Goal: Information Seeking & Learning: Learn about a topic

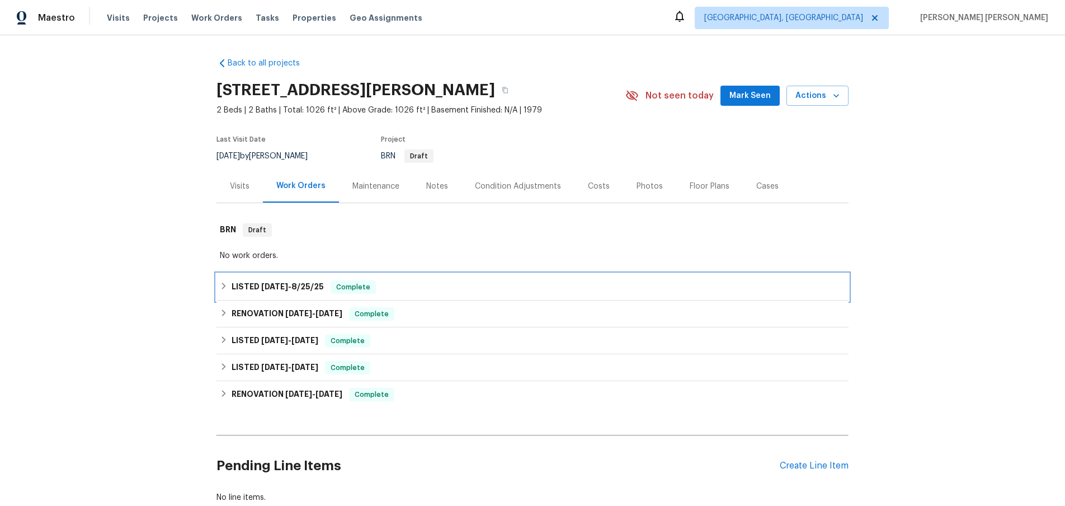
click at [227, 288] on icon at bounding box center [224, 286] width 8 height 8
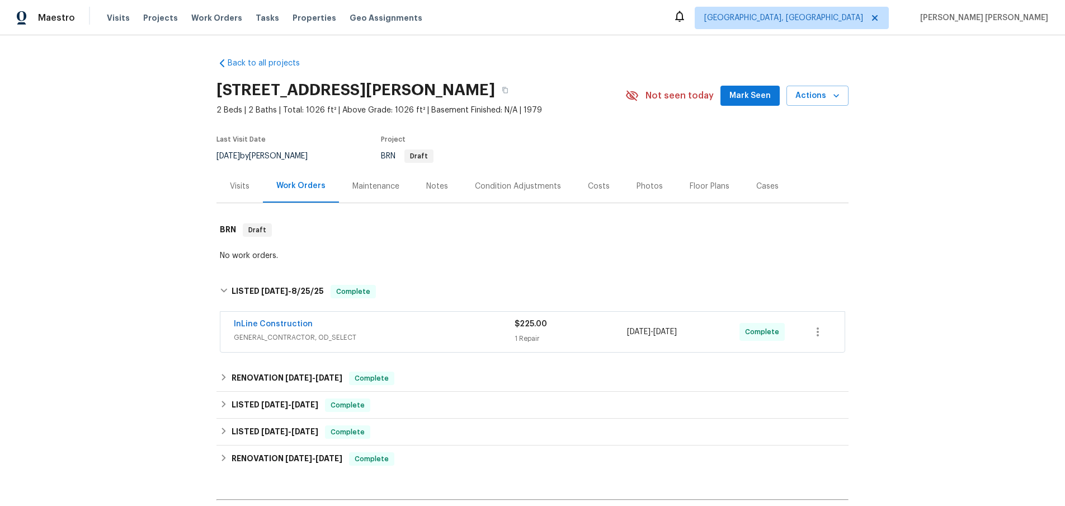
click at [449, 337] on span "GENERAL_CONTRACTOR, OD_SELECT" at bounding box center [374, 337] width 281 height 11
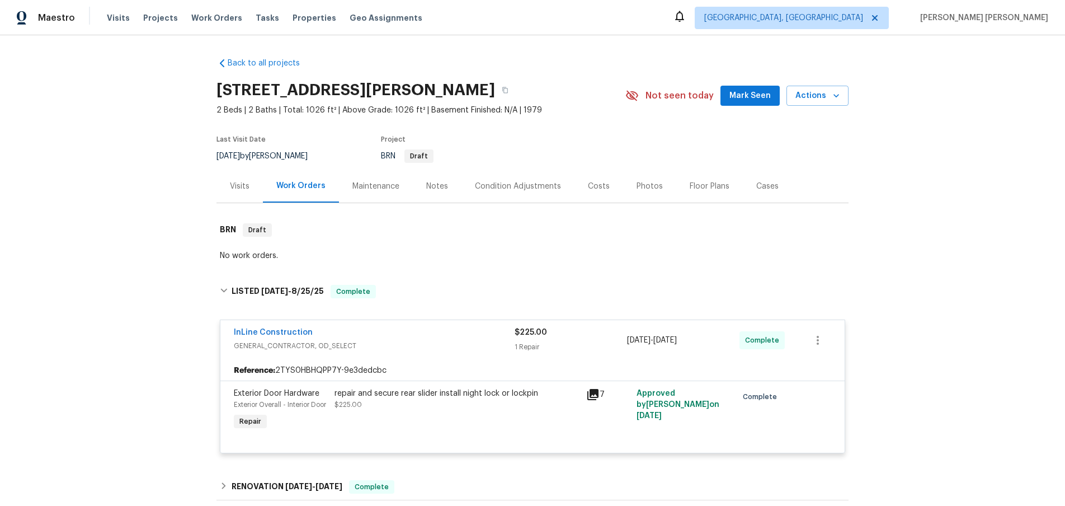
click at [449, 337] on div "InLine Construction" at bounding box center [374, 333] width 281 height 13
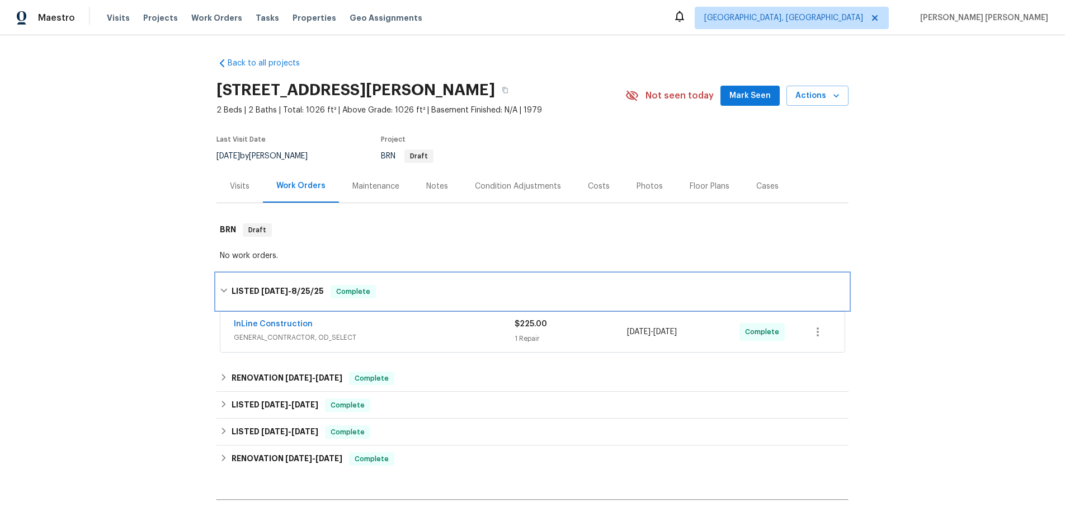
click at [226, 289] on icon at bounding box center [223, 291] width 7 height 4
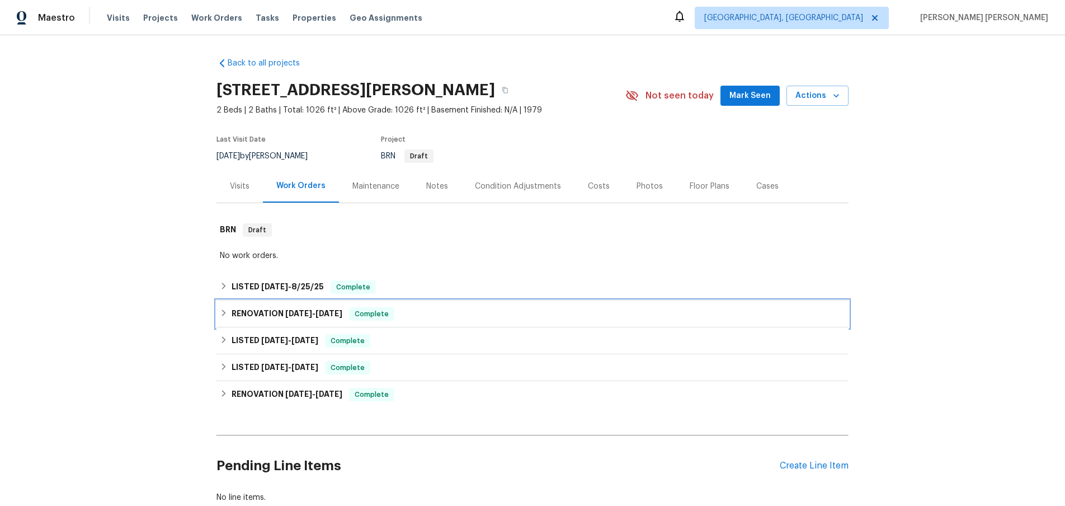
drag, startPoint x: 226, startPoint y: 313, endPoint x: 246, endPoint y: 314, distance: 19.6
click at [226, 313] on icon at bounding box center [224, 313] width 8 height 8
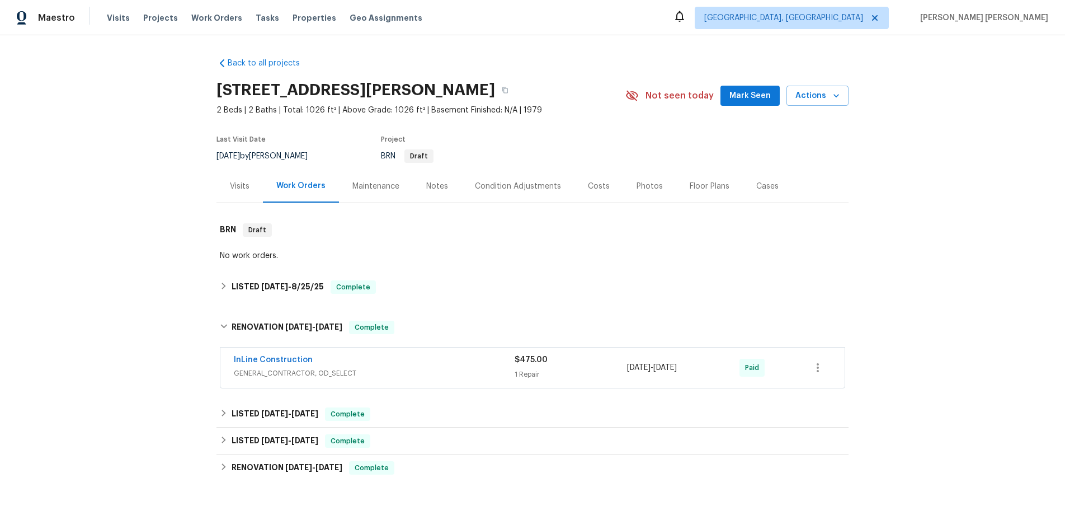
click at [434, 382] on div "InLine Construction GENERAL_CONTRACTOR, OD_SELECT $475.00 1 Repair 6/6/2025 - 6…" at bounding box center [532, 367] width 624 height 40
click at [429, 371] on span "GENERAL_CONTRACTOR, OD_SELECT" at bounding box center [374, 373] width 281 height 11
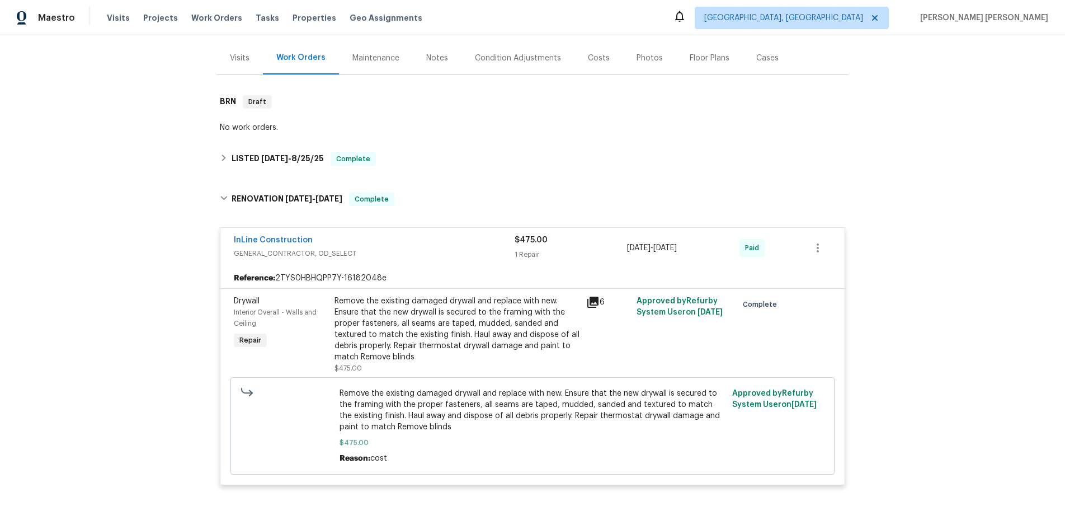
scroll to position [130, 0]
click at [596, 299] on icon at bounding box center [592, 300] width 11 height 11
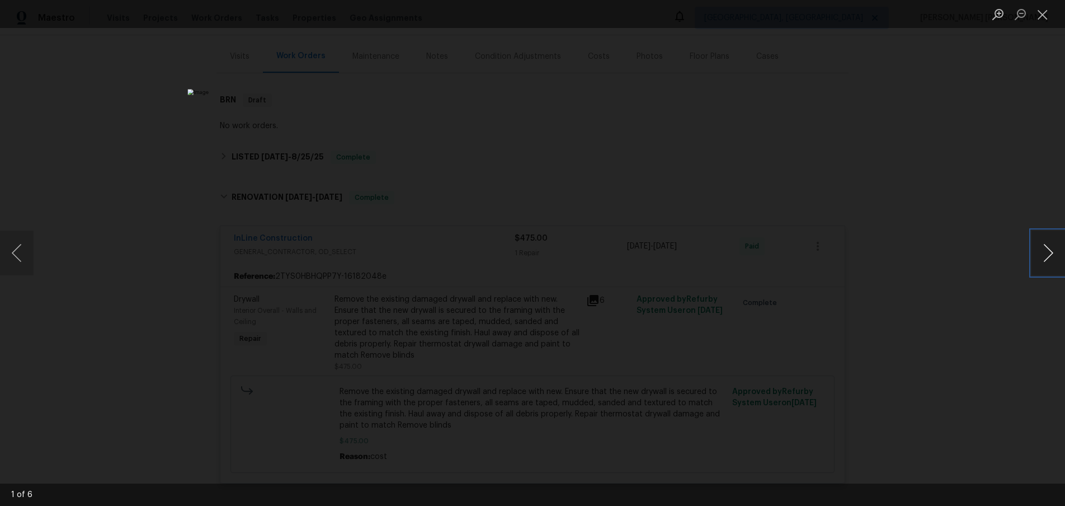
click at [1041, 250] on button "Next image" at bounding box center [1049, 252] width 34 height 45
click at [1042, 255] on button "Next image" at bounding box center [1049, 252] width 34 height 45
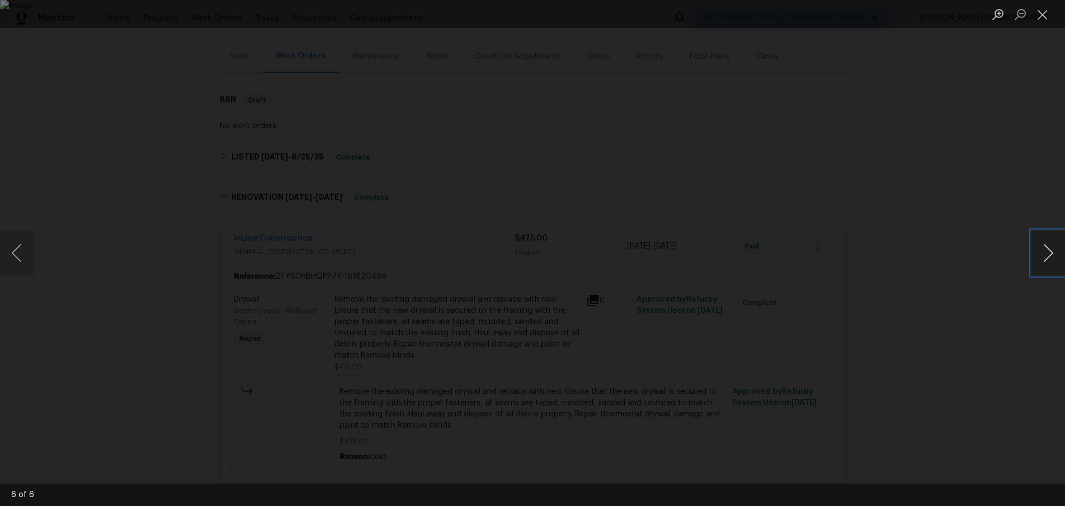
click at [1042, 255] on button "Next image" at bounding box center [1049, 252] width 34 height 45
click at [977, 310] on div "Lightbox" at bounding box center [532, 253] width 1065 height 506
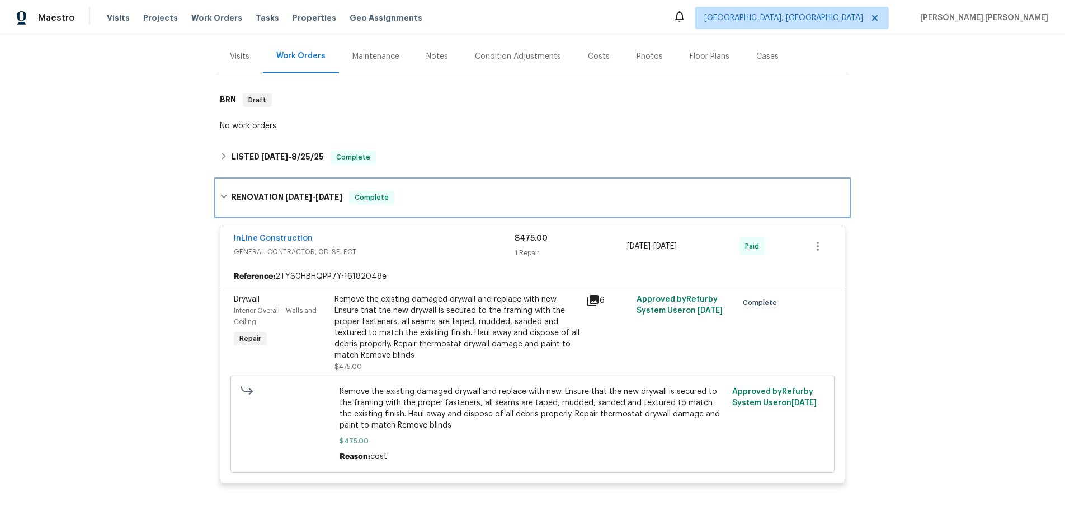
click at [223, 198] on icon at bounding box center [224, 196] width 8 height 8
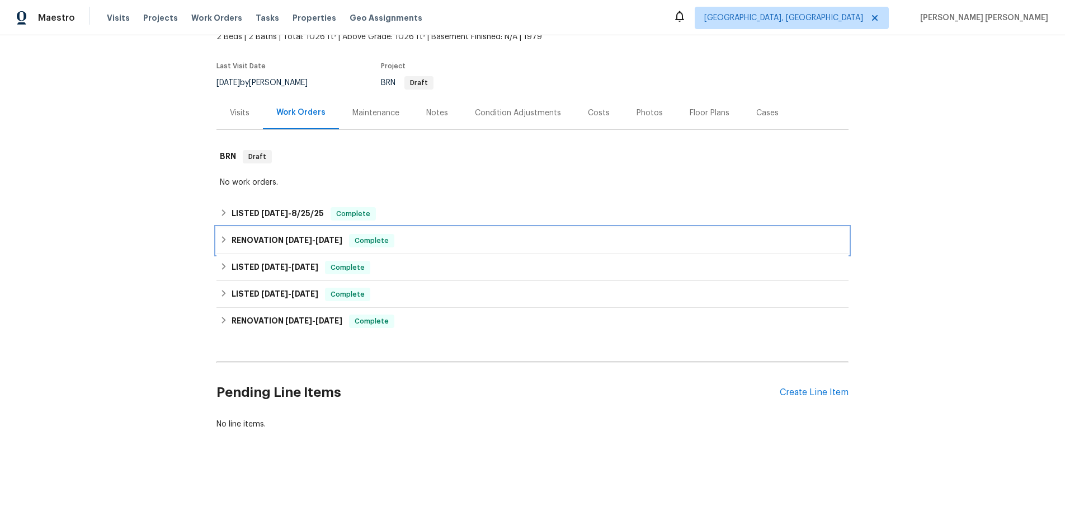
scroll to position [73, 0]
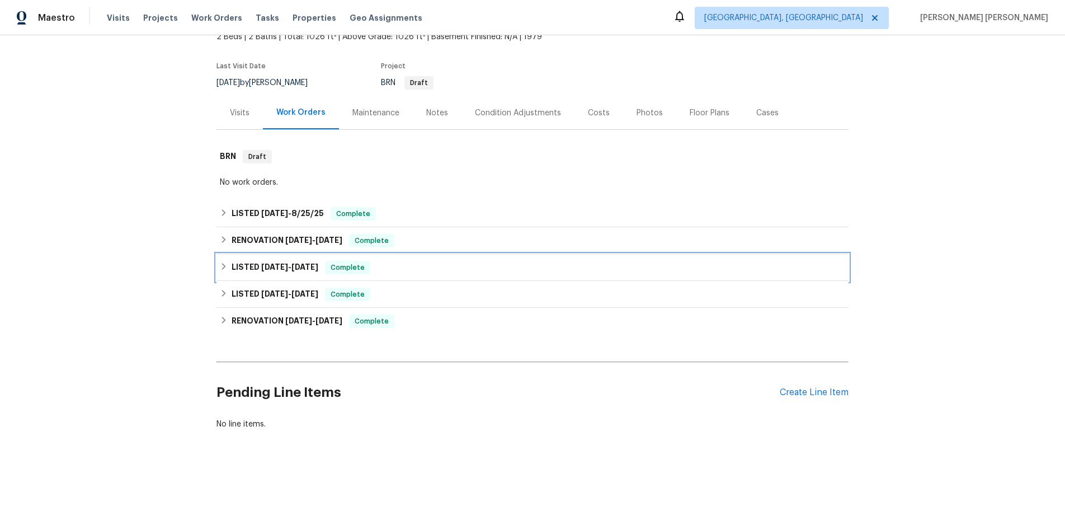
click at [222, 266] on icon at bounding box center [224, 266] width 8 height 8
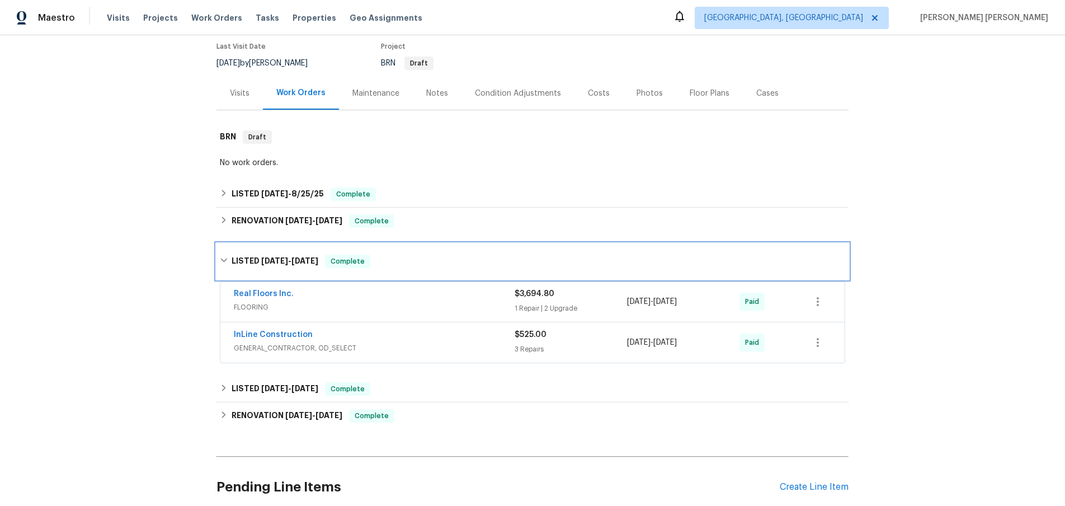
scroll to position [107, 0]
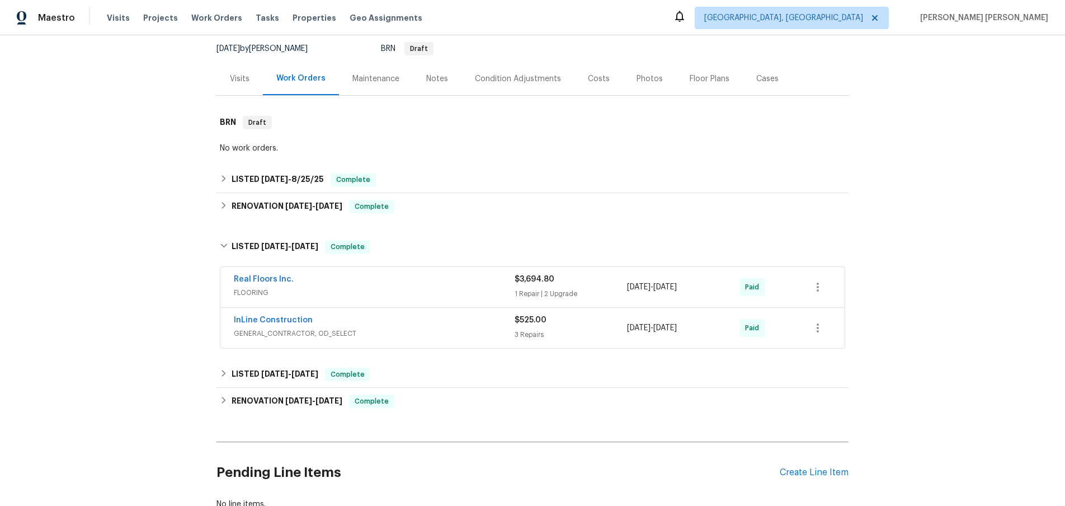
click at [469, 328] on span "GENERAL_CONTRACTOR, OD_SELECT" at bounding box center [374, 333] width 281 height 11
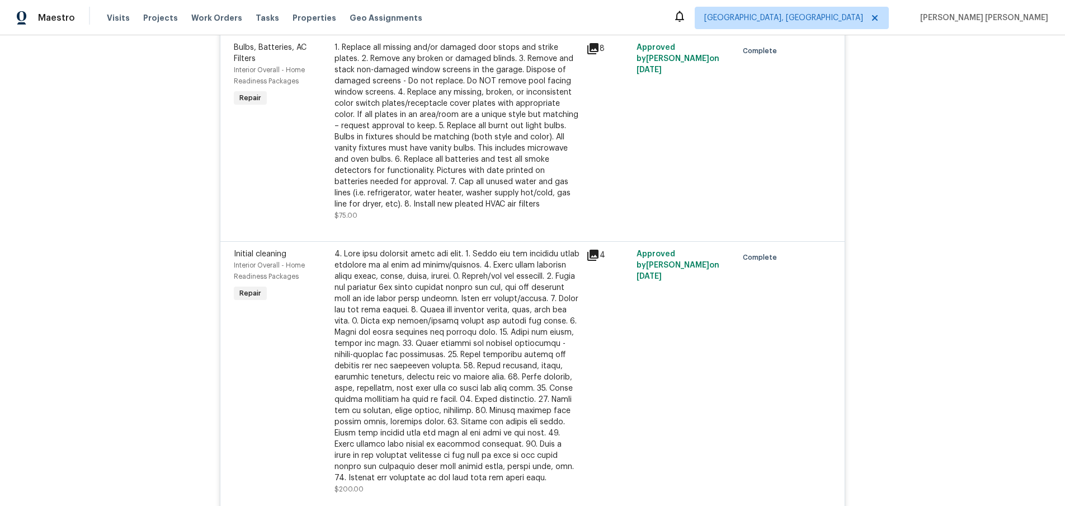
scroll to position [215, 0]
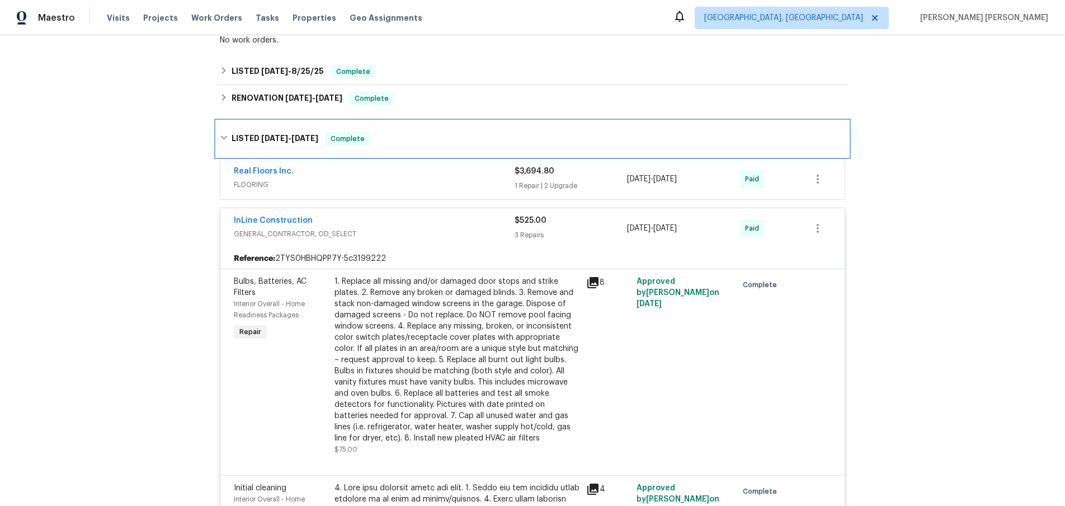
click at [220, 138] on icon at bounding box center [224, 138] width 8 height 8
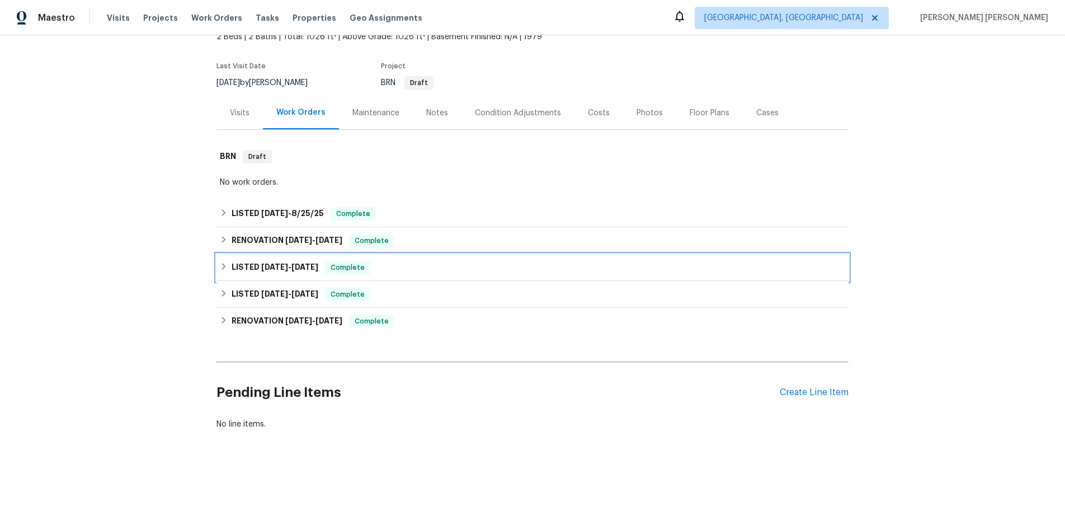
scroll to position [73, 0]
drag, startPoint x: 224, startPoint y: 296, endPoint x: 233, endPoint y: 295, distance: 9.0
click at [224, 296] on icon at bounding box center [224, 293] width 8 height 8
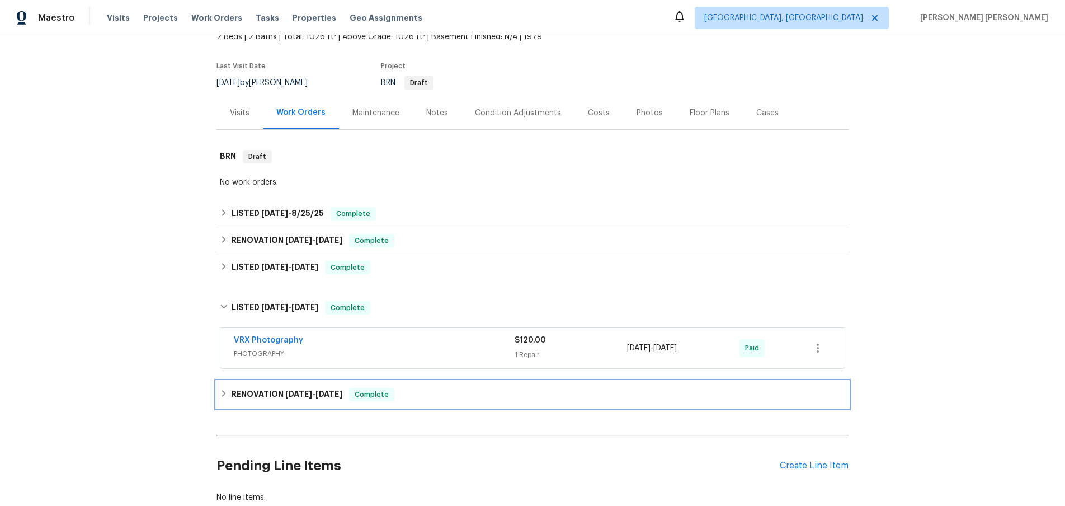
drag, startPoint x: 227, startPoint y: 395, endPoint x: 232, endPoint y: 394, distance: 5.7
click at [227, 394] on icon at bounding box center [224, 393] width 8 height 8
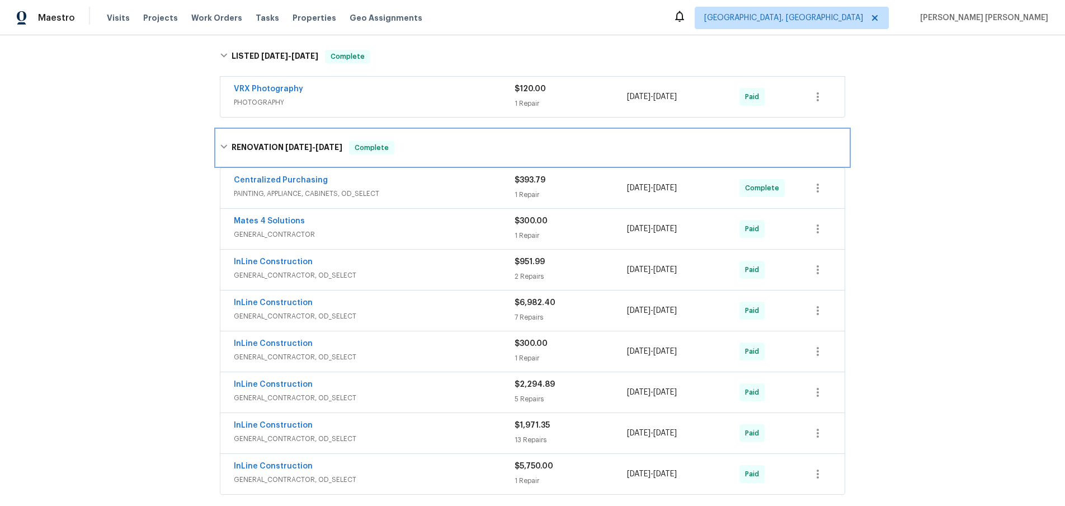
scroll to position [327, 0]
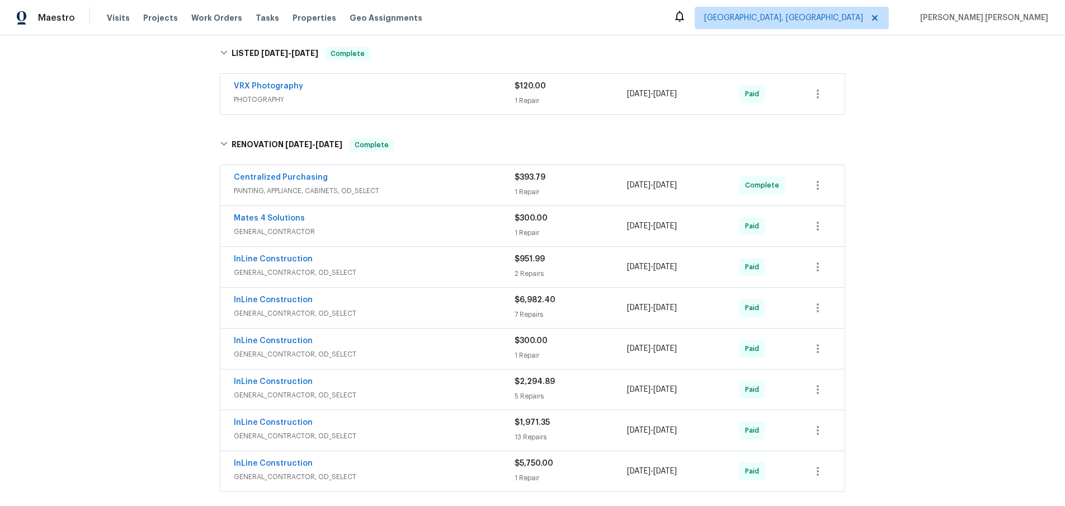
click at [454, 227] on span "GENERAL_CONTRACTOR" at bounding box center [374, 231] width 281 height 11
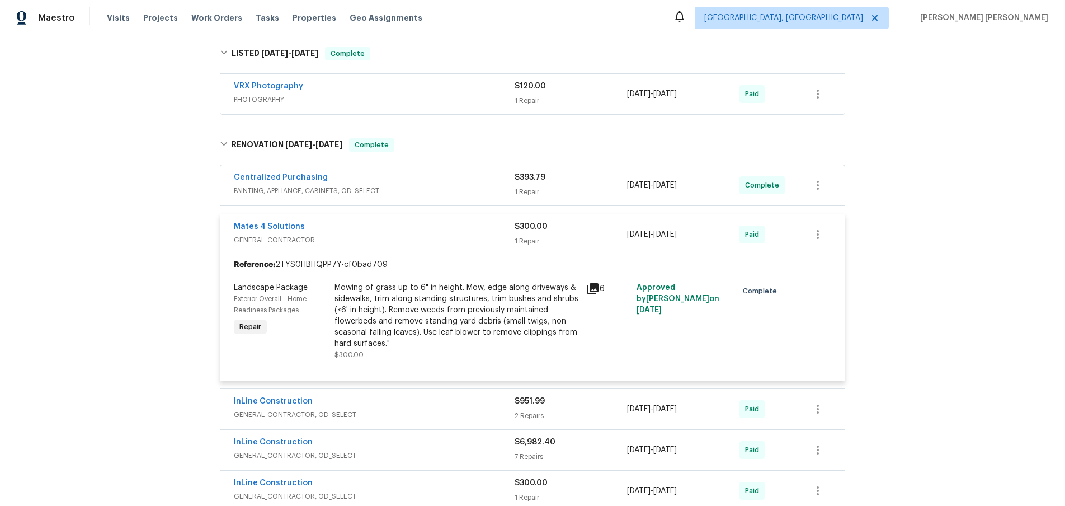
click at [454, 227] on div "Mates 4 Solutions" at bounding box center [374, 227] width 281 height 13
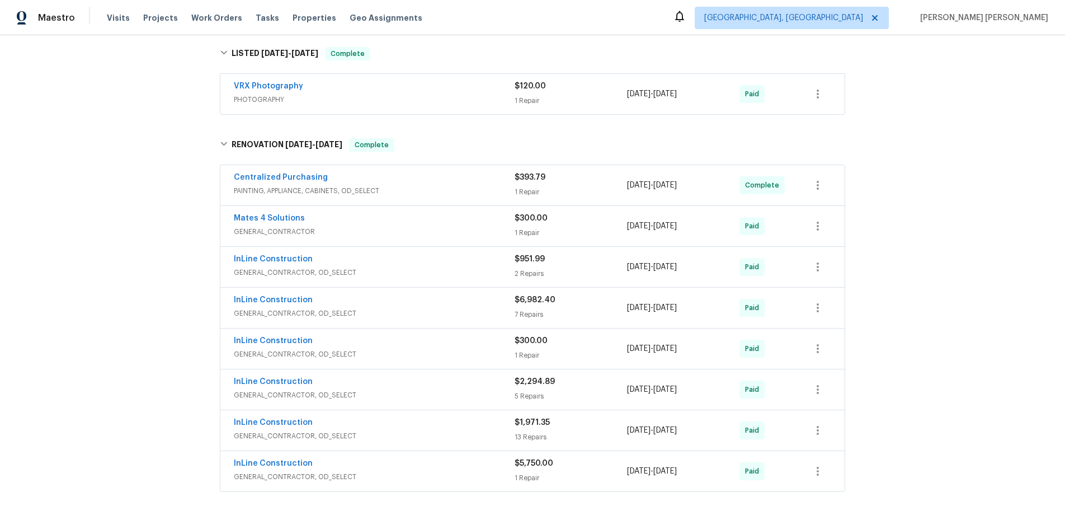
scroll to position [330, 0]
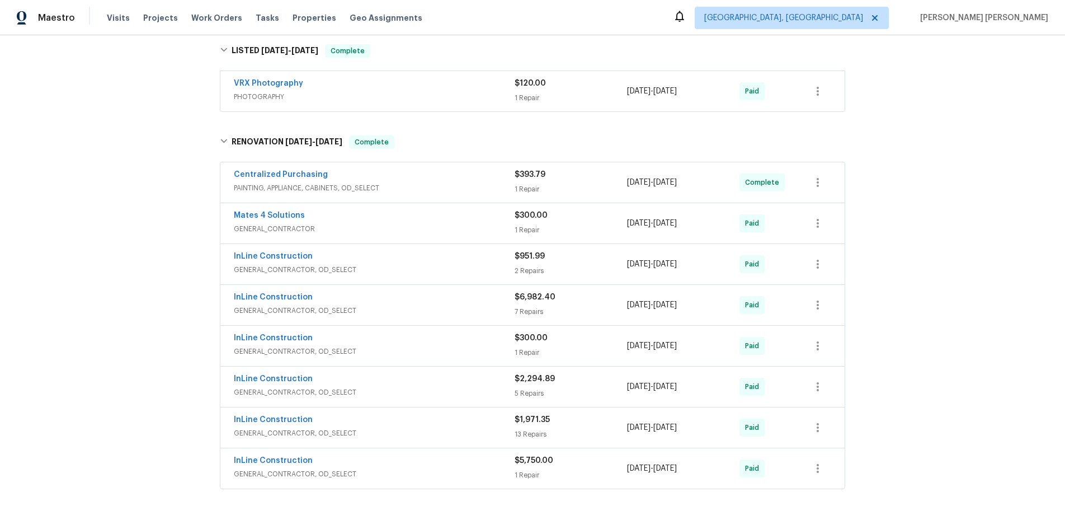
click at [477, 261] on div "InLine Construction" at bounding box center [374, 257] width 281 height 13
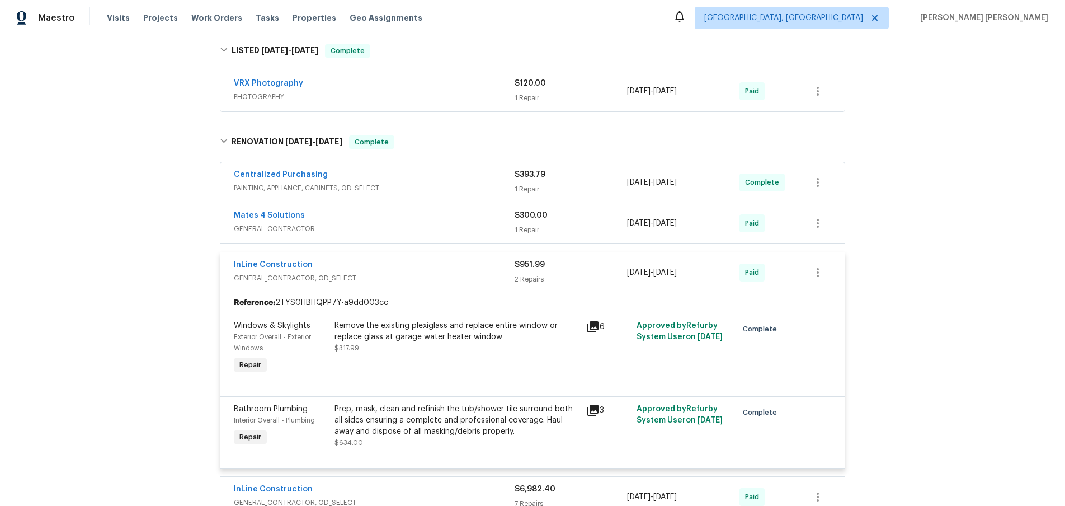
click at [592, 325] on icon at bounding box center [592, 326] width 11 height 11
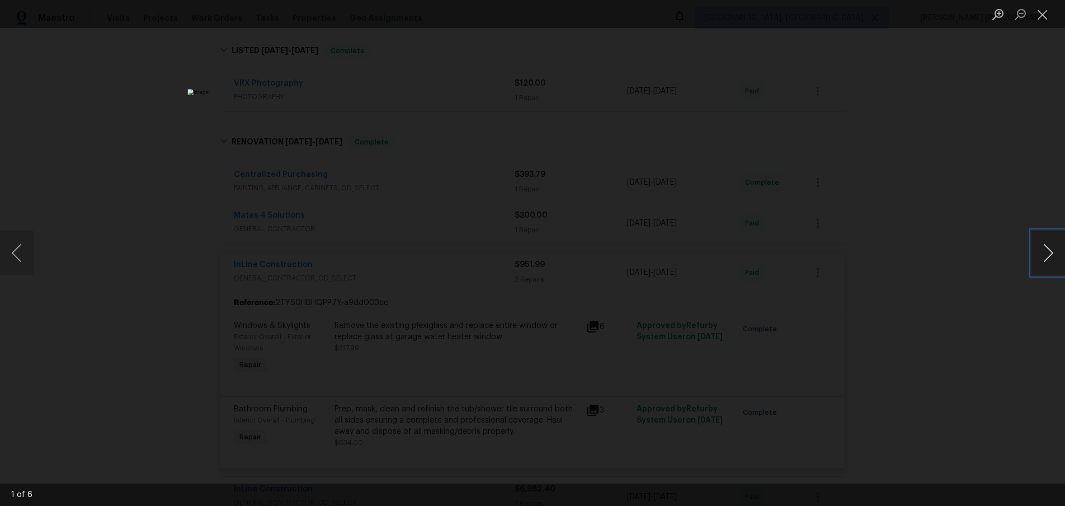
click at [1042, 260] on button "Next image" at bounding box center [1049, 252] width 34 height 45
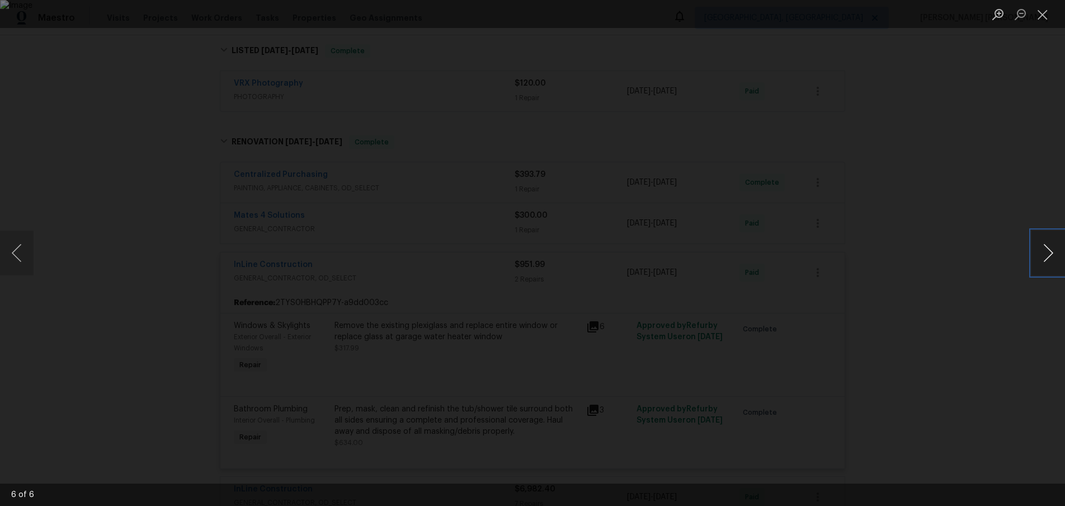
click at [1042, 260] on button "Next image" at bounding box center [1049, 252] width 34 height 45
click at [917, 337] on div "Lightbox" at bounding box center [532, 253] width 1065 height 506
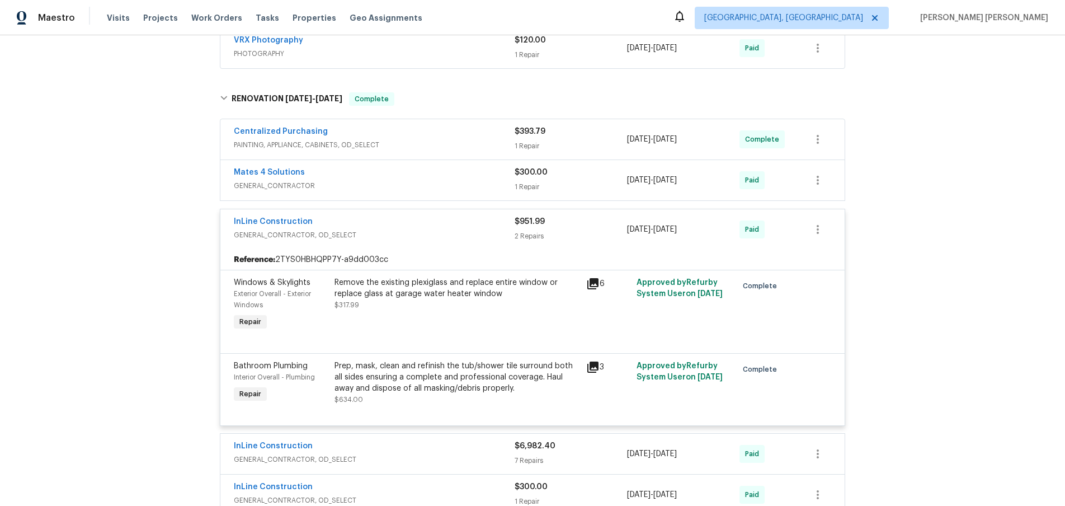
scroll to position [374, 0]
click at [413, 225] on div "InLine Construction" at bounding box center [374, 221] width 281 height 13
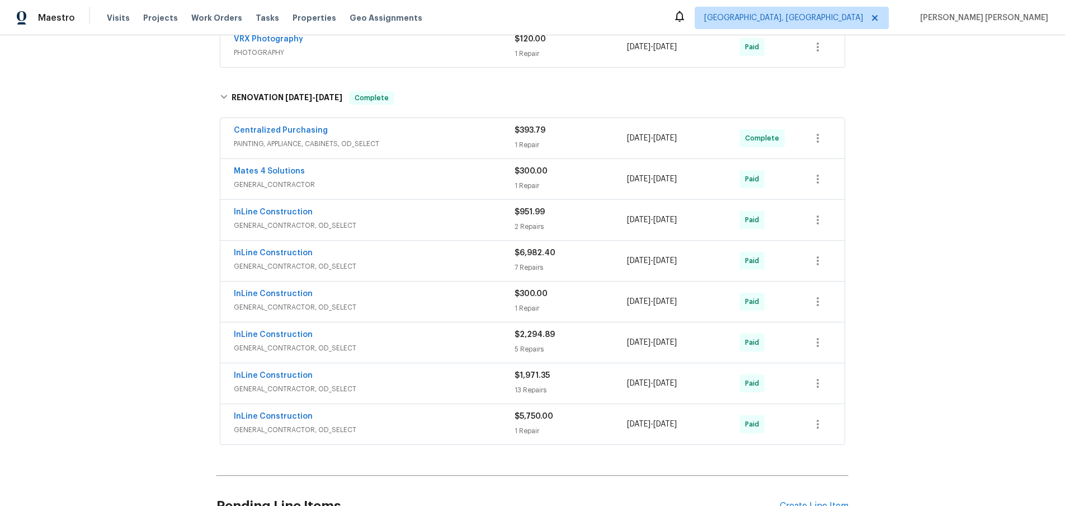
click at [429, 266] on span "GENERAL_CONTRACTOR, OD_SELECT" at bounding box center [374, 266] width 281 height 11
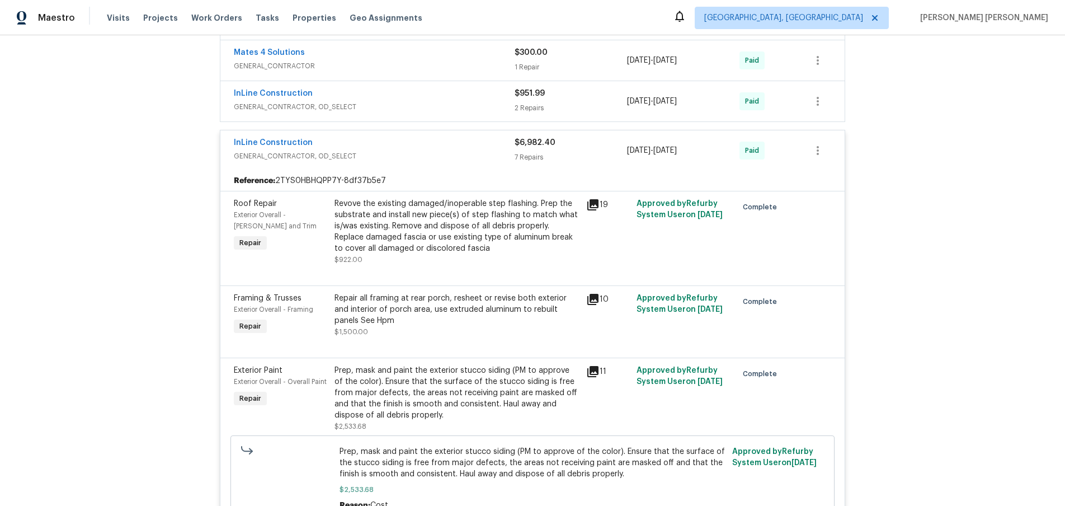
scroll to position [483, 0]
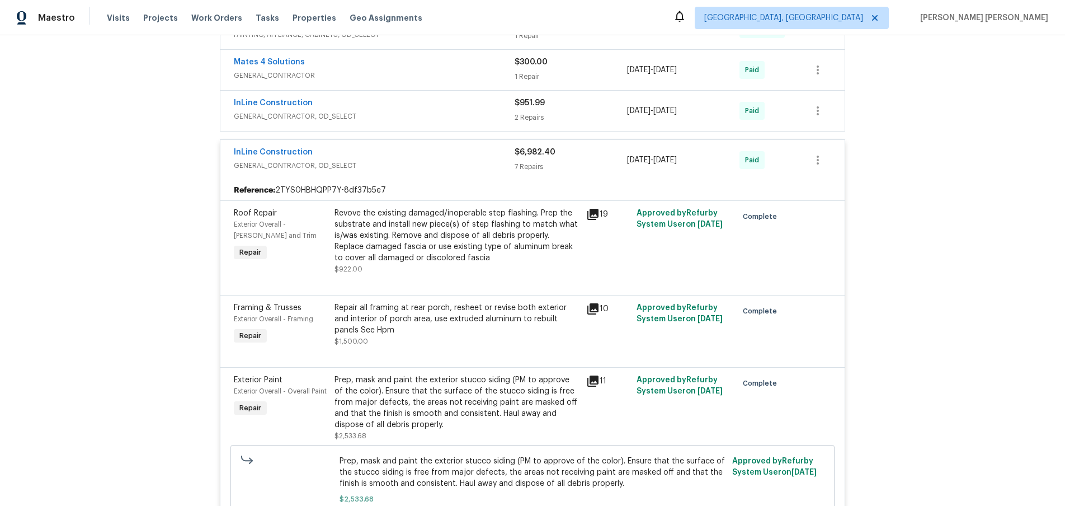
click at [418, 149] on div "InLine Construction" at bounding box center [374, 153] width 281 height 13
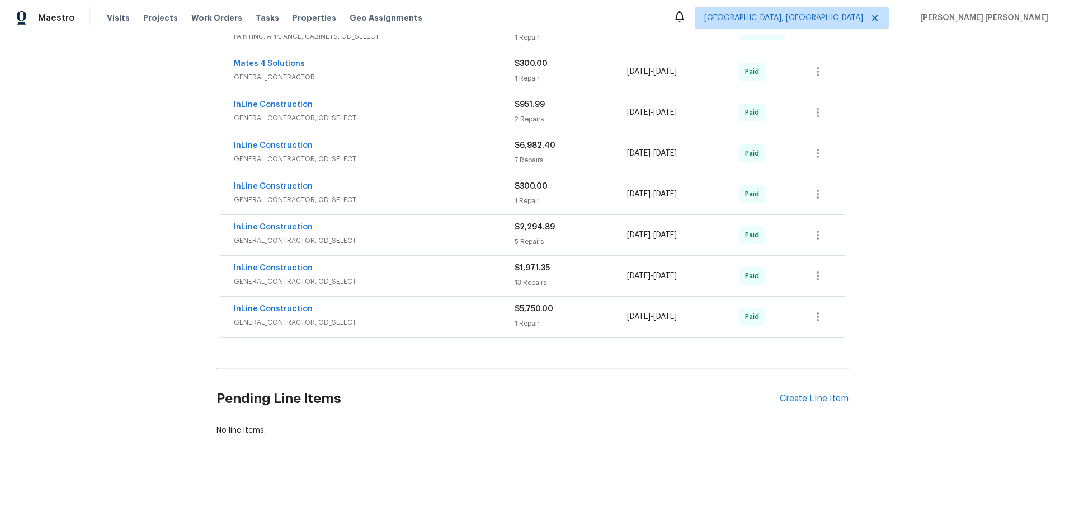
click at [477, 200] on span "GENERAL_CONTRACTOR, OD_SELECT" at bounding box center [374, 199] width 281 height 11
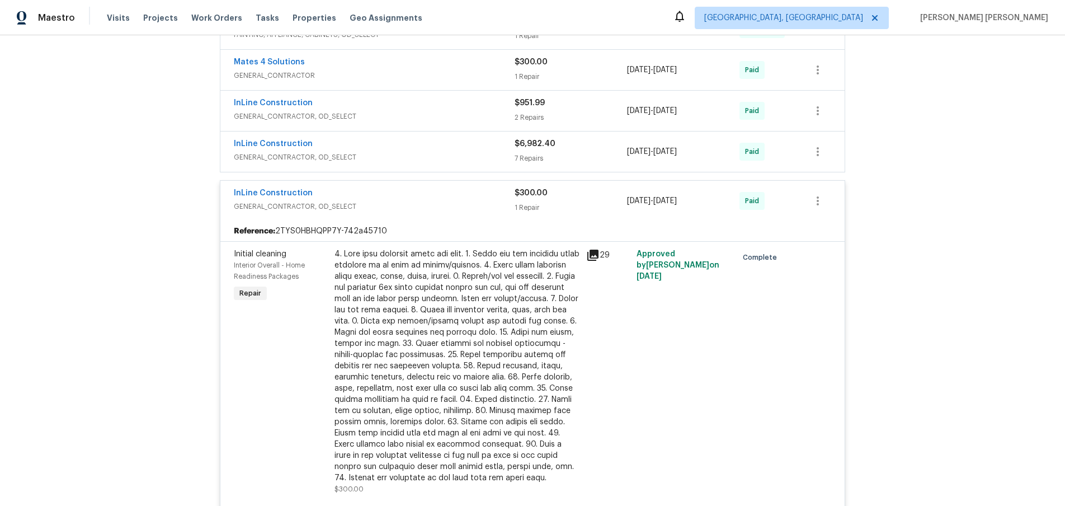
click at [474, 202] on span "GENERAL_CONTRACTOR, OD_SELECT" at bounding box center [374, 206] width 281 height 11
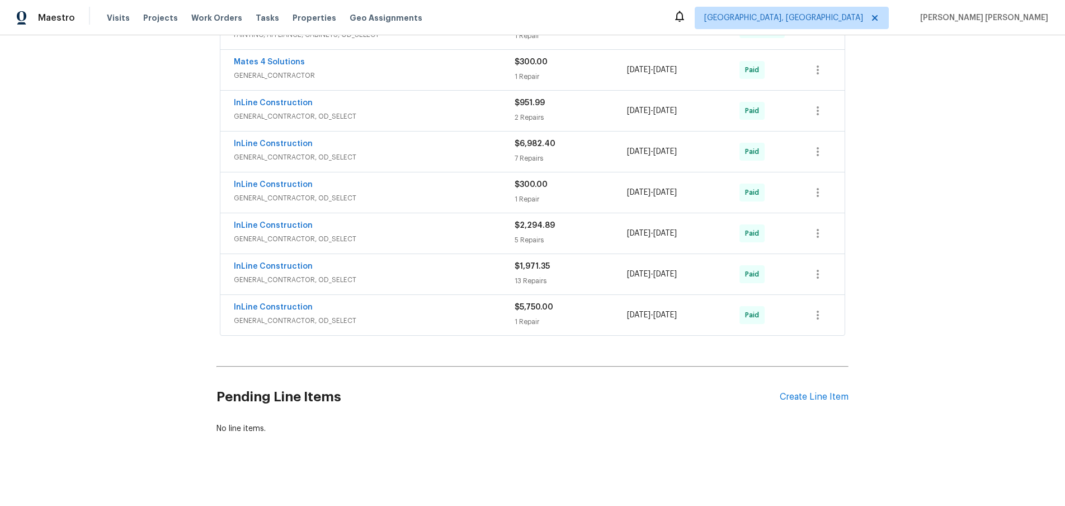
scroll to position [484, 0]
click at [472, 236] on span "GENERAL_CONTRACTOR, OD_SELECT" at bounding box center [374, 237] width 281 height 11
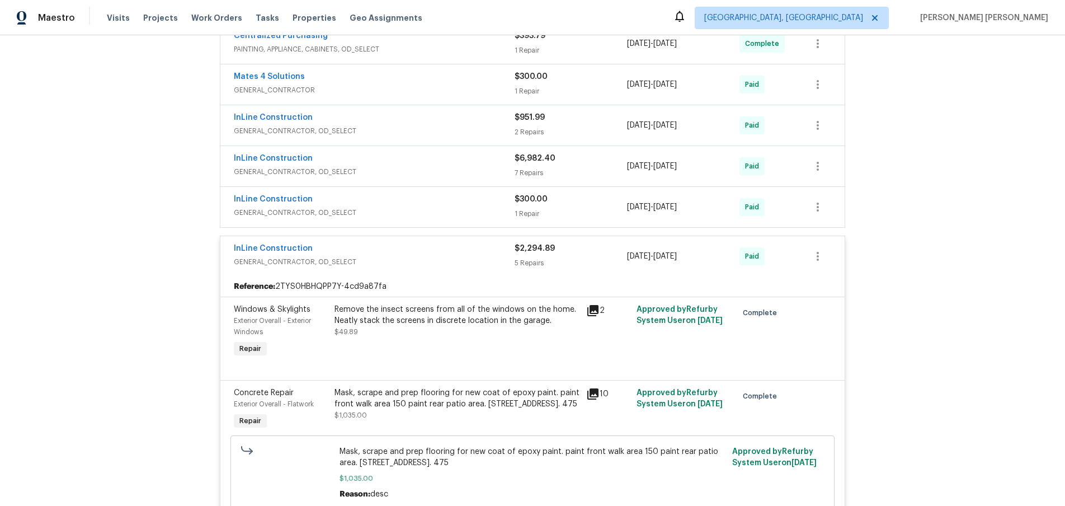
scroll to position [467, 0]
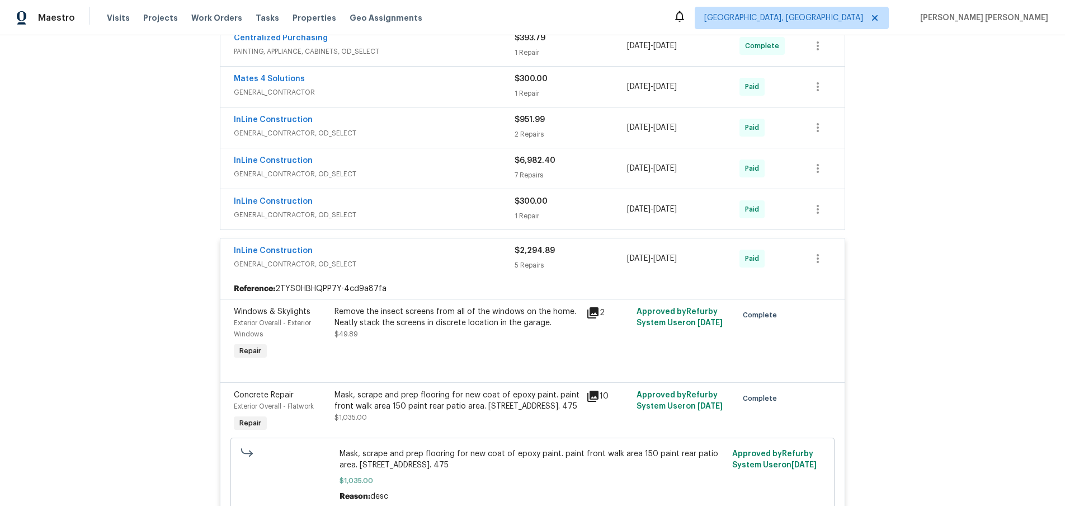
click at [441, 274] on div "InLine Construction GENERAL_CONTRACTOR, OD_SELECT $2,294.89 5 Repairs 4/11/2025…" at bounding box center [532, 258] width 624 height 40
click at [431, 255] on div "InLine Construction" at bounding box center [374, 251] width 281 height 13
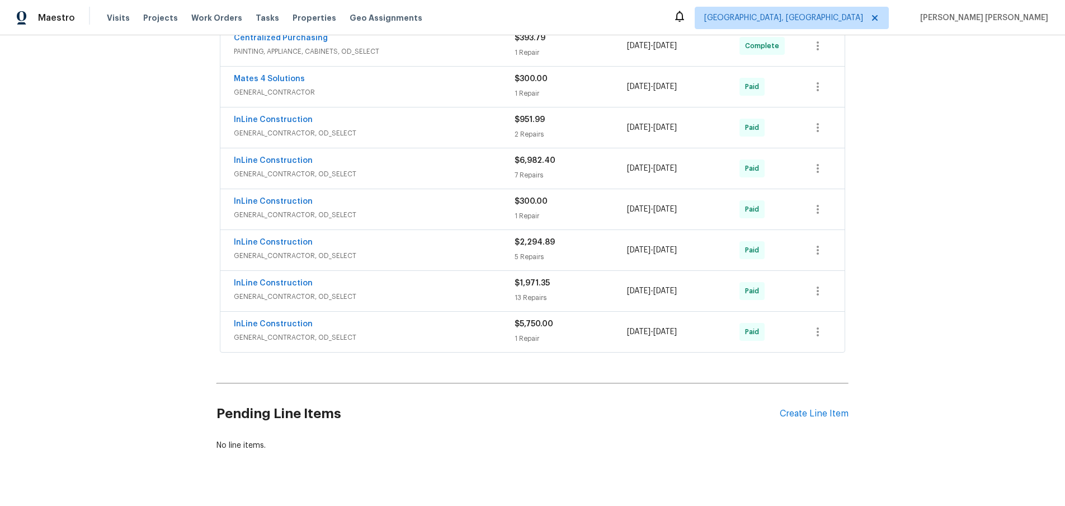
click at [450, 289] on div "InLine Construction" at bounding box center [374, 283] width 281 height 13
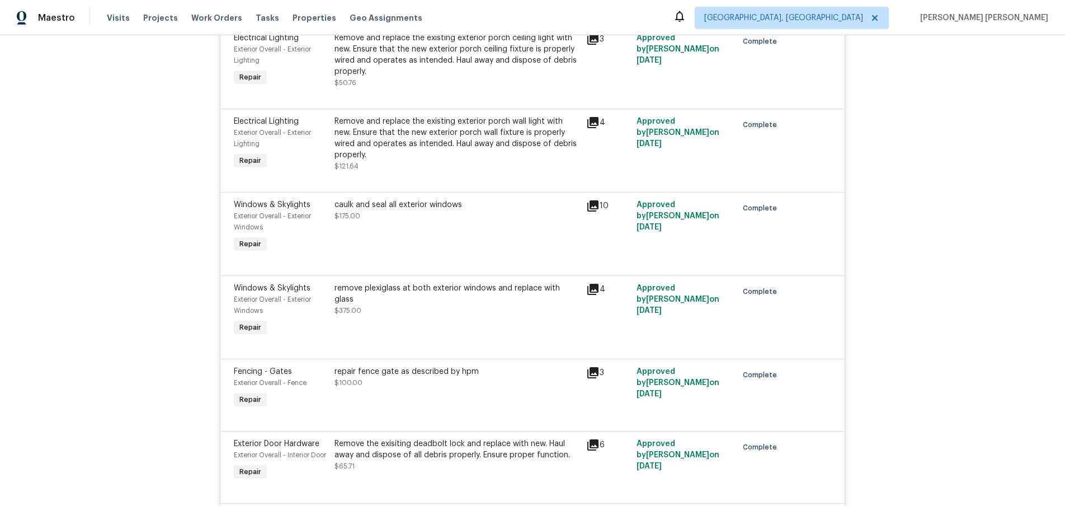
scroll to position [942, 0]
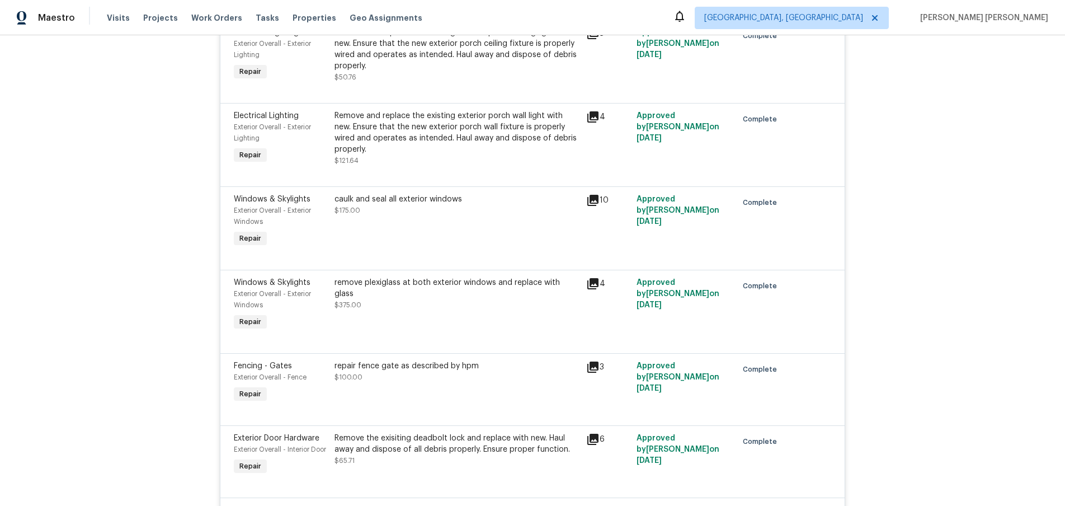
click at [596, 200] on icon at bounding box center [592, 200] width 11 height 11
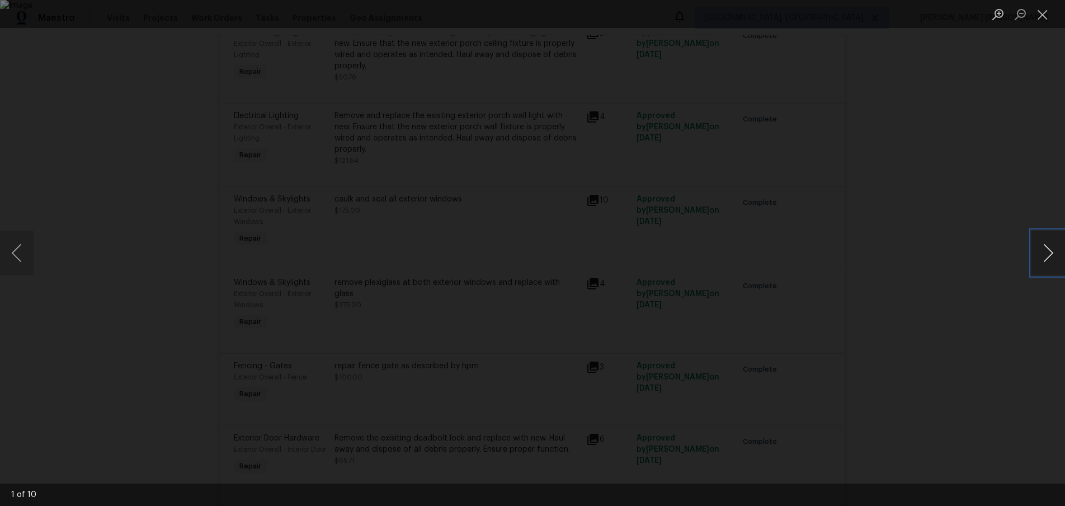
click at [1039, 255] on button "Next image" at bounding box center [1049, 252] width 34 height 45
click at [954, 271] on div "Lightbox" at bounding box center [532, 253] width 1065 height 506
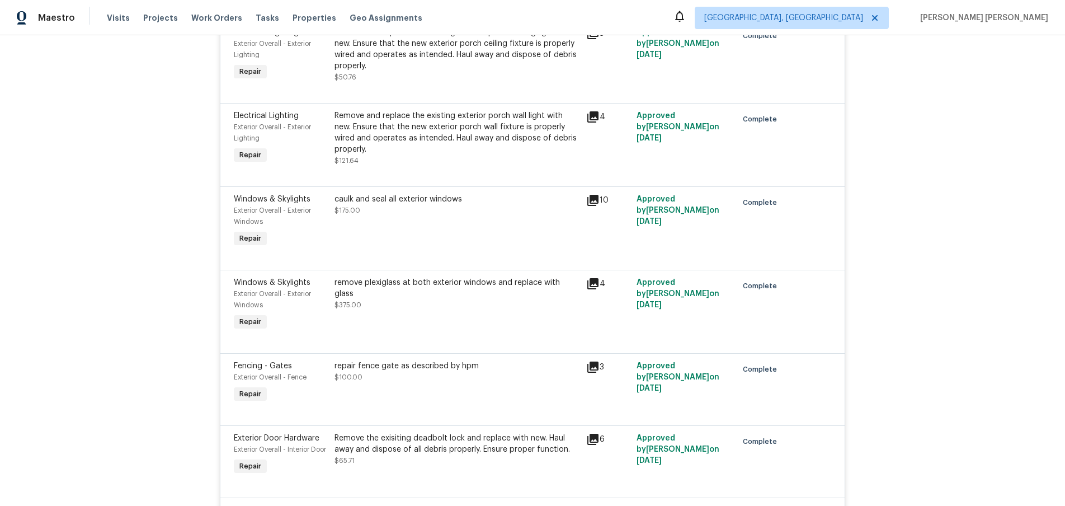
click at [593, 282] on icon at bounding box center [592, 283] width 11 height 11
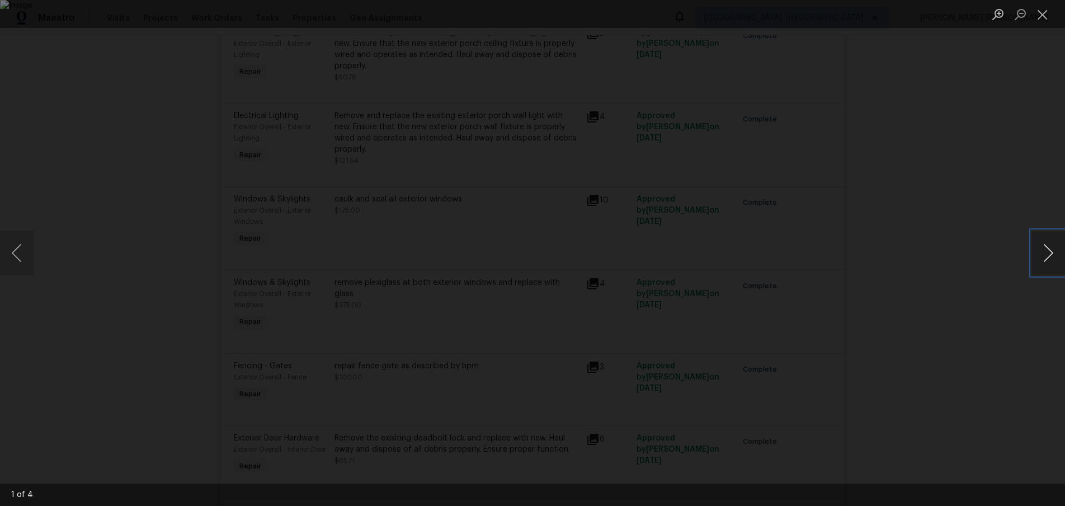
click at [1040, 258] on button "Next image" at bounding box center [1049, 252] width 34 height 45
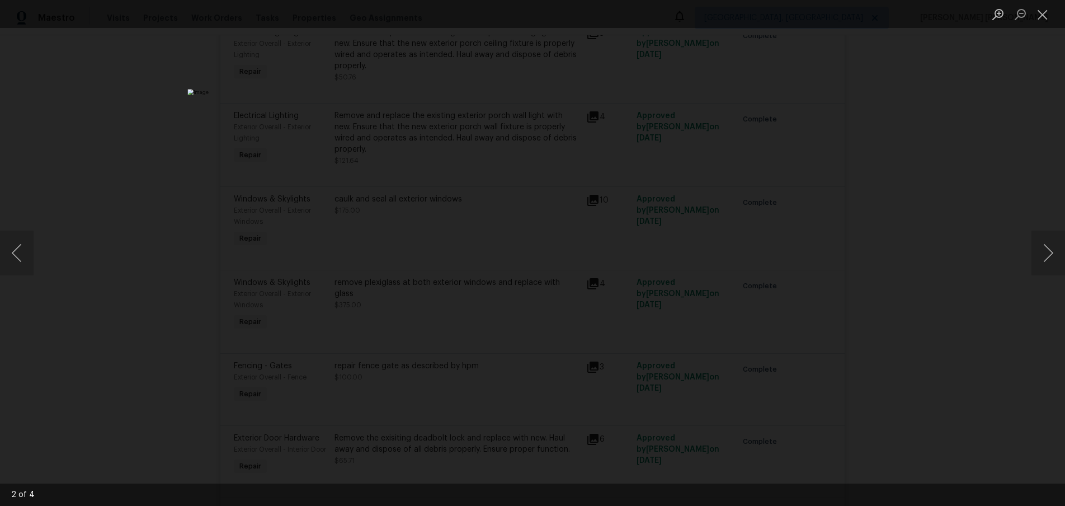
click at [964, 335] on div "Lightbox" at bounding box center [532, 253] width 1065 height 506
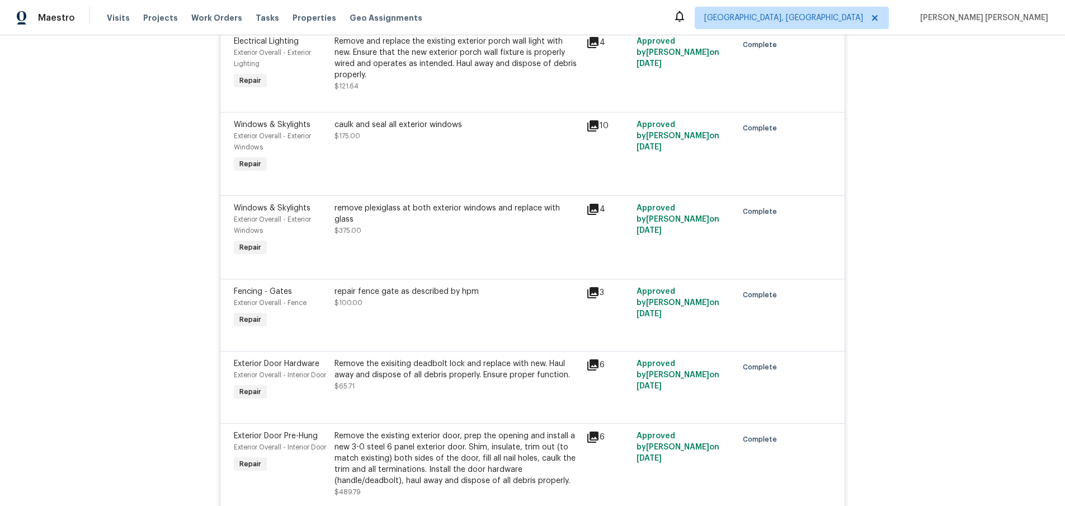
scroll to position [1027, 0]
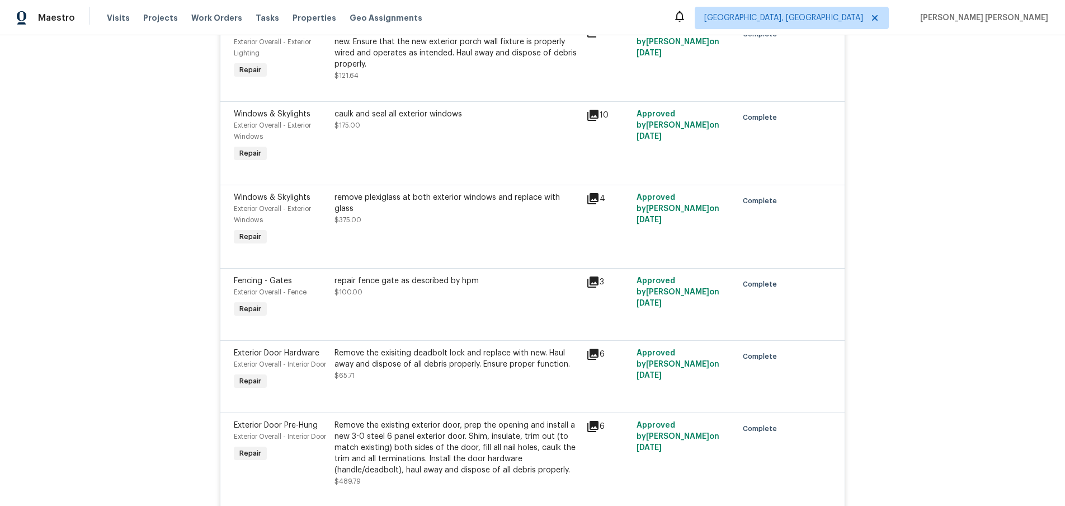
click at [478, 202] on div "remove plexiglass at both exterior windows and replace with glass" at bounding box center [457, 203] width 245 height 22
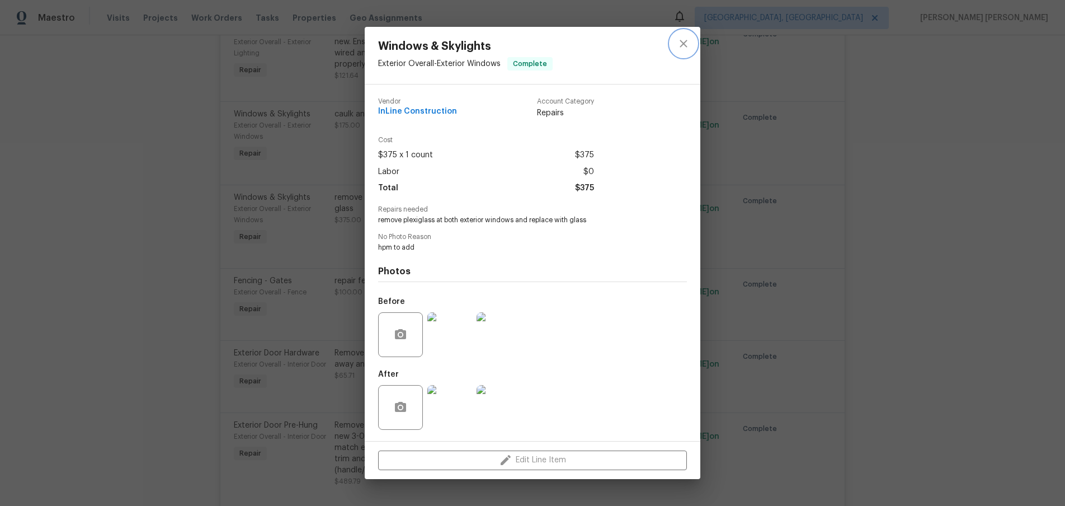
click at [682, 43] on icon "close" at bounding box center [683, 43] width 13 height 13
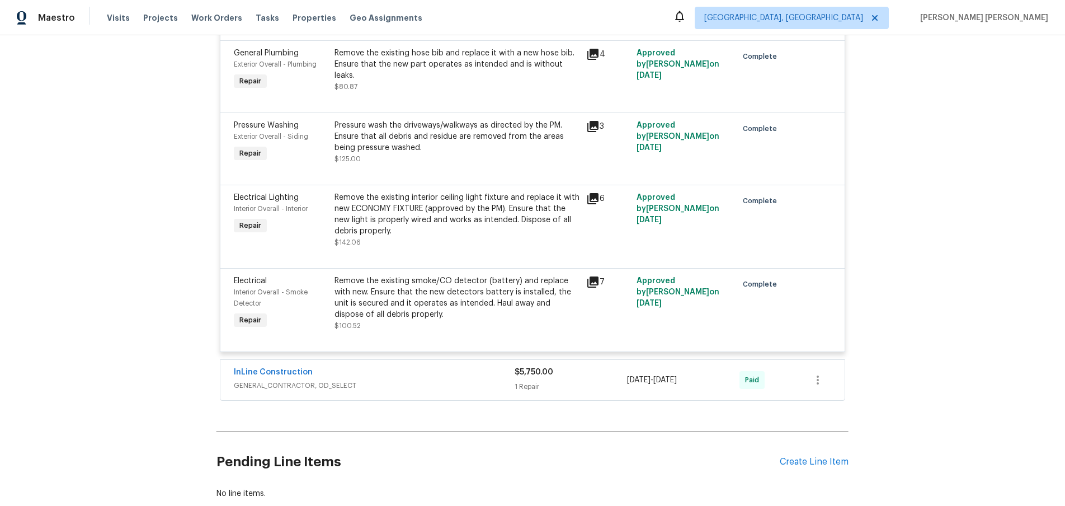
scroll to position [1500, 0]
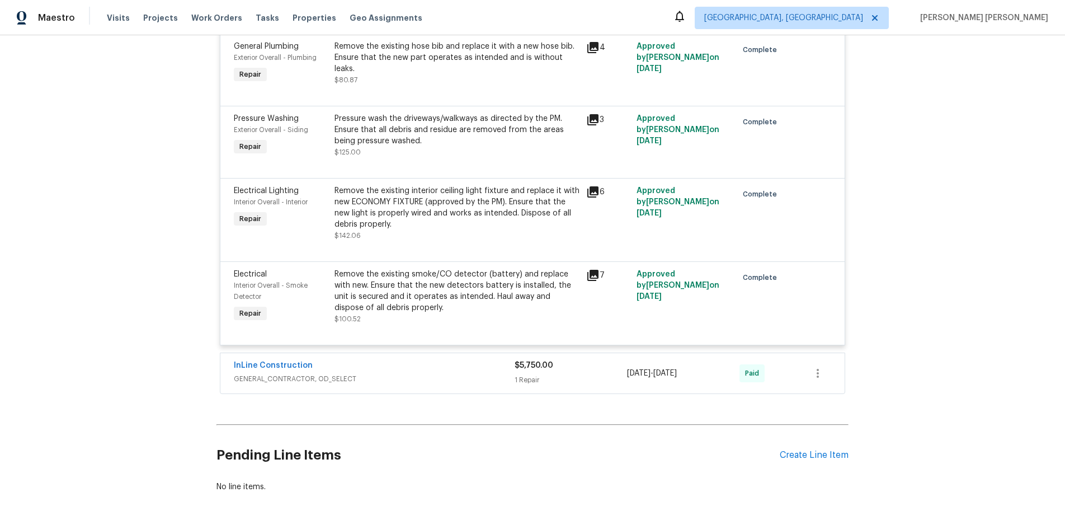
click at [606, 382] on div "$5,750.00 1 Repair" at bounding box center [571, 373] width 112 height 27
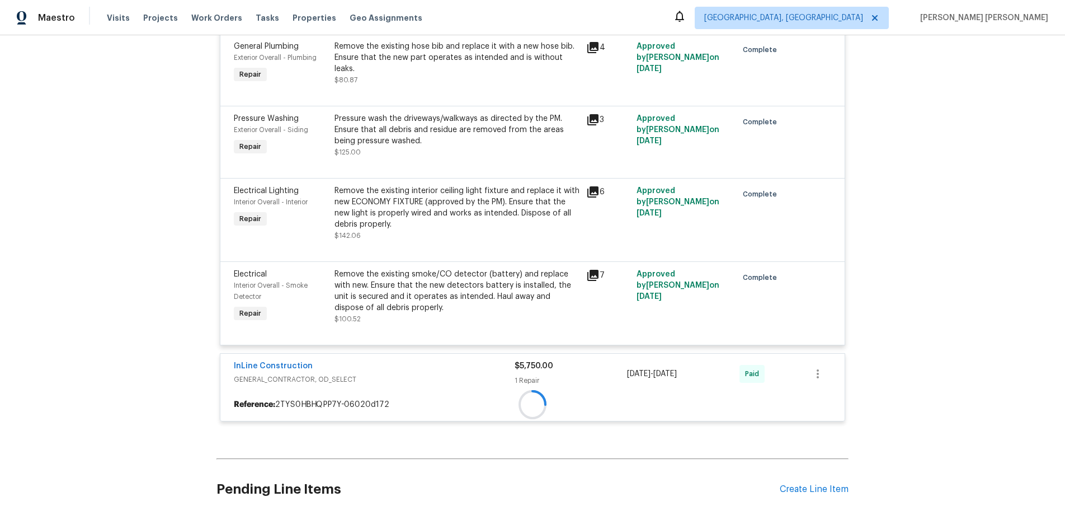
click at [604, 371] on div "$5,750.00" at bounding box center [571, 365] width 112 height 11
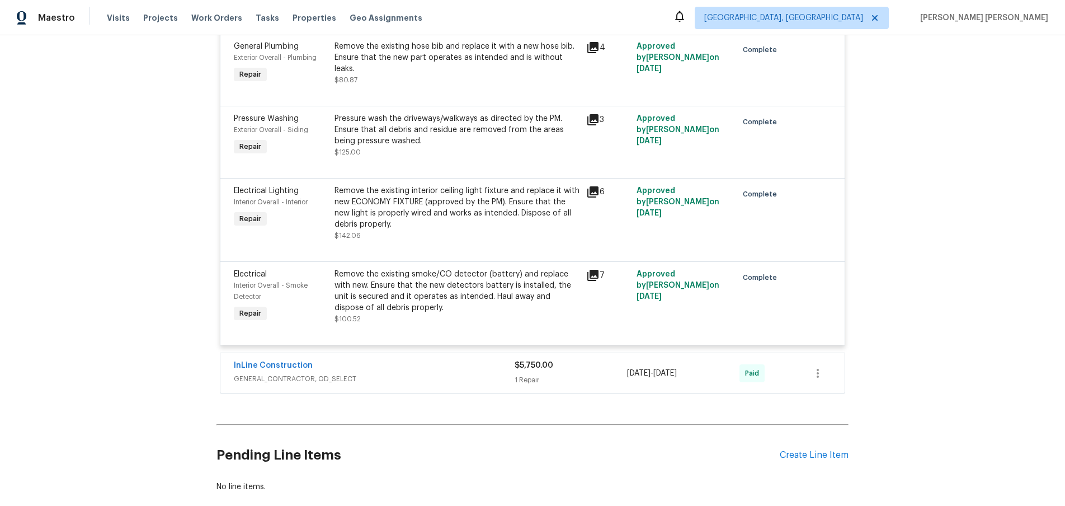
click at [604, 382] on div "$5,750.00 1 Repair" at bounding box center [571, 373] width 112 height 27
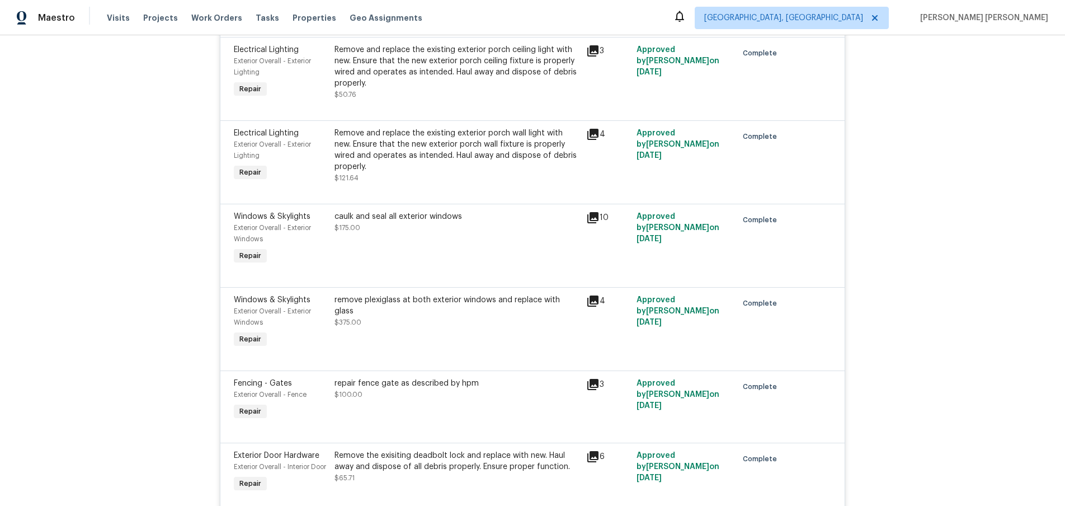
scroll to position [923, 0]
click at [593, 302] on icon at bounding box center [592, 302] width 11 height 11
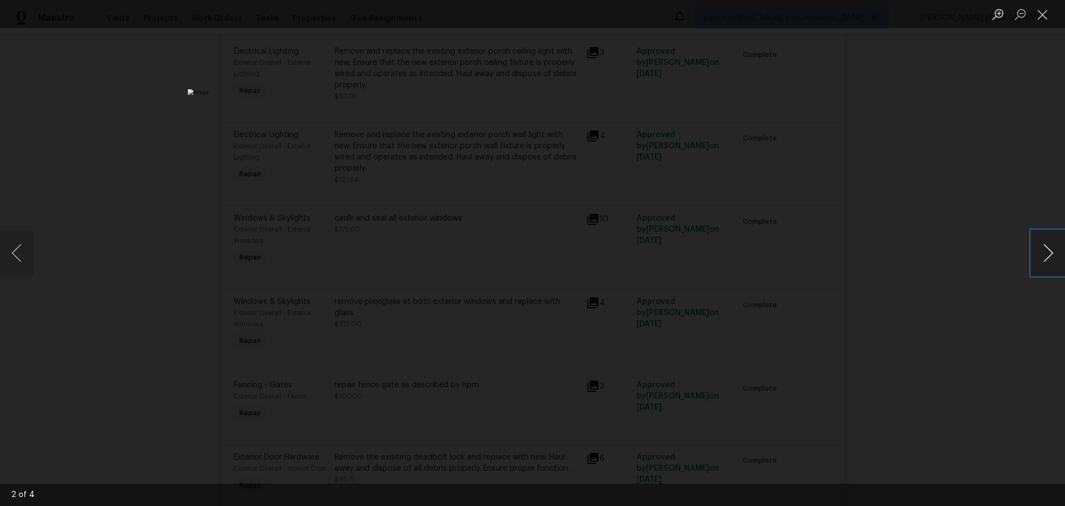
click at [1047, 262] on button "Next image" at bounding box center [1049, 252] width 34 height 45
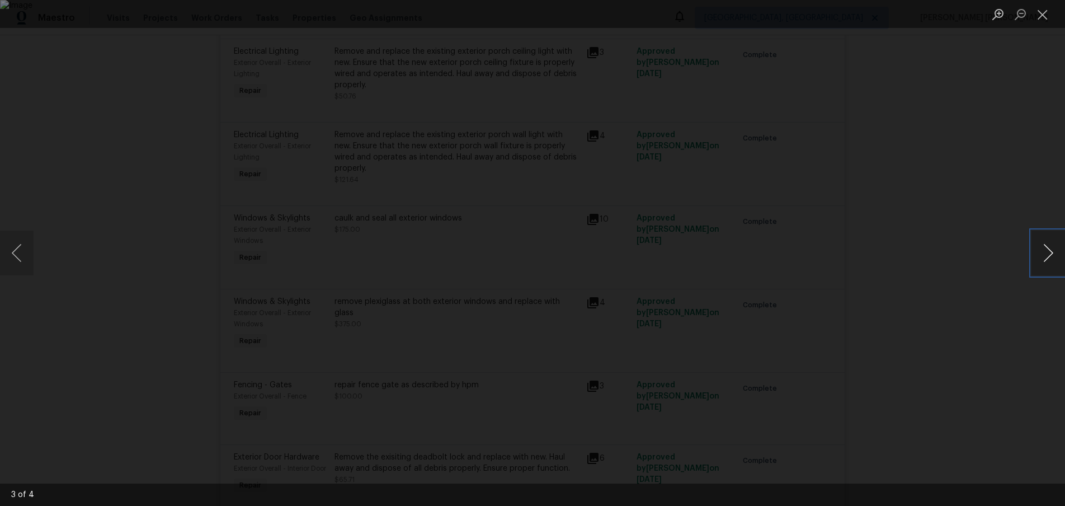
click at [1047, 262] on button "Next image" at bounding box center [1049, 252] width 34 height 45
click at [976, 316] on div "Lightbox" at bounding box center [532, 253] width 1065 height 506
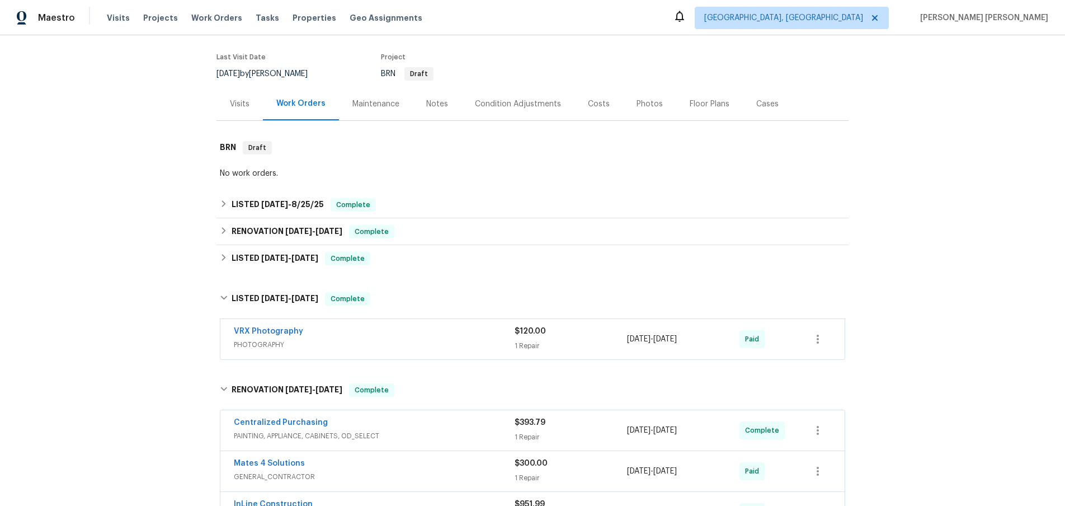
scroll to position [0, 0]
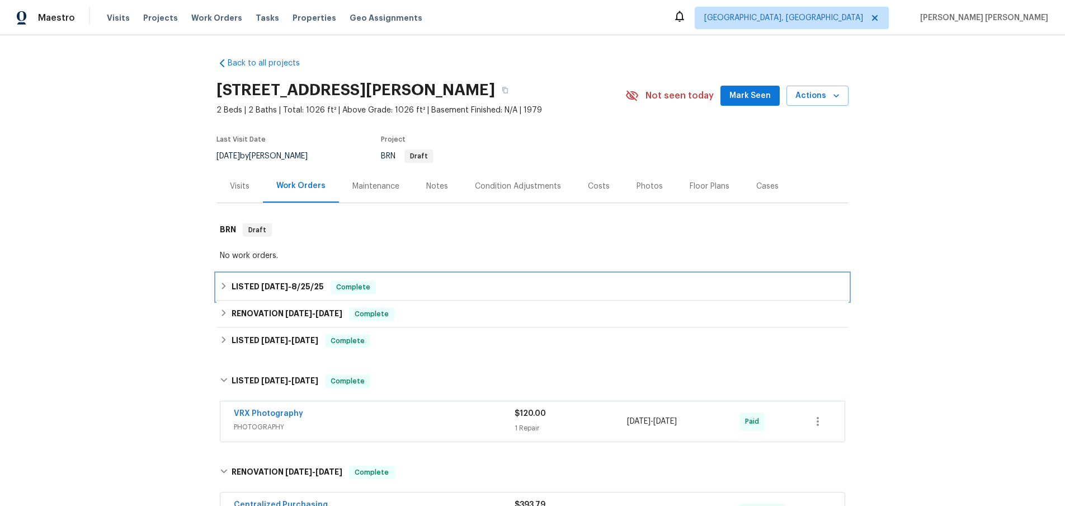
click at [225, 290] on div "LISTED 8/22/25 - 8/25/25 Complete" at bounding box center [532, 286] width 625 height 13
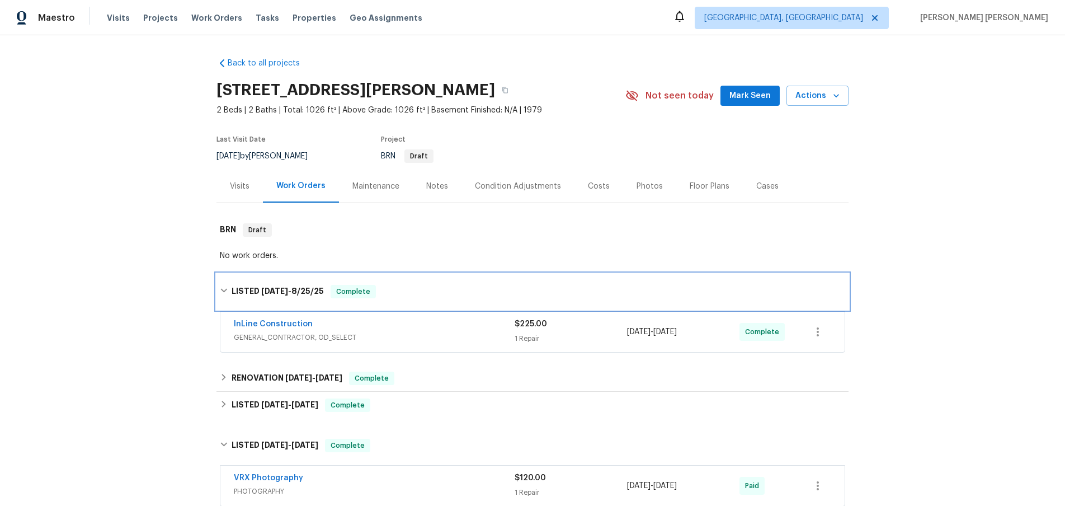
click at [225, 290] on icon at bounding box center [223, 291] width 7 height 4
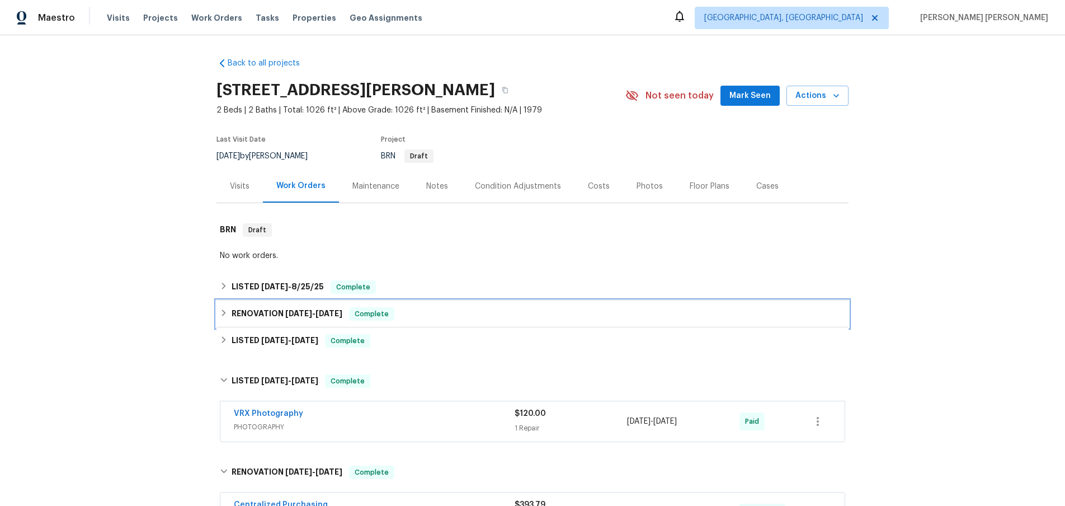
click at [224, 312] on icon at bounding box center [224, 312] width 4 height 7
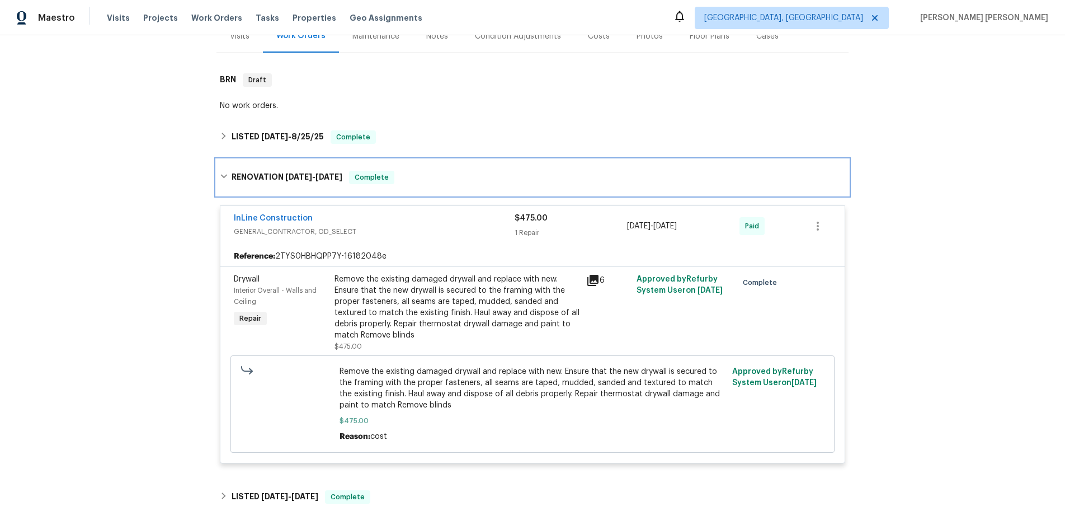
scroll to position [155, 0]
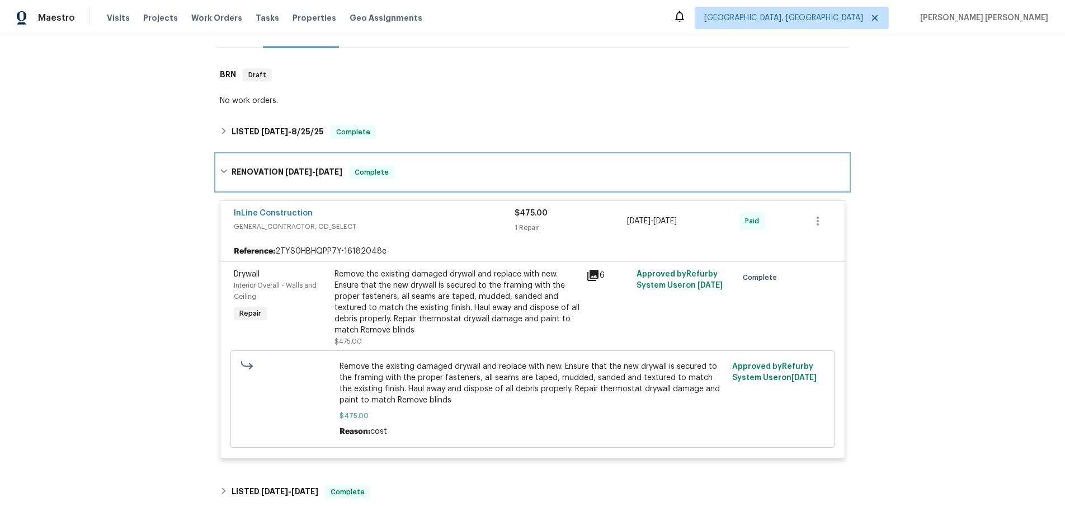
click at [224, 169] on icon at bounding box center [224, 171] width 8 height 8
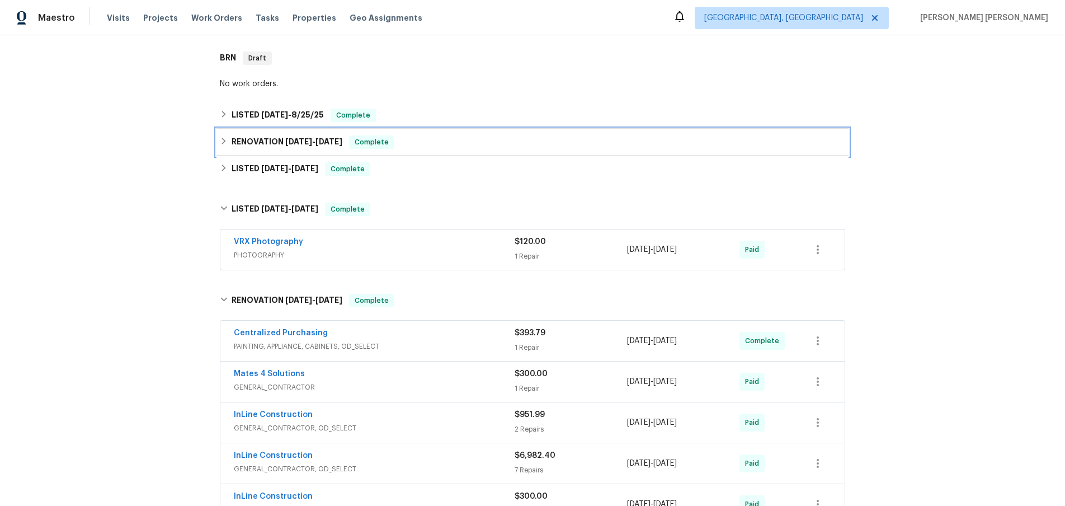
scroll to position [177, 0]
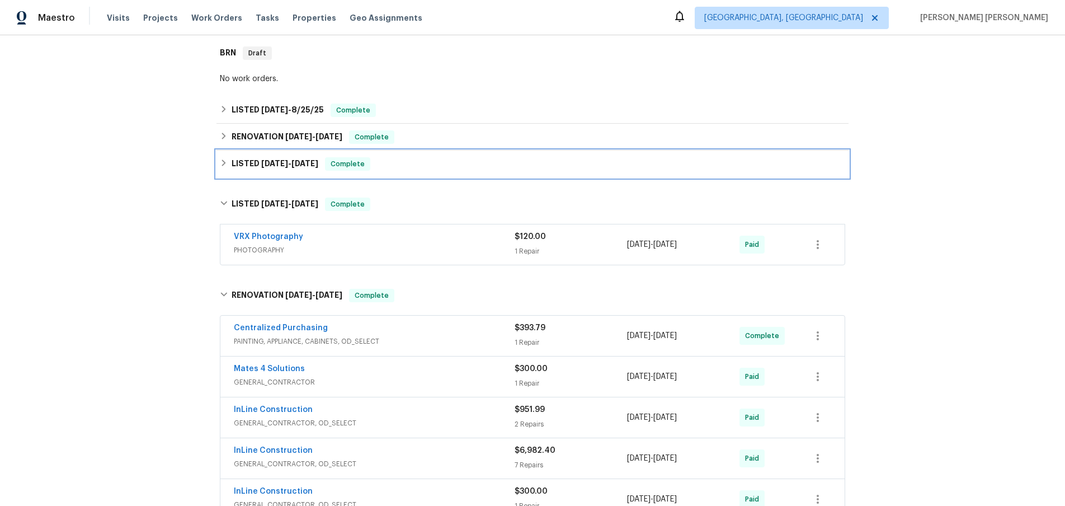
click at [220, 165] on icon at bounding box center [224, 163] width 8 height 8
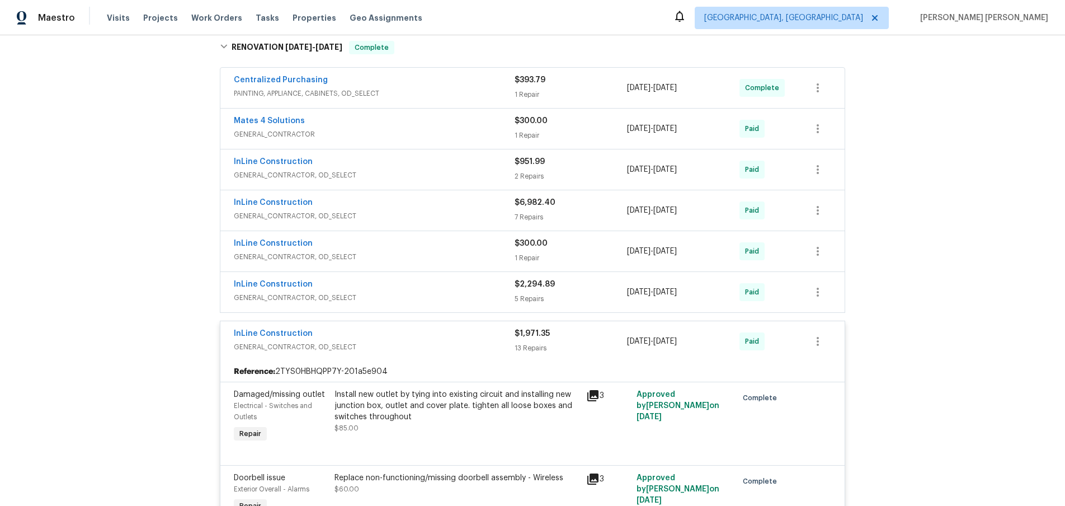
scroll to position [1124, 0]
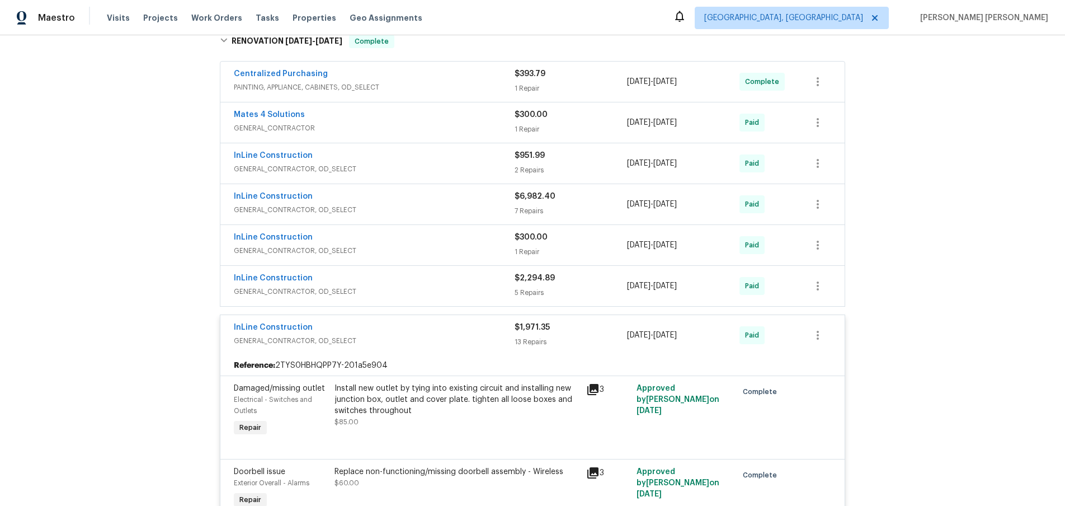
click at [386, 326] on div "InLine Construction" at bounding box center [374, 328] width 281 height 13
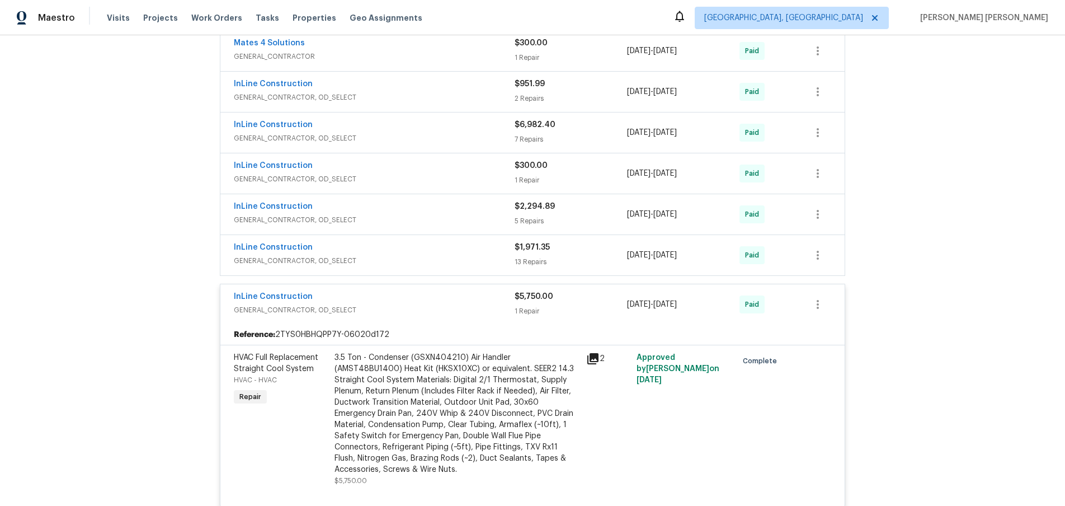
scroll to position [1207, 0]
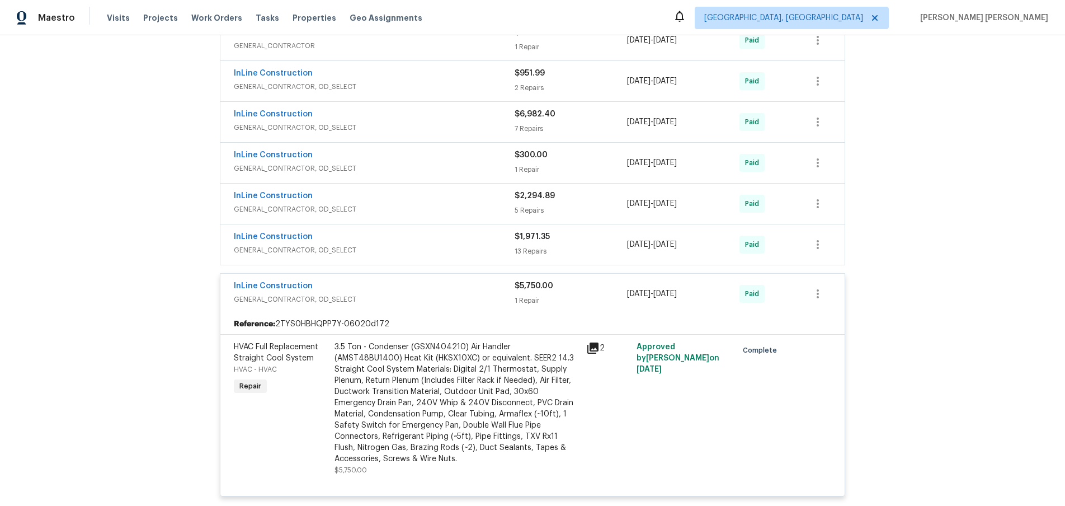
click at [440, 298] on span "GENERAL_CONTRACTOR, OD_SELECT" at bounding box center [374, 299] width 281 height 11
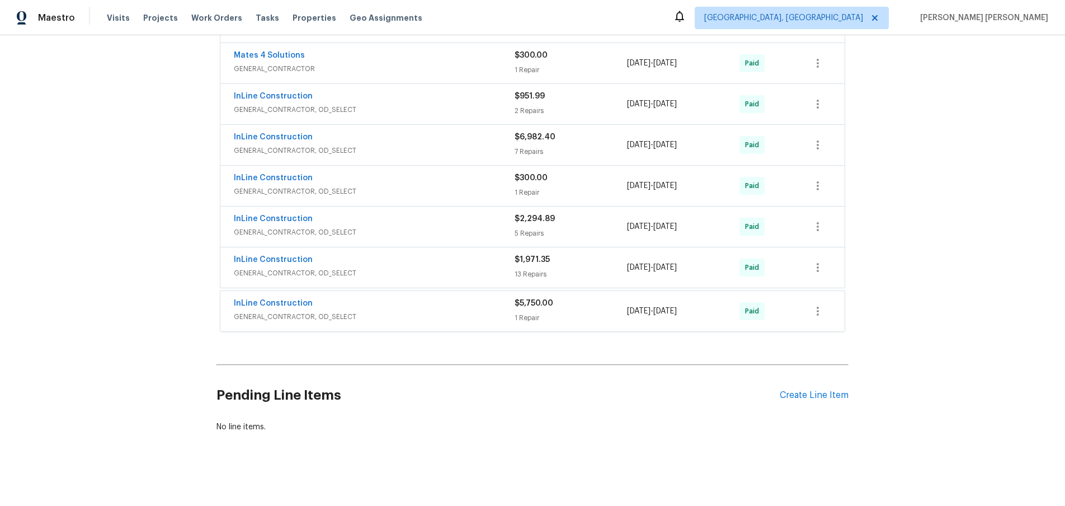
scroll to position [1182, 0]
click at [429, 313] on span "GENERAL_CONTRACTOR, OD_SELECT" at bounding box center [374, 315] width 281 height 11
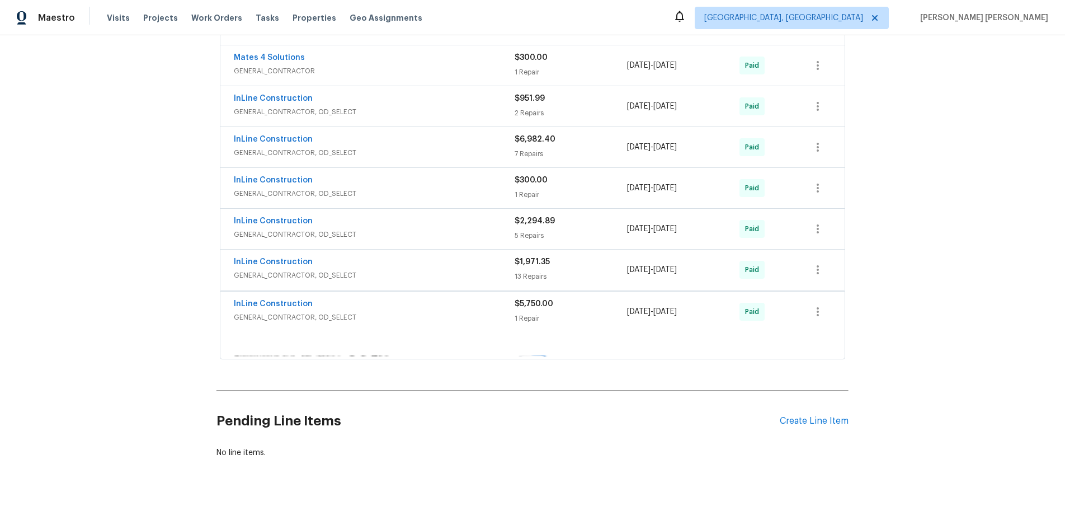
scroll to position [1207, 0]
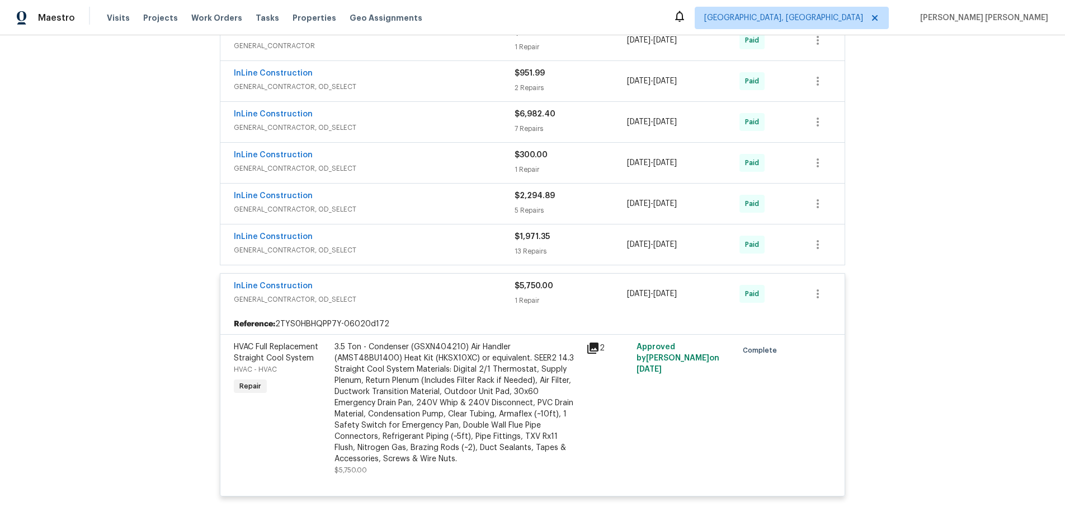
click at [429, 313] on div "InLine Construction GENERAL_CONTRACTOR, OD_SELECT $5,750.00 1 Repair 4/16/2025 …" at bounding box center [532, 294] width 624 height 40
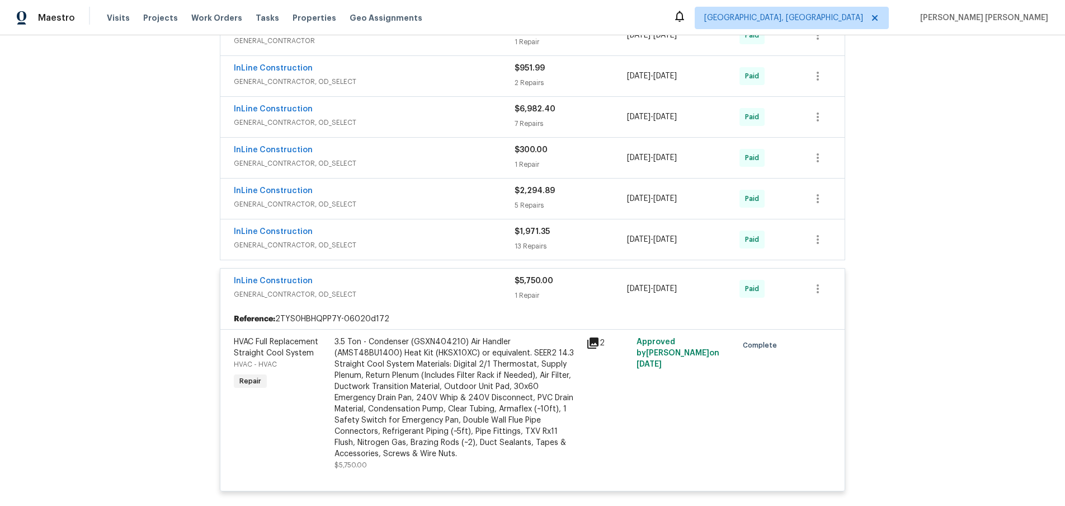
click at [439, 286] on div "InLine Construction" at bounding box center [374, 281] width 281 height 13
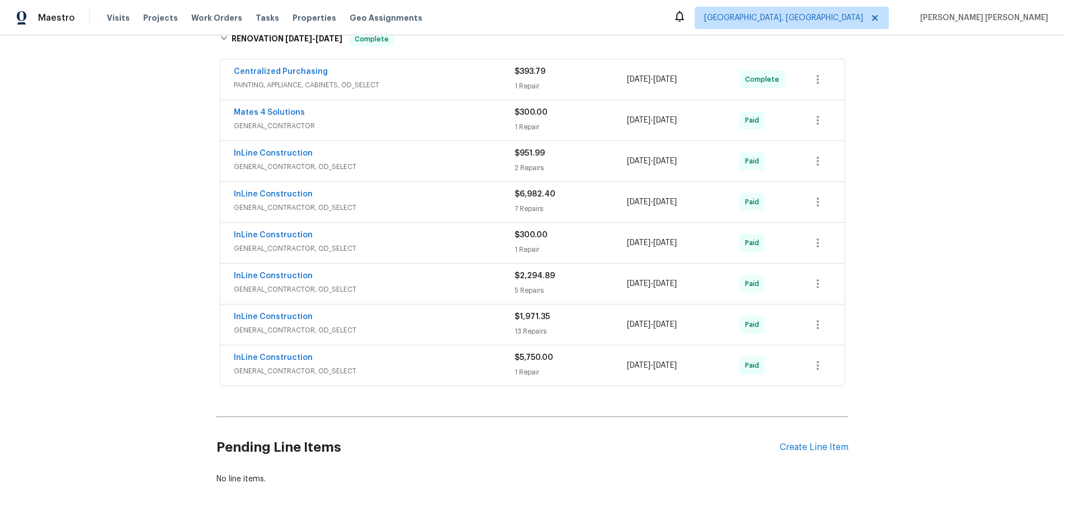
scroll to position [1119, 0]
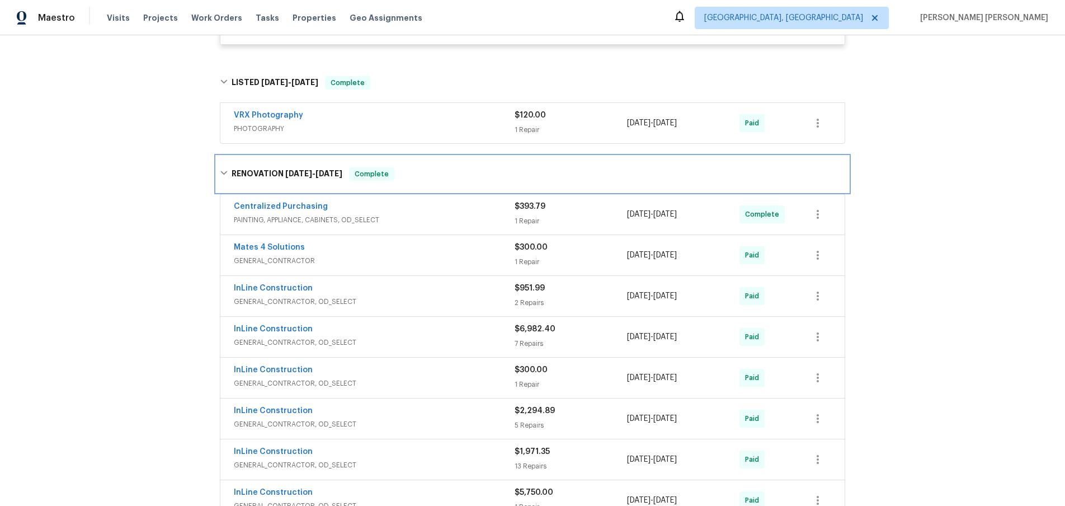
click at [225, 170] on icon at bounding box center [224, 173] width 8 height 8
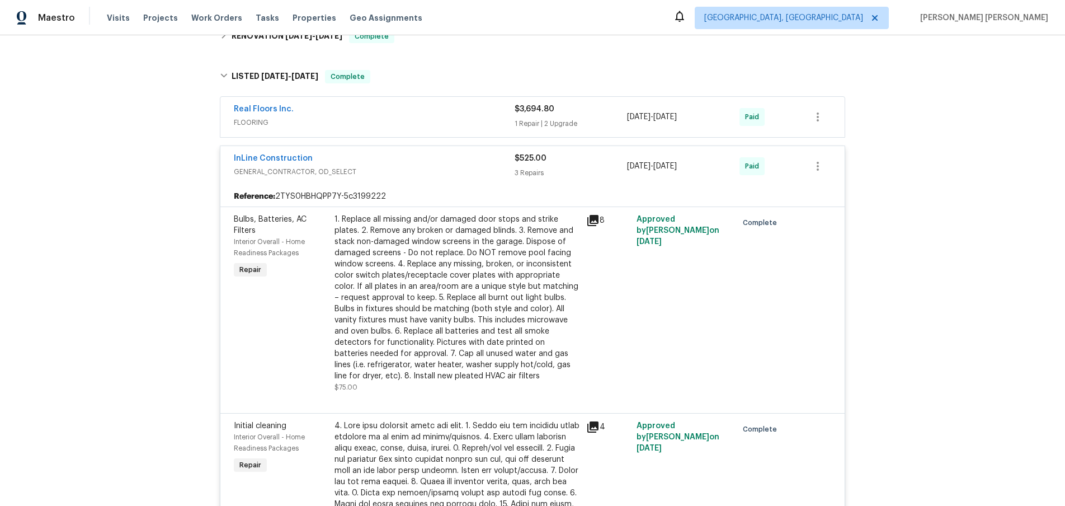
scroll to position [244, 0]
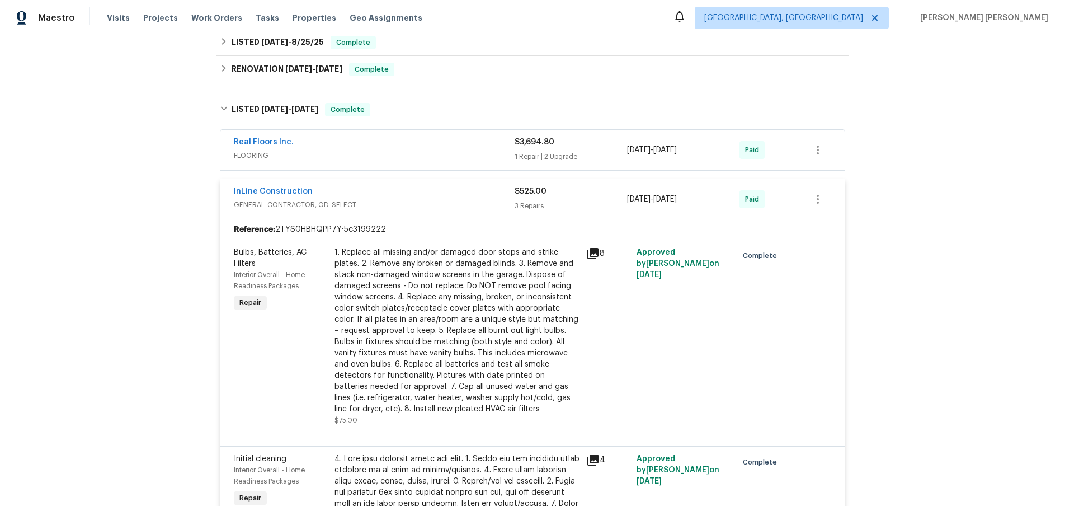
click at [426, 186] on div "InLine Construction" at bounding box center [374, 192] width 281 height 13
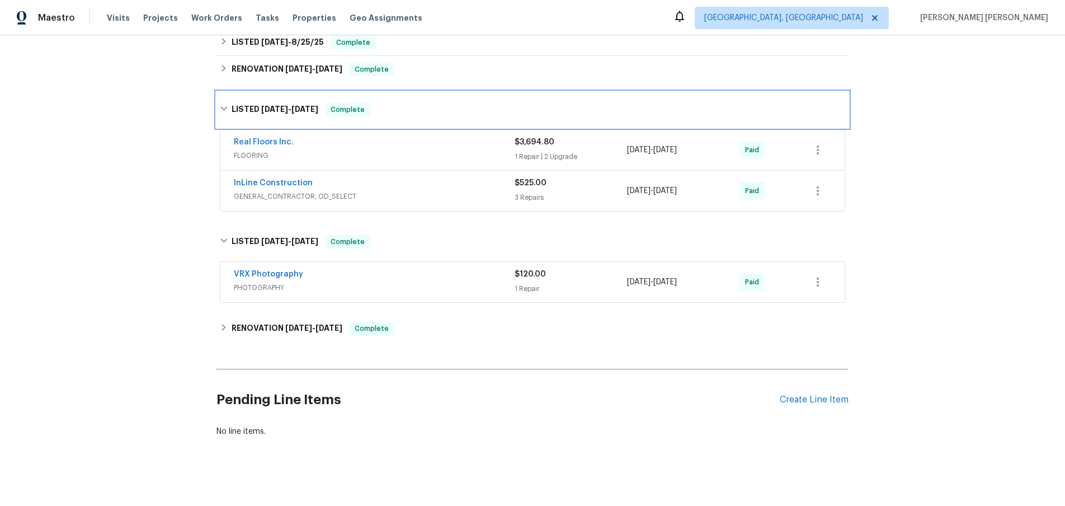
click at [220, 112] on div "LISTED 6/5/25 - 6/17/25 Complete" at bounding box center [532, 109] width 625 height 13
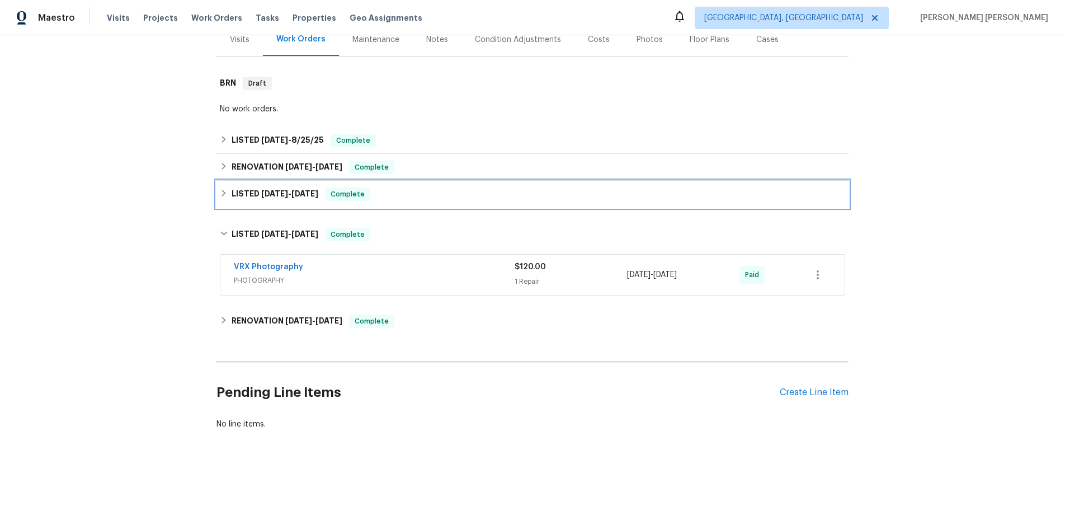
scroll to position [147, 0]
click at [215, 163] on div "Back to all projects 1541 SW Curry St, Port Saint Lucie, FL 34983 2 Beds | 2 Ba…" at bounding box center [532, 270] width 1065 height 470
click at [218, 164] on div "RENOVATION 6/6/25 - 6/9/25 Complete" at bounding box center [532, 167] width 632 height 27
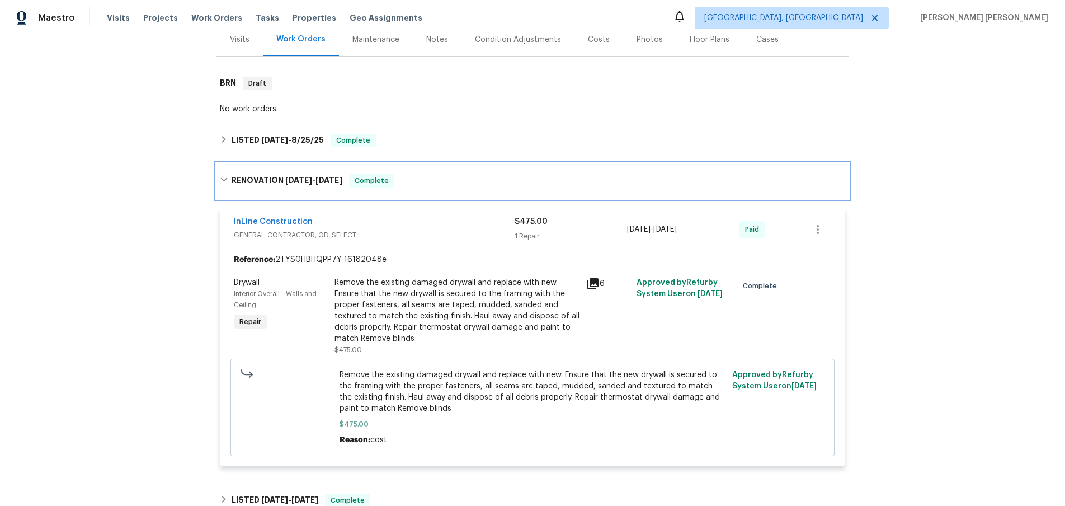
click at [218, 164] on div "RENOVATION 6/6/25 - 6/9/25 Complete" at bounding box center [532, 181] width 632 height 36
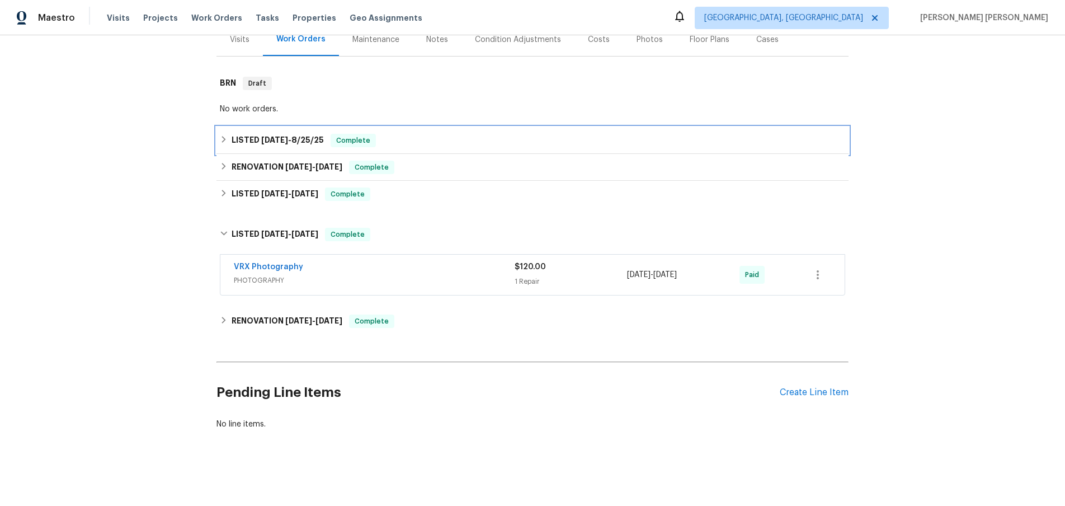
click at [224, 138] on icon at bounding box center [224, 139] width 4 height 7
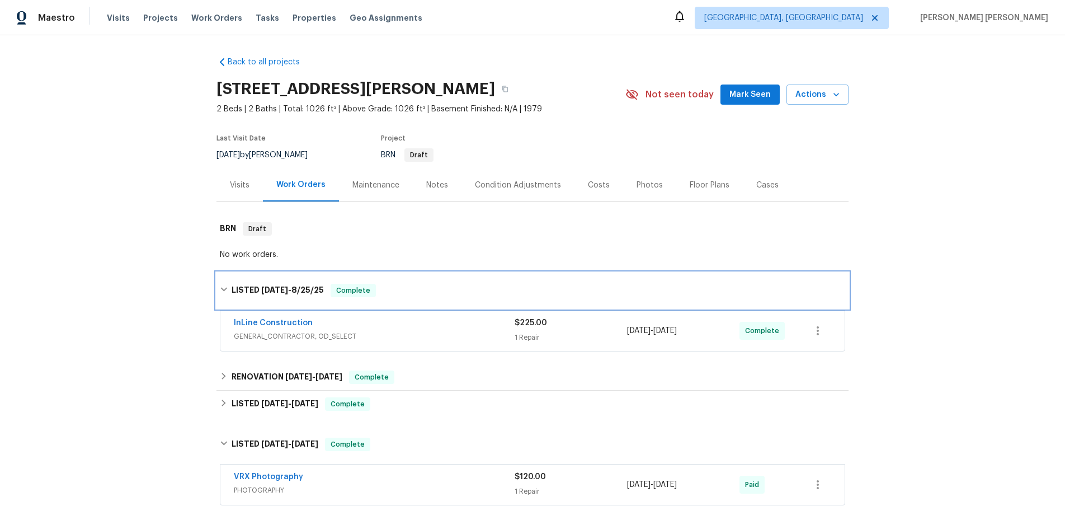
scroll to position [0, 0]
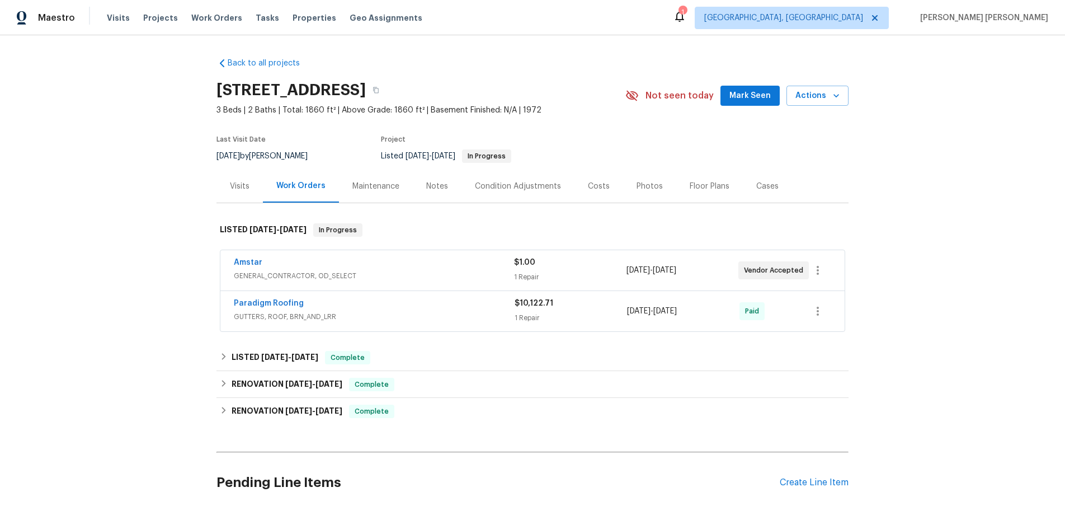
click at [661, 279] on div "6/25/2025 - 6/30/2025" at bounding box center [683, 270] width 112 height 27
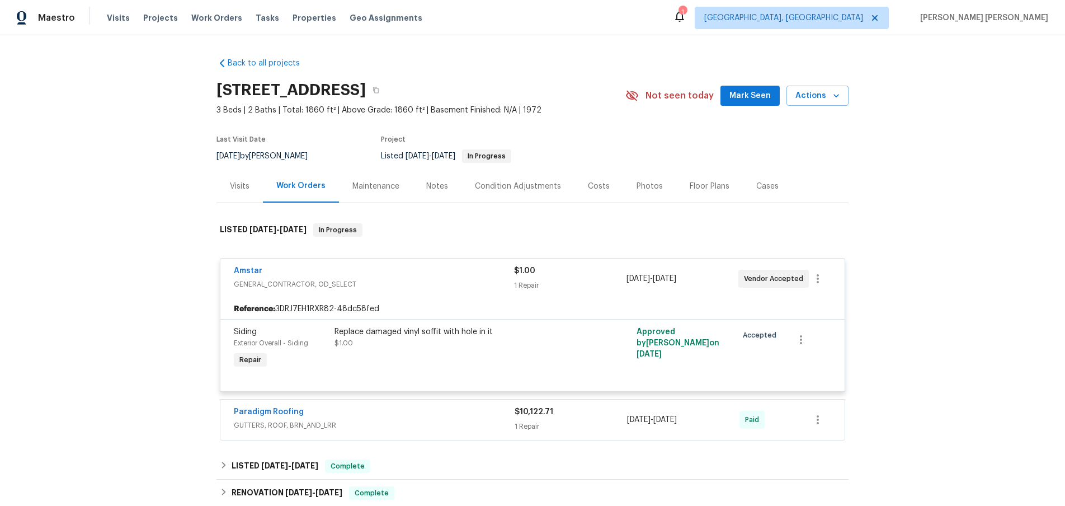
click at [650, 279] on span "6/25/2025" at bounding box center [638, 279] width 23 height 8
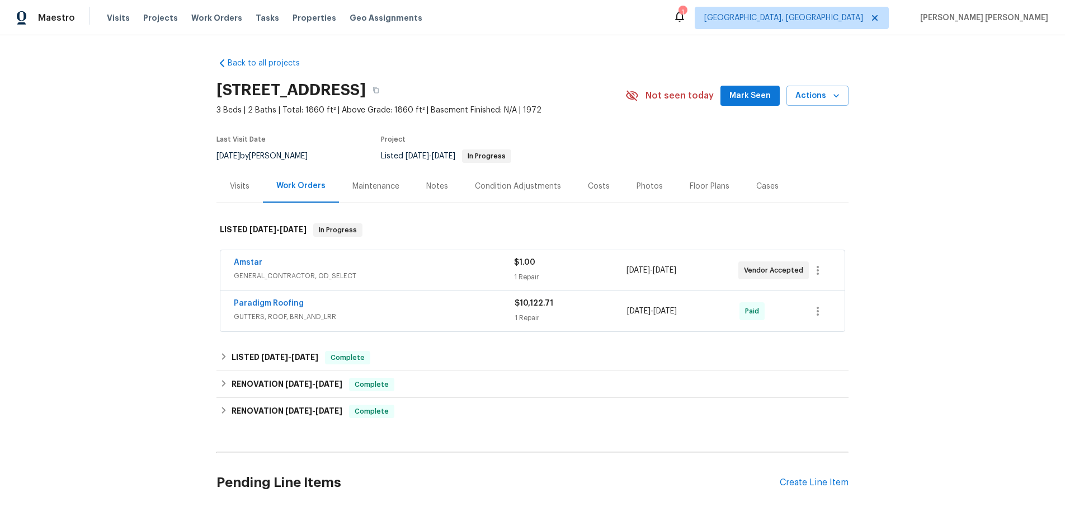
click at [658, 323] on div "6/25/2025 - 6/27/2025" at bounding box center [683, 311] width 112 height 27
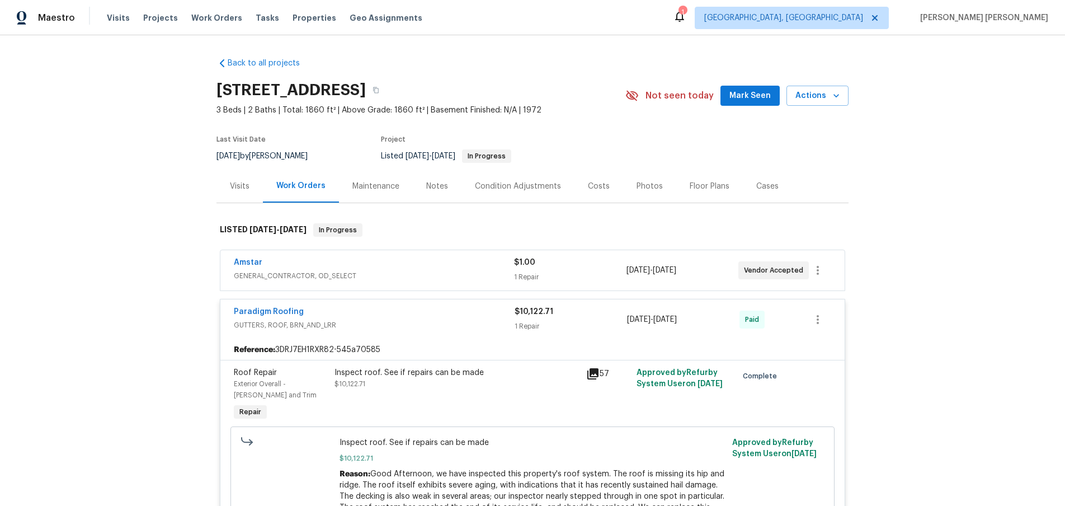
click at [591, 374] on icon at bounding box center [592, 373] width 11 height 11
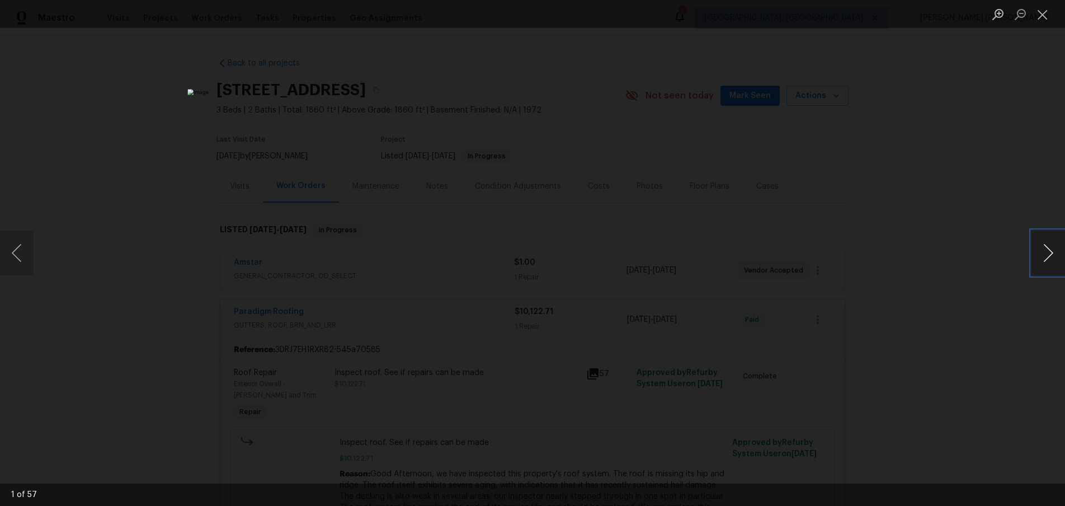
click at [1040, 257] on button "Next image" at bounding box center [1049, 252] width 34 height 45
click at [975, 262] on div "Lightbox" at bounding box center [532, 253] width 1065 height 506
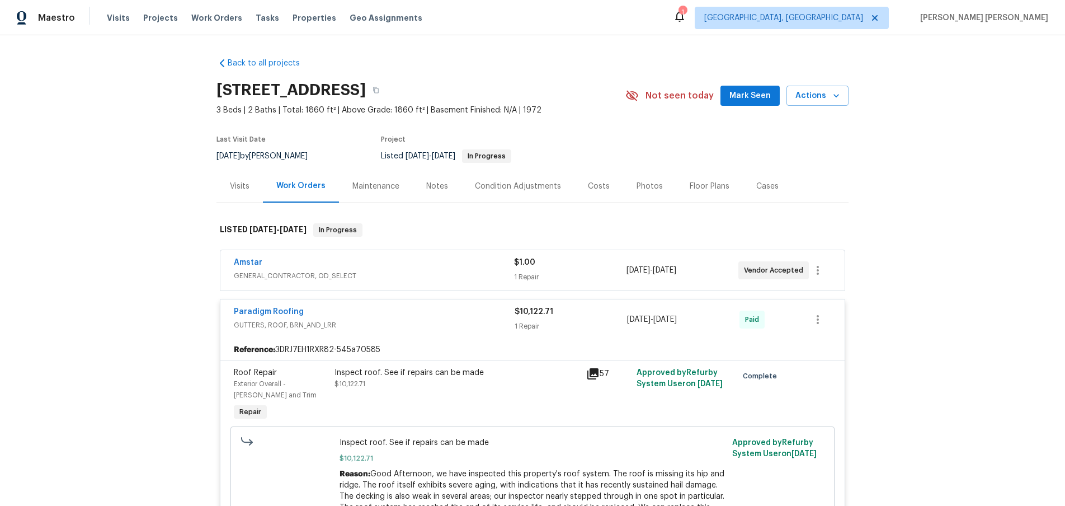
click at [691, 186] on div "Floor Plans" at bounding box center [710, 186] width 40 height 11
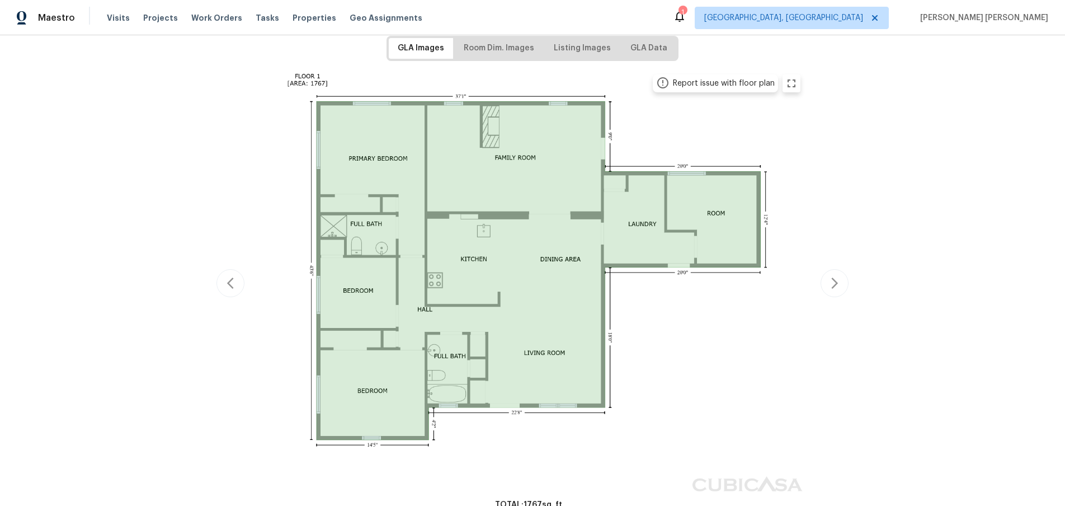
scroll to position [196, 0]
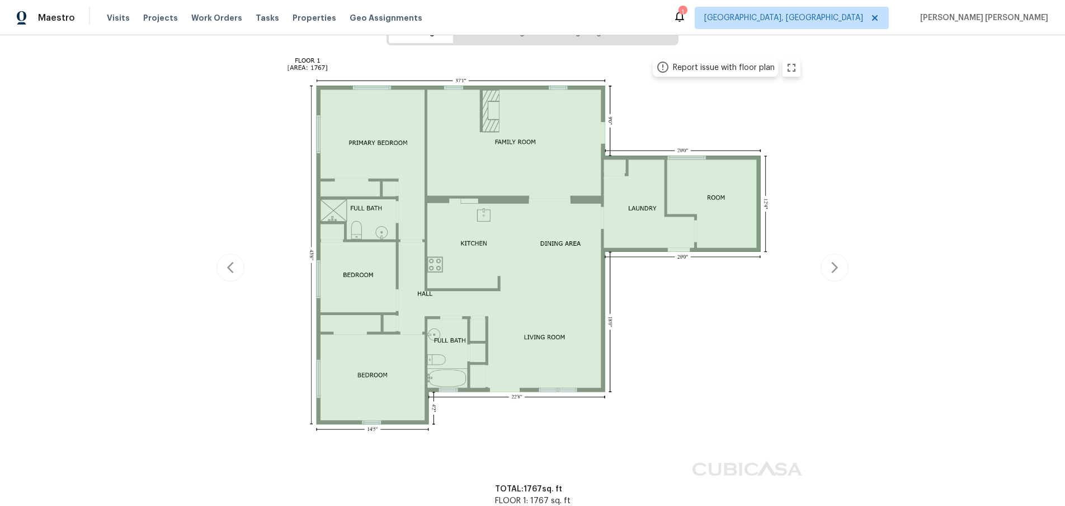
click at [834, 265] on div "Report issue with floor plan" at bounding box center [532, 268] width 632 height 432
click at [226, 173] on div "Report issue with floor plan" at bounding box center [532, 268] width 632 height 432
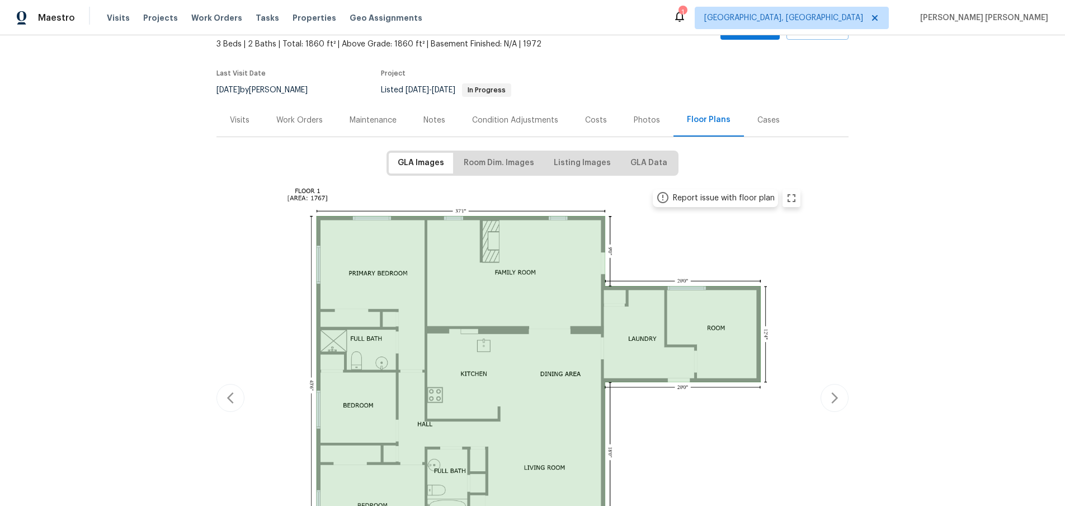
scroll to position [0, 0]
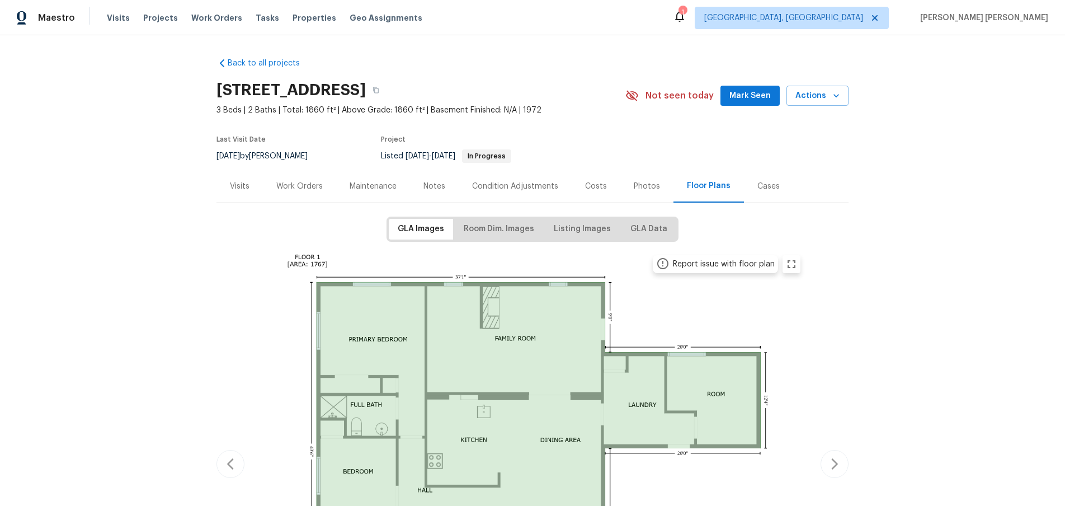
drag, startPoint x: 292, startPoint y: 189, endPoint x: 308, endPoint y: 201, distance: 19.9
click at [292, 190] on div "Work Orders" at bounding box center [299, 186] width 46 height 11
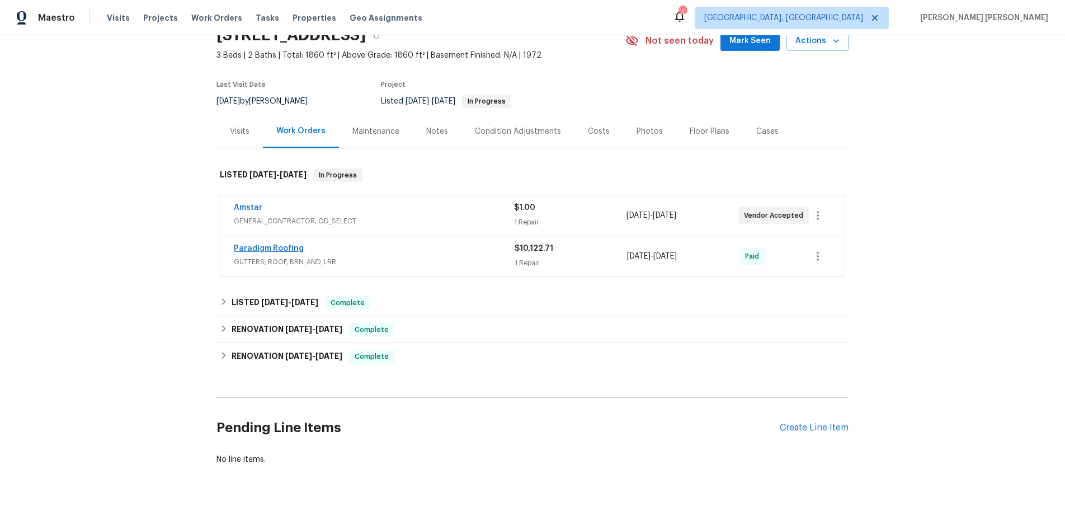
scroll to position [90, 0]
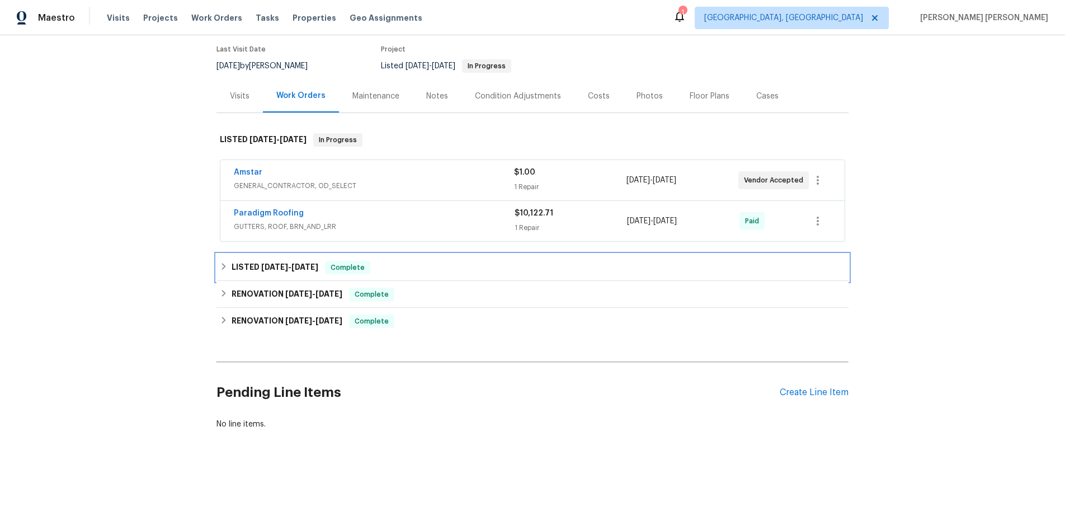
click at [222, 265] on icon at bounding box center [224, 266] width 8 height 8
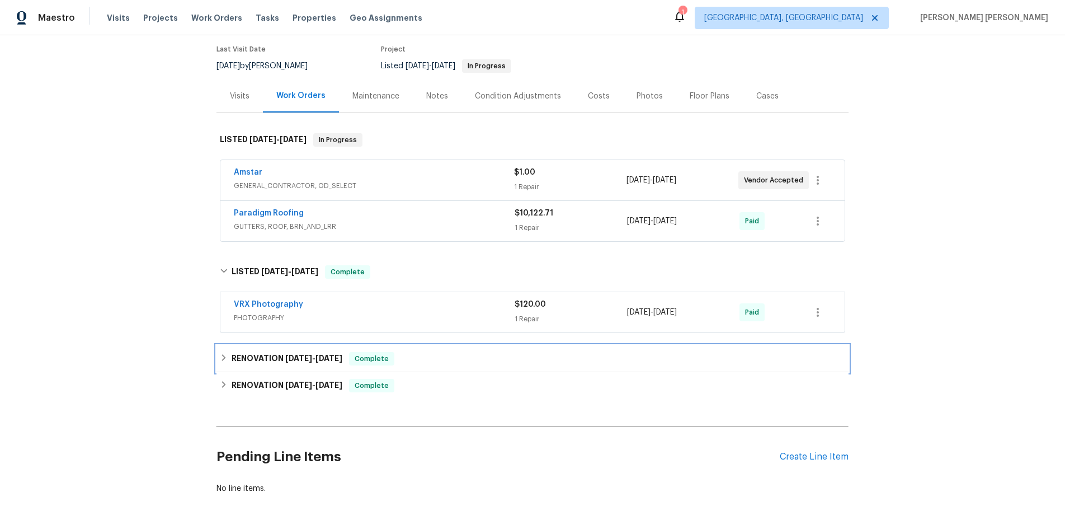
click at [227, 360] on icon at bounding box center [224, 358] width 8 height 8
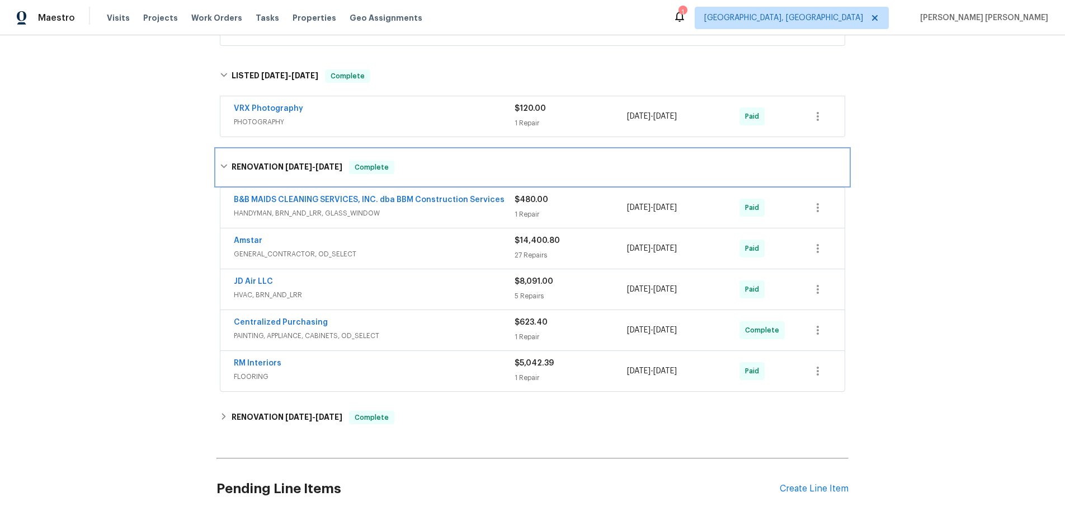
scroll to position [286, 0]
click at [384, 248] on span "GENERAL_CONTRACTOR, OD_SELECT" at bounding box center [374, 253] width 281 height 11
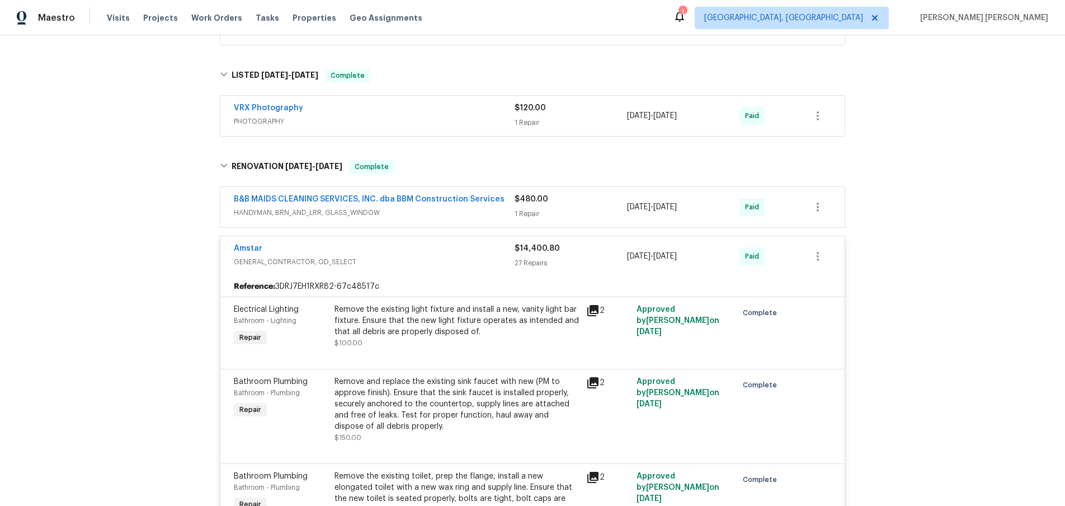
click at [384, 248] on div "Amstar" at bounding box center [374, 249] width 281 height 13
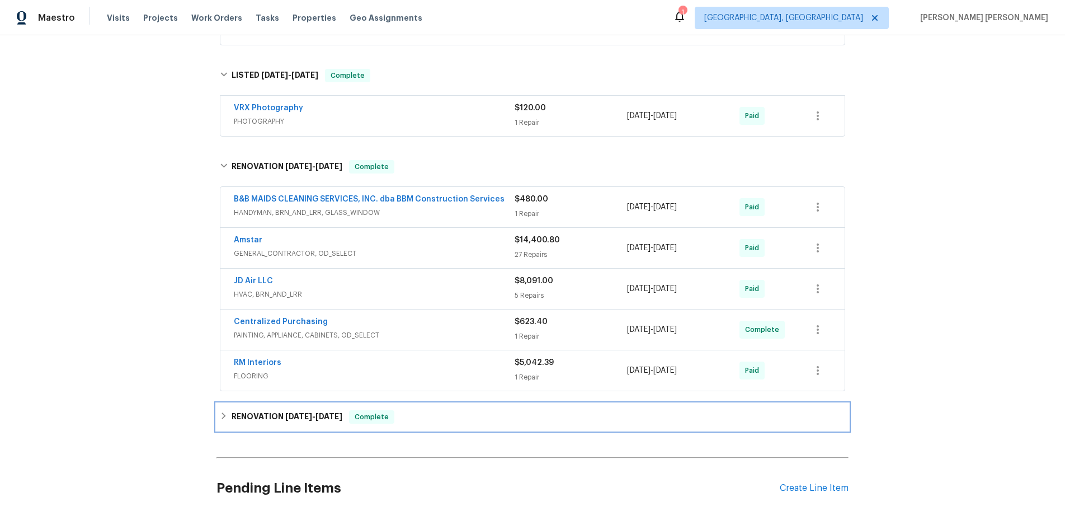
click at [224, 417] on icon at bounding box center [224, 415] width 4 height 7
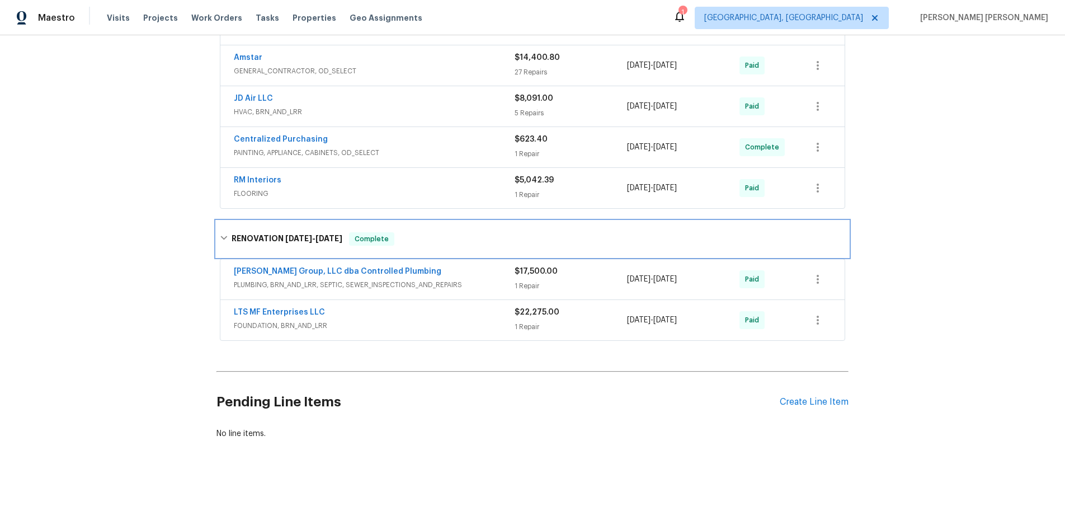
scroll to position [469, 0]
click at [429, 326] on span "FOUNDATION, BRN_AND_LRR" at bounding box center [374, 324] width 281 height 11
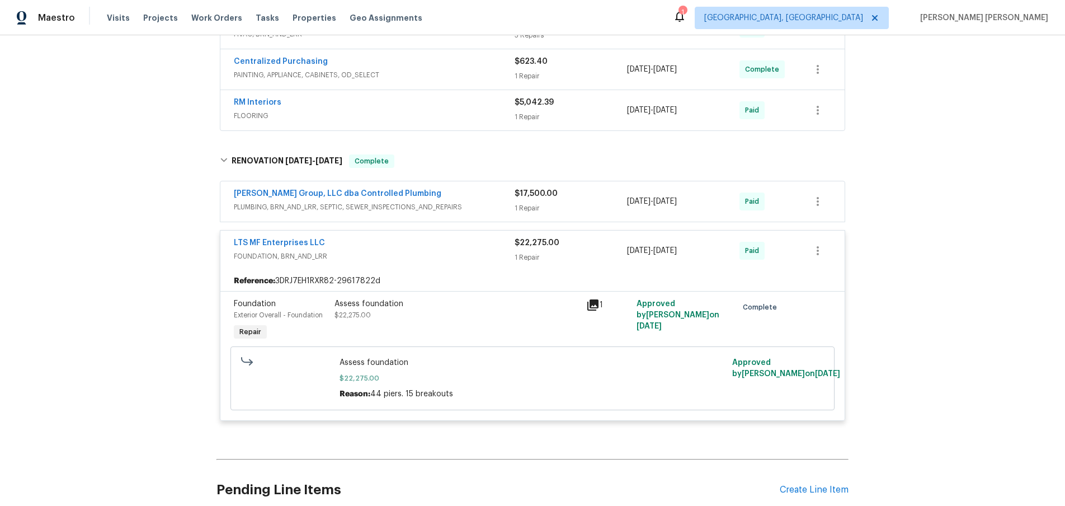
scroll to position [551, 0]
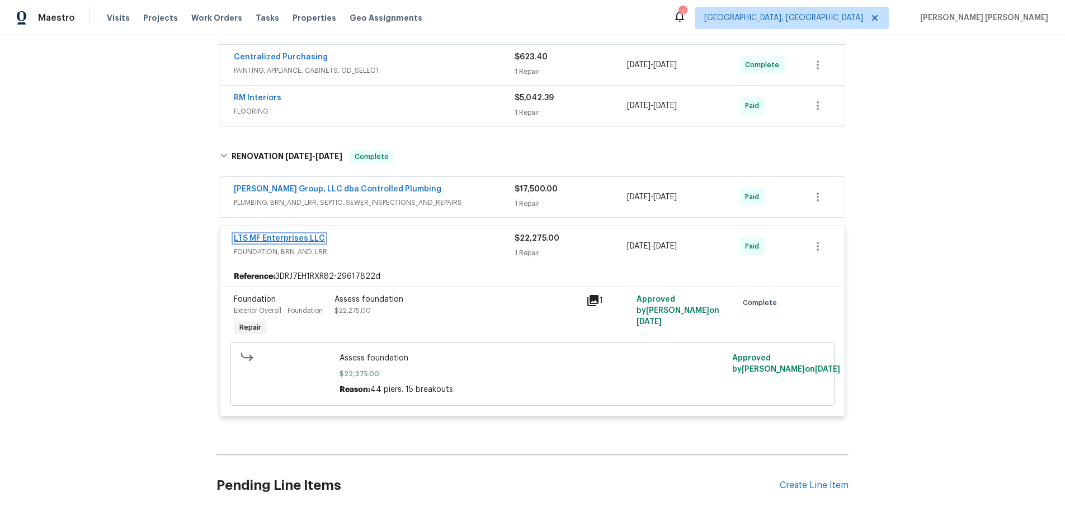
click at [285, 239] on link "LTS MF Enterprises LLC" at bounding box center [279, 238] width 91 height 8
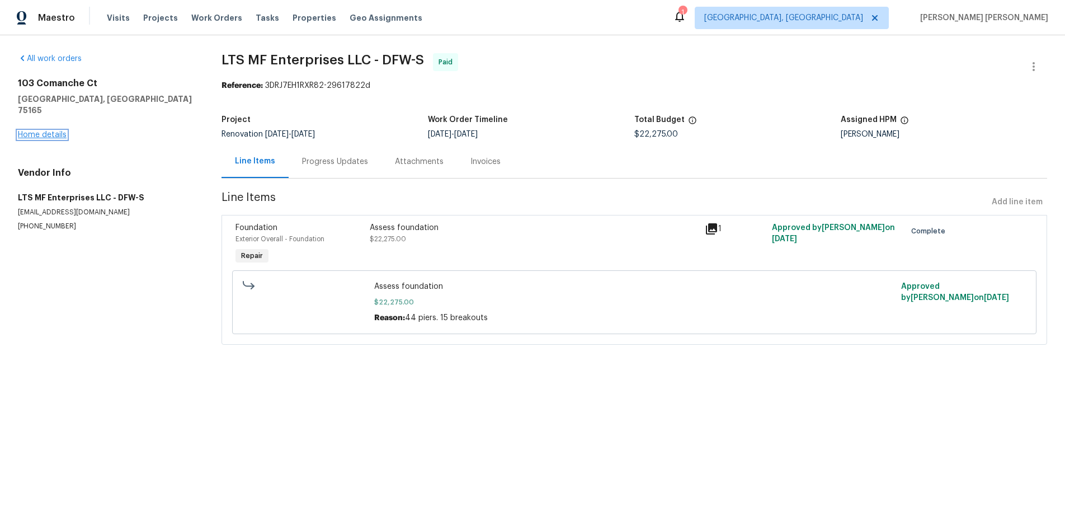
click at [44, 131] on link "Home details" at bounding box center [42, 135] width 49 height 8
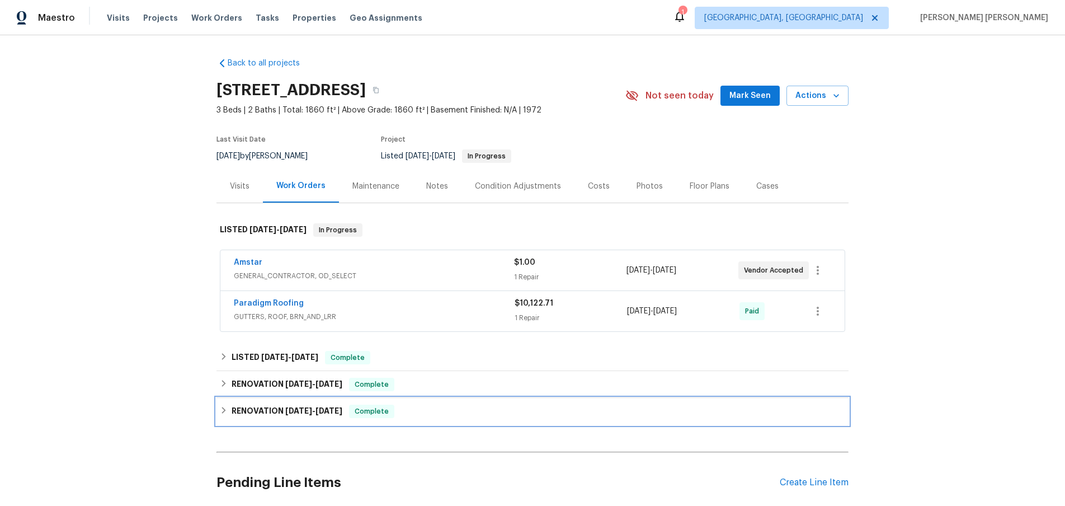
drag, startPoint x: 224, startPoint y: 413, endPoint x: 214, endPoint y: 420, distance: 12.1
click at [222, 413] on icon at bounding box center [224, 410] width 8 height 8
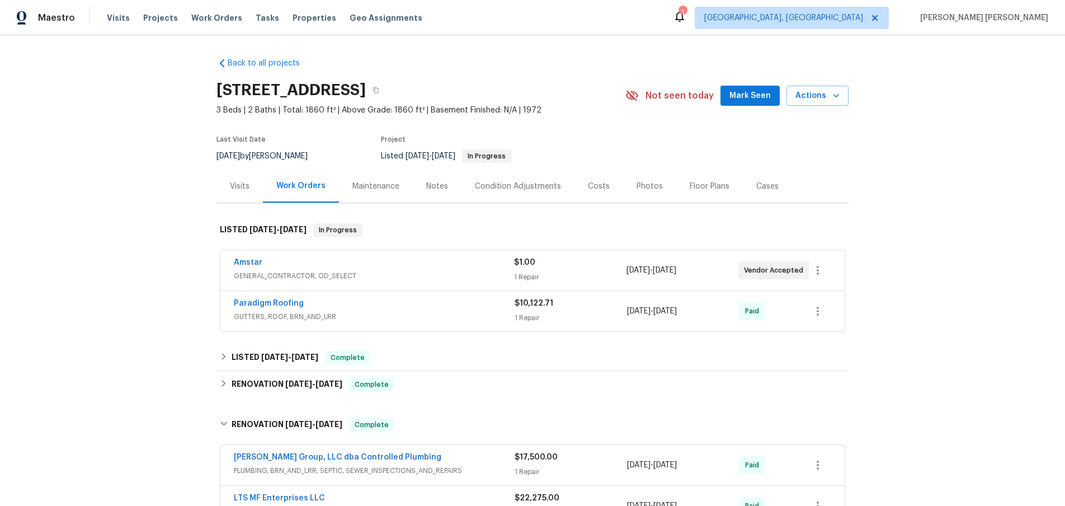
drag, startPoint x: 709, startPoint y: 190, endPoint x: 729, endPoint y: 193, distance: 19.9
click at [709, 190] on div "Floor Plans" at bounding box center [710, 186] width 40 height 11
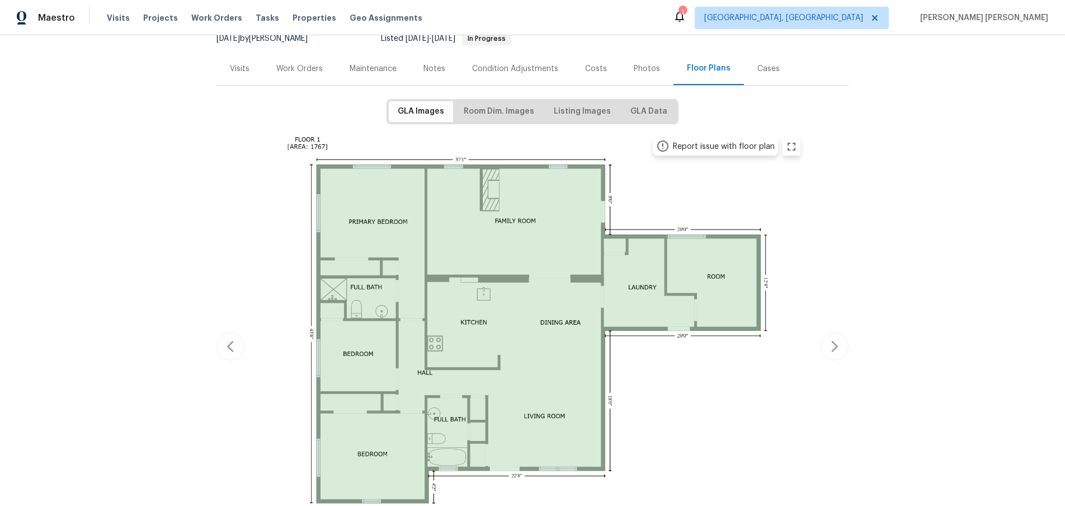
scroll to position [121, 0]
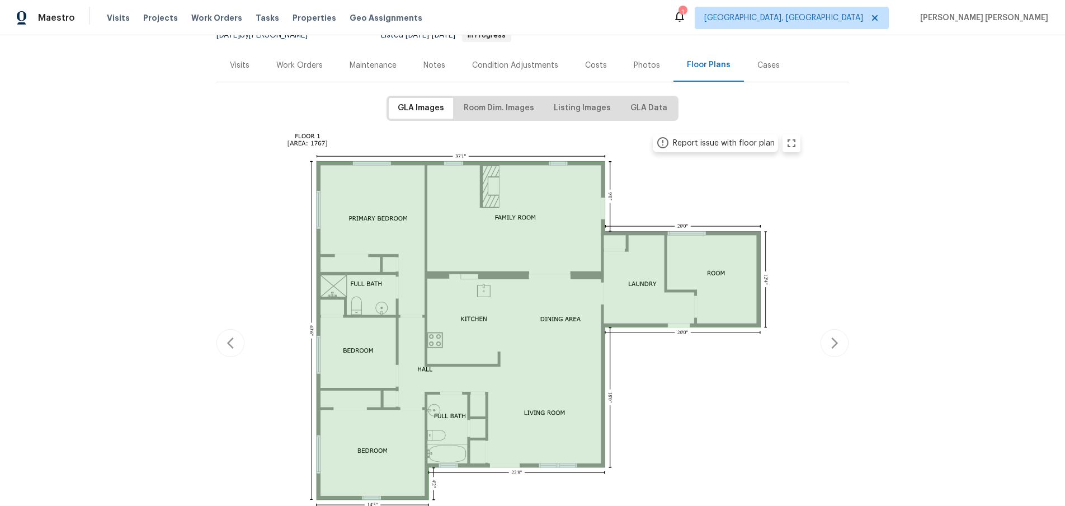
click at [300, 64] on div "Work Orders" at bounding box center [299, 65] width 46 height 11
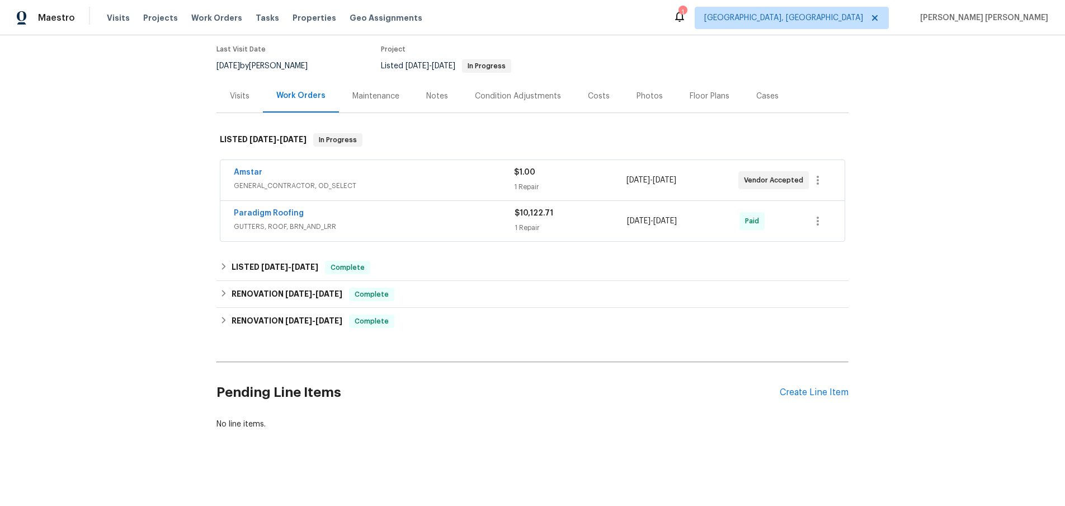
scroll to position [90, 0]
click at [268, 214] on link "Paradigm Roofing" at bounding box center [269, 213] width 70 height 8
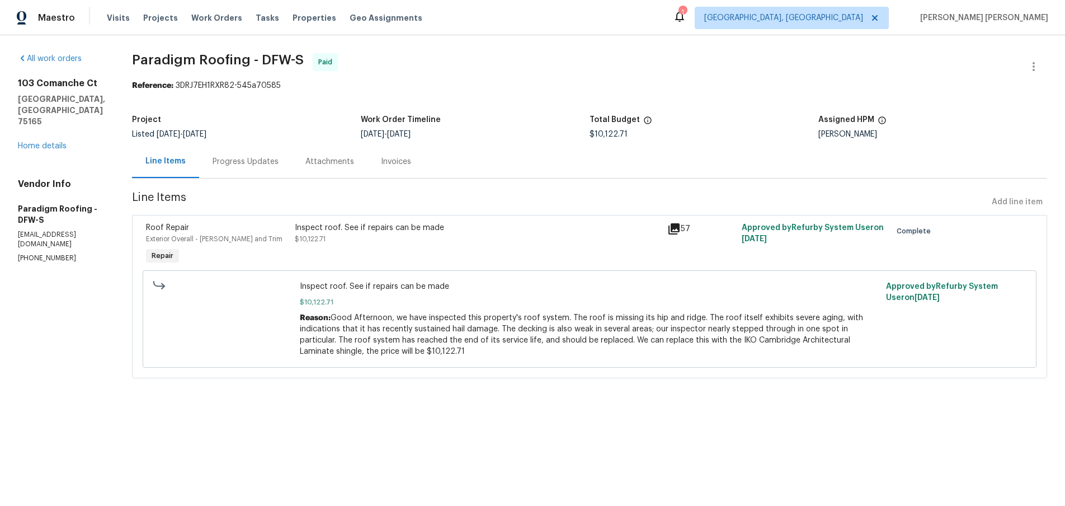
click at [677, 229] on icon at bounding box center [674, 228] width 11 height 11
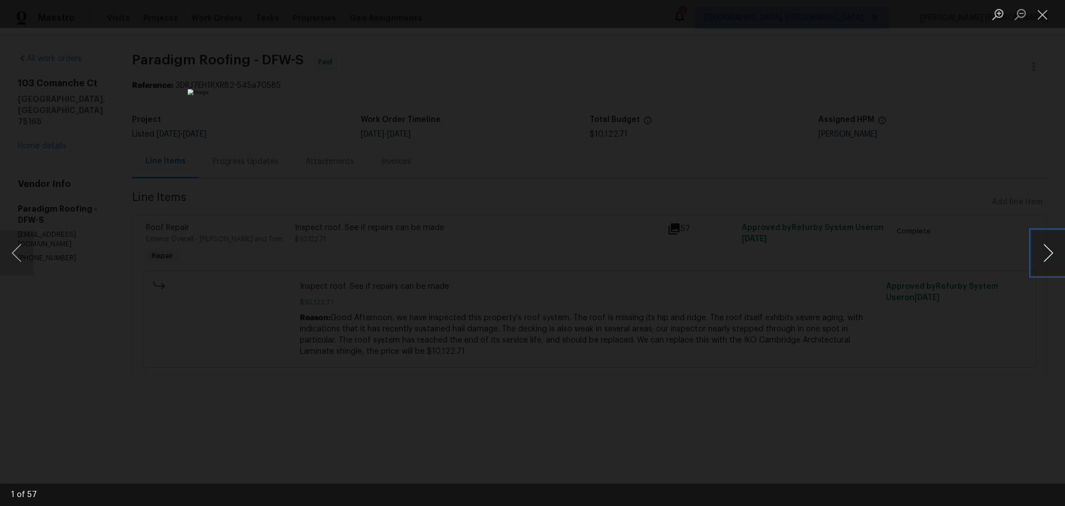
click at [1047, 262] on button "Next image" at bounding box center [1049, 252] width 34 height 45
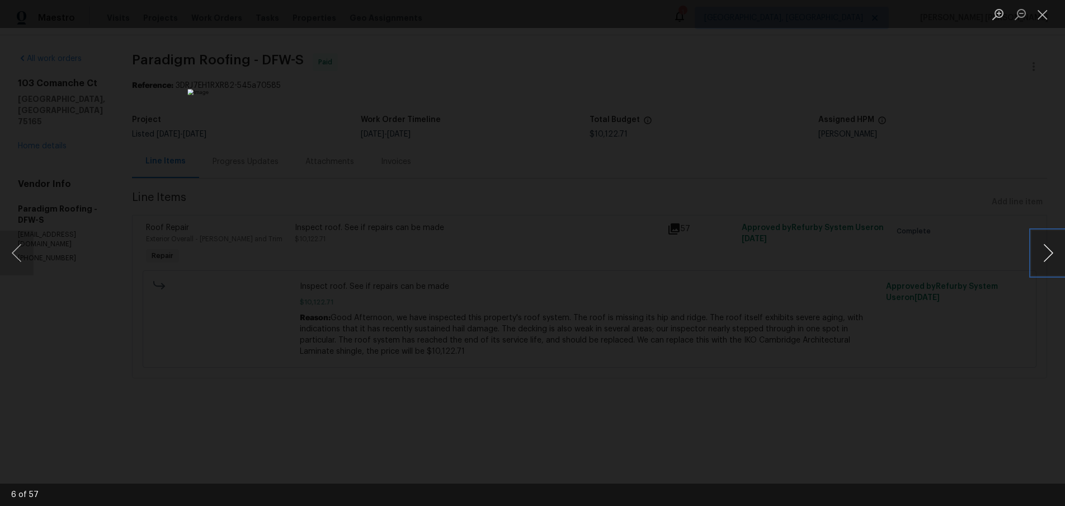
click at [1045, 255] on button "Next image" at bounding box center [1049, 252] width 34 height 45
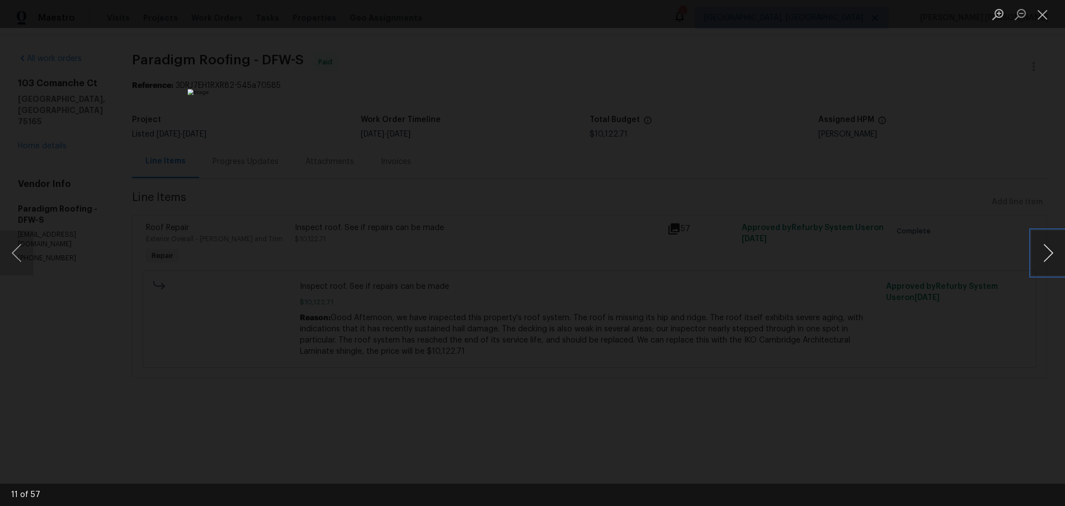
click at [1045, 255] on button "Next image" at bounding box center [1049, 252] width 34 height 45
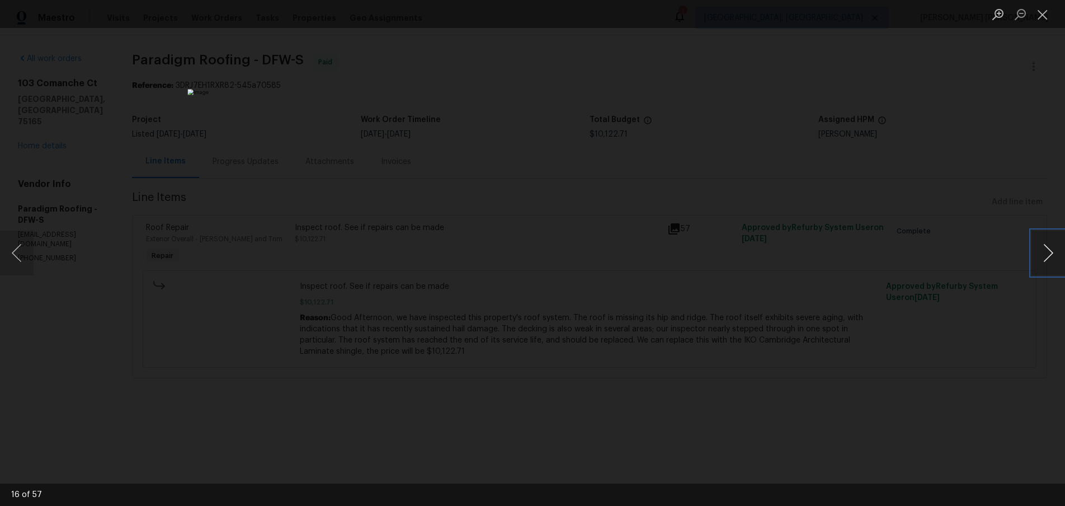
click at [1045, 255] on button "Next image" at bounding box center [1049, 252] width 34 height 45
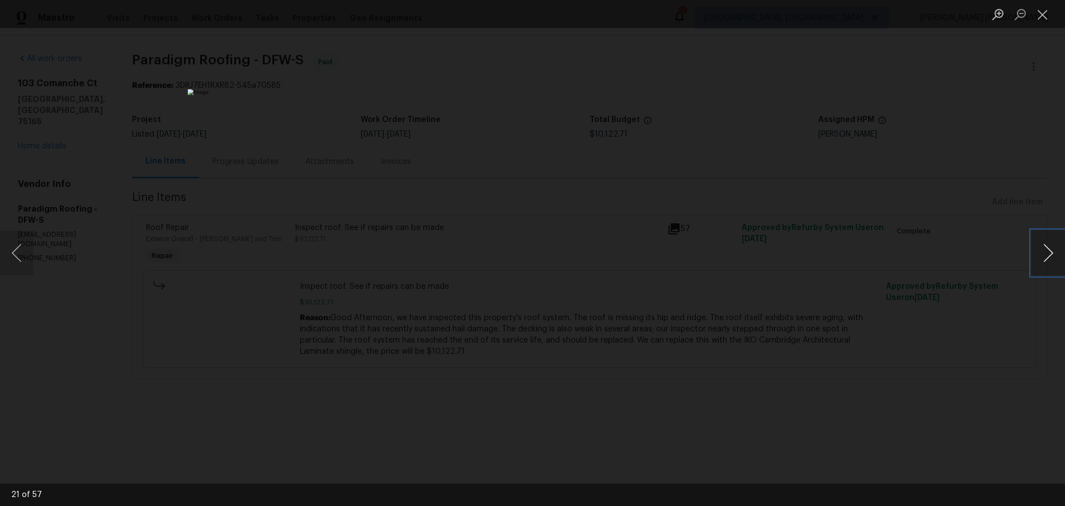
click at [1045, 255] on button "Next image" at bounding box center [1049, 252] width 34 height 45
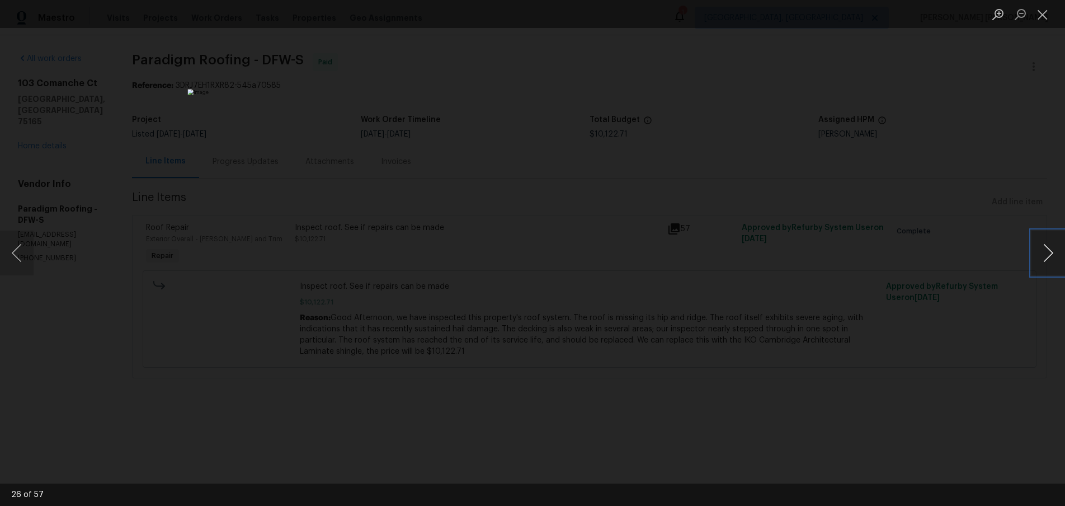
click at [1045, 255] on button "Next image" at bounding box center [1049, 252] width 34 height 45
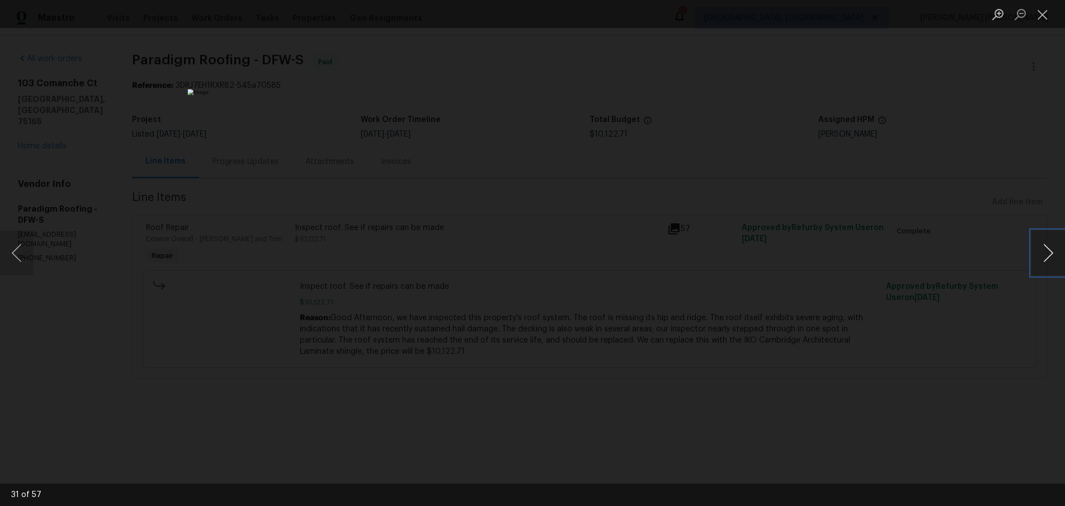
click at [1045, 255] on button "Next image" at bounding box center [1049, 252] width 34 height 45
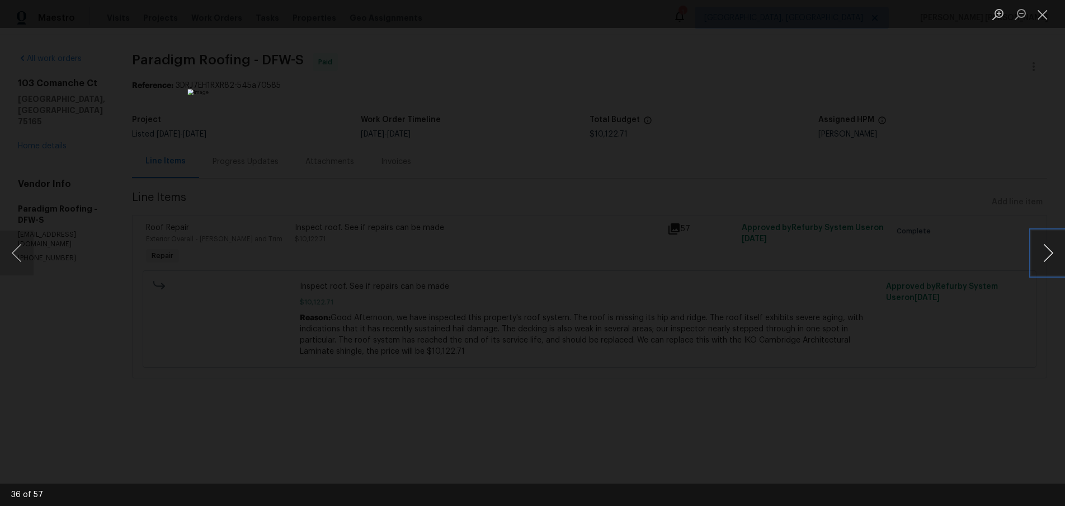
click at [1045, 255] on button "Next image" at bounding box center [1049, 252] width 34 height 45
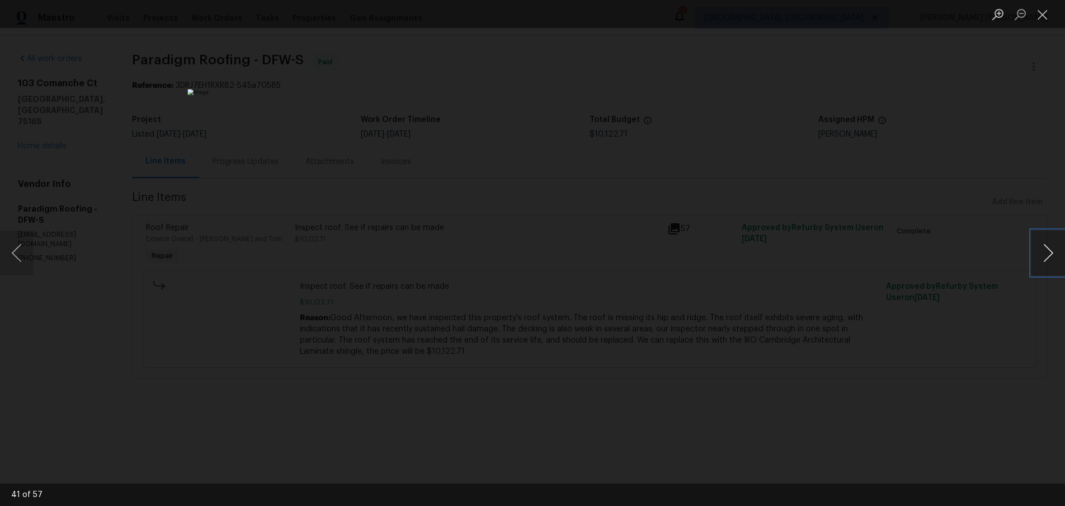
click at [1045, 255] on button "Next image" at bounding box center [1049, 252] width 34 height 45
drag, startPoint x: 977, startPoint y: 120, endPoint x: 873, endPoint y: 65, distance: 117.6
click at [942, 98] on div "Lightbox" at bounding box center [532, 253] width 1065 height 506
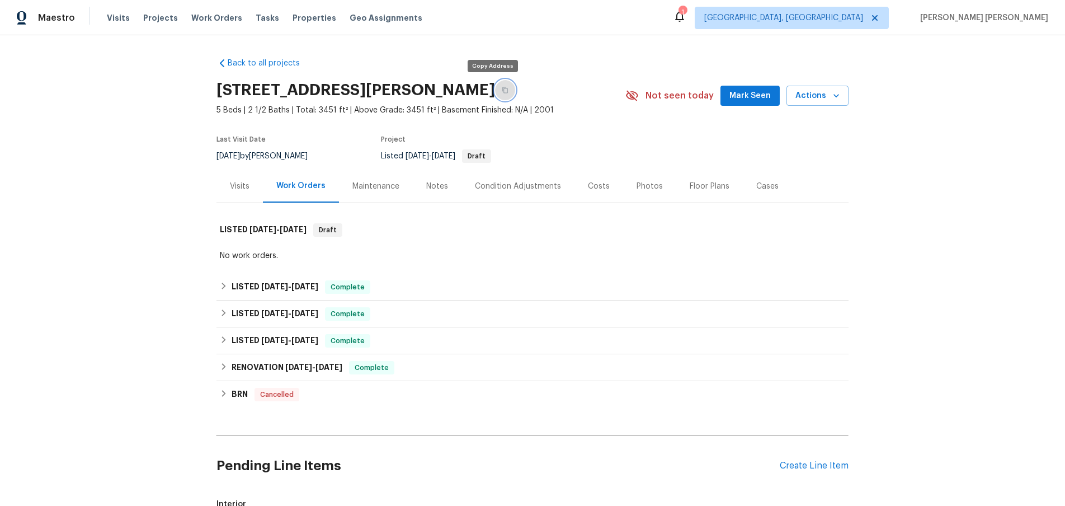
click at [497, 91] on button "button" at bounding box center [505, 90] width 20 height 20
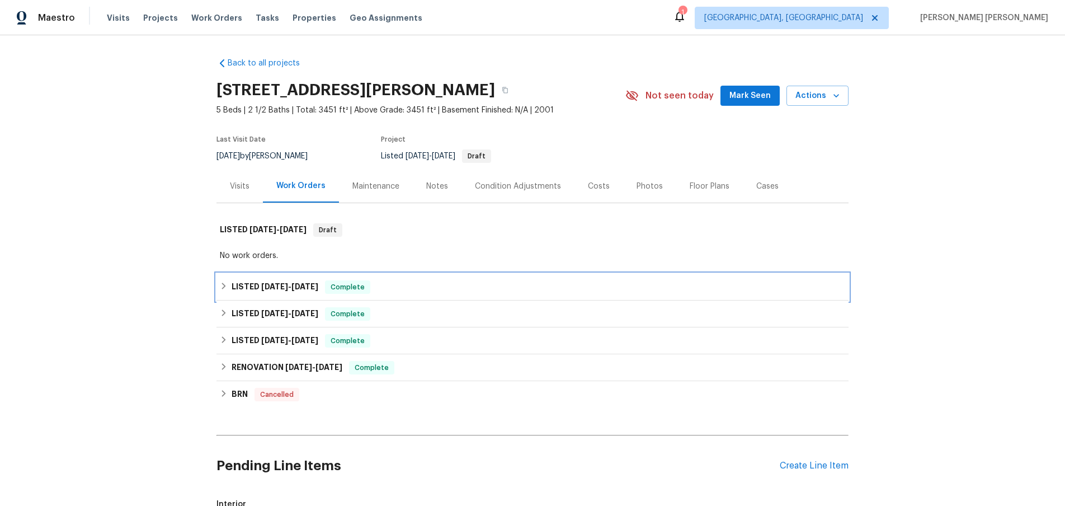
click at [401, 289] on div "LISTED 7/30/25 - 8/1/25 Complete" at bounding box center [532, 286] width 625 height 13
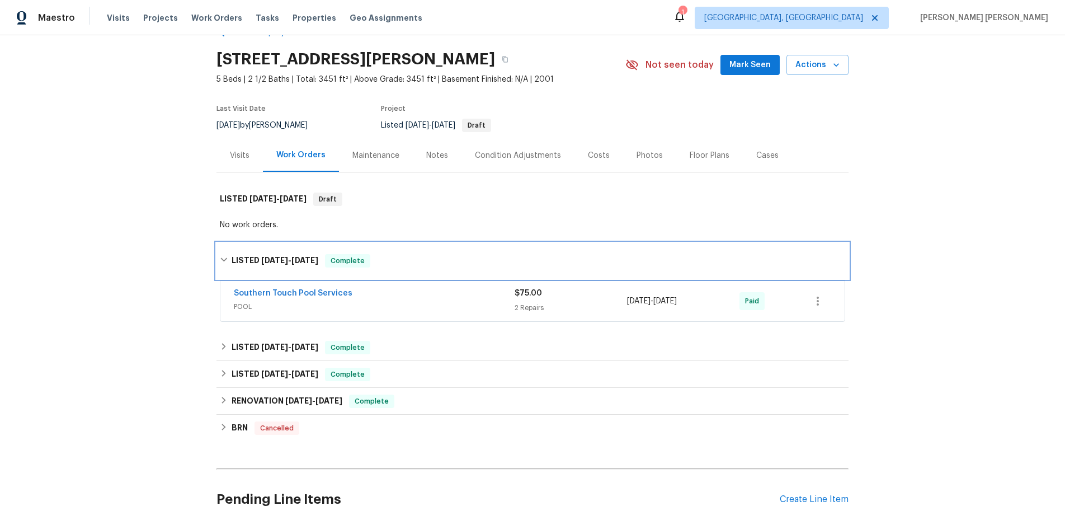
scroll to position [68, 0]
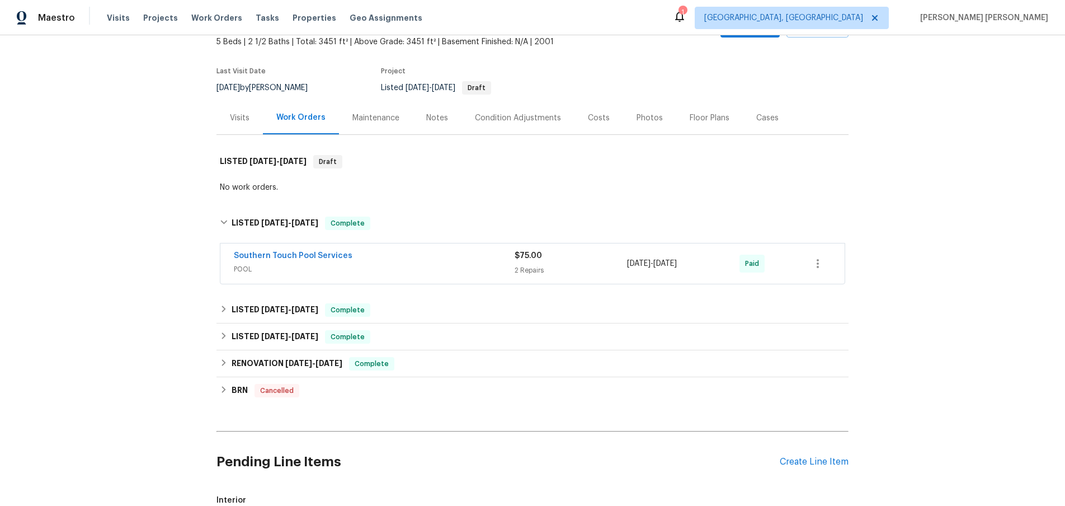
click at [427, 266] on span "POOL" at bounding box center [374, 268] width 281 height 11
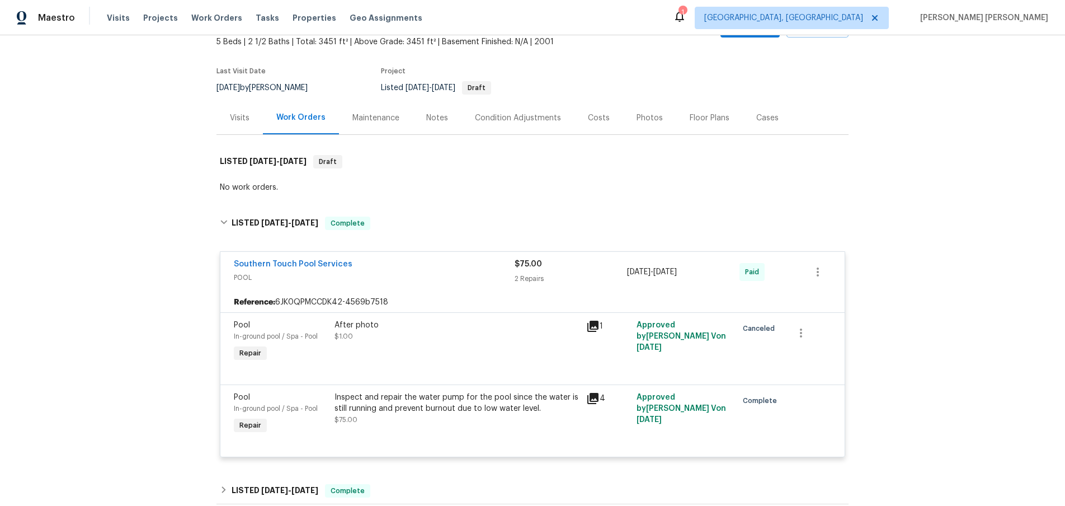
scroll to position [0, 0]
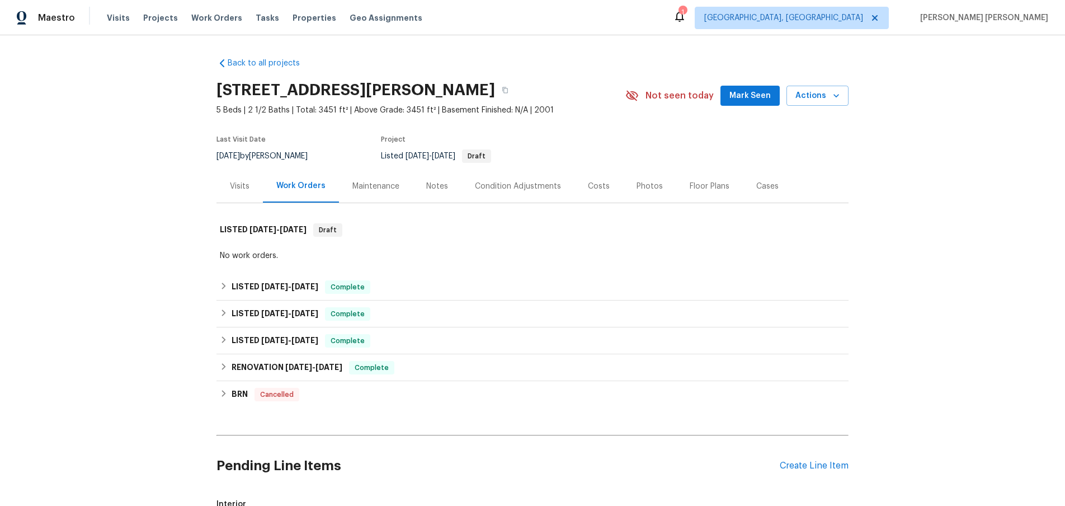
click at [766, 186] on div "Cases" at bounding box center [767, 186] width 22 height 11
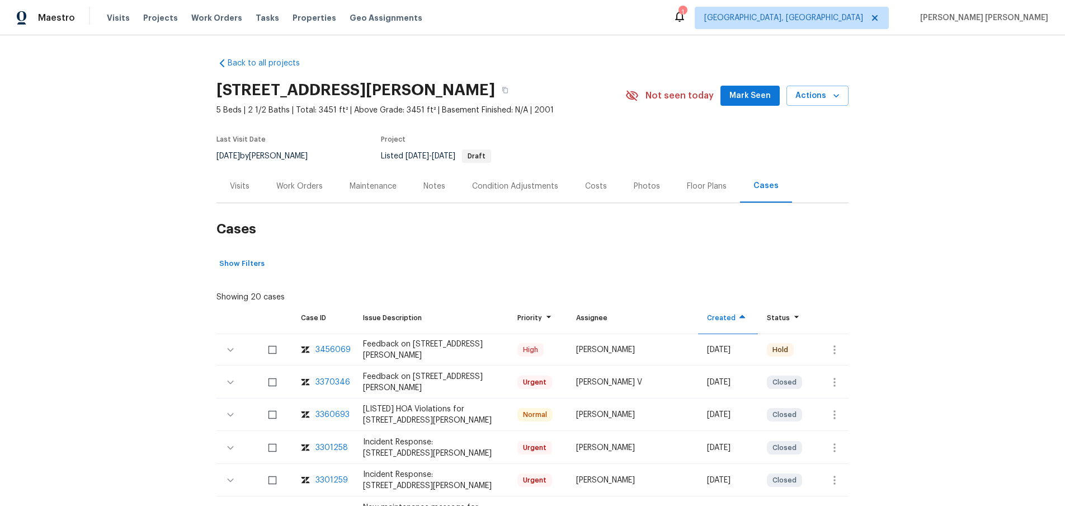
click at [323, 349] on div "3456069" at bounding box center [333, 349] width 35 height 11
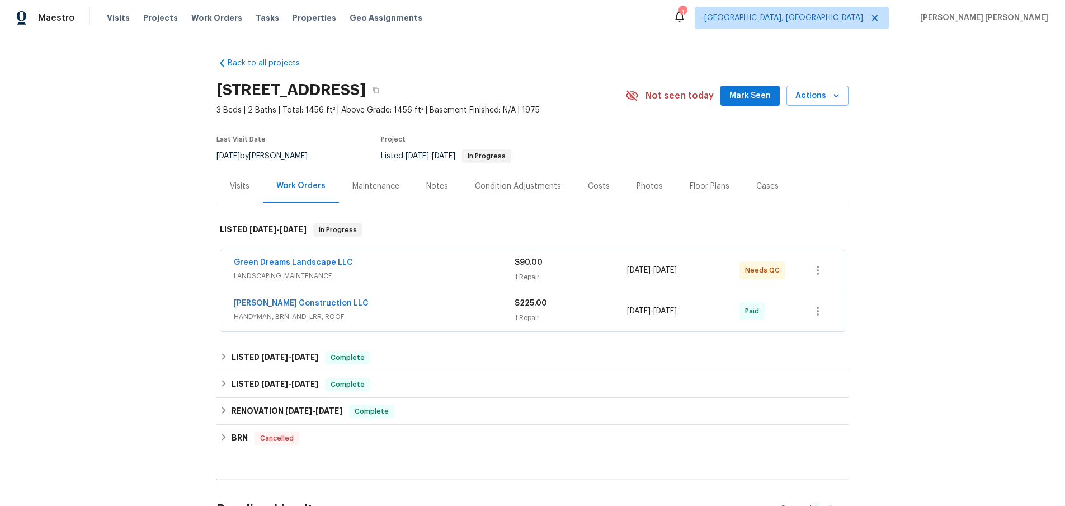
click at [451, 277] on span "LANDSCAPING_MAINTENANCE" at bounding box center [374, 275] width 281 height 11
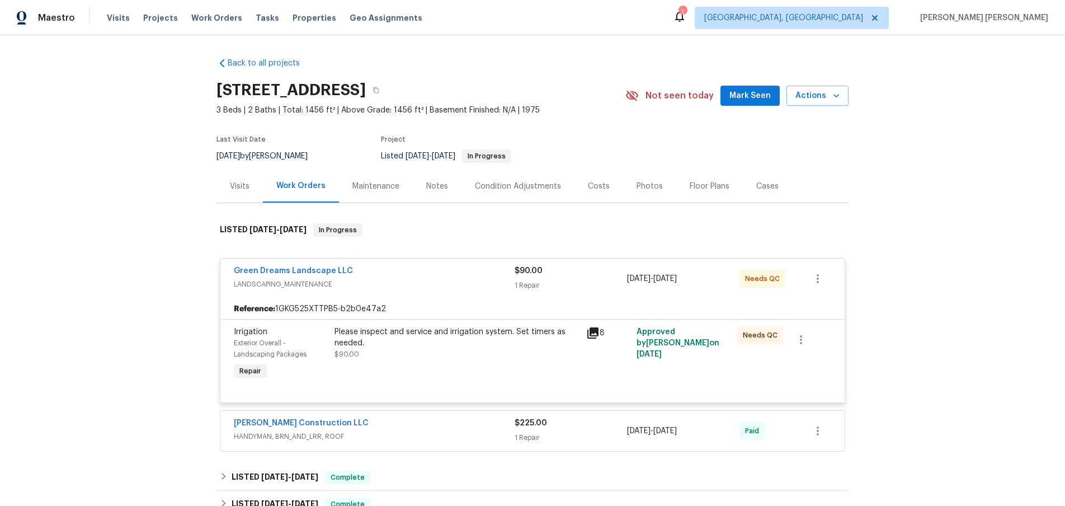
click at [451, 277] on div "Green Dreams Landscape LLC" at bounding box center [374, 271] width 281 height 13
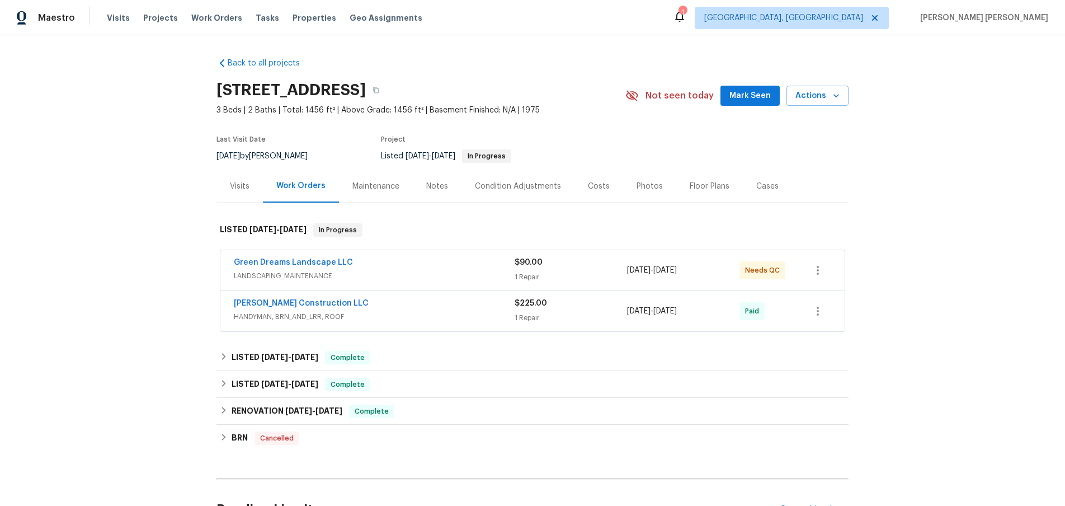
click at [246, 188] on div "Visits" at bounding box center [240, 186] width 20 height 11
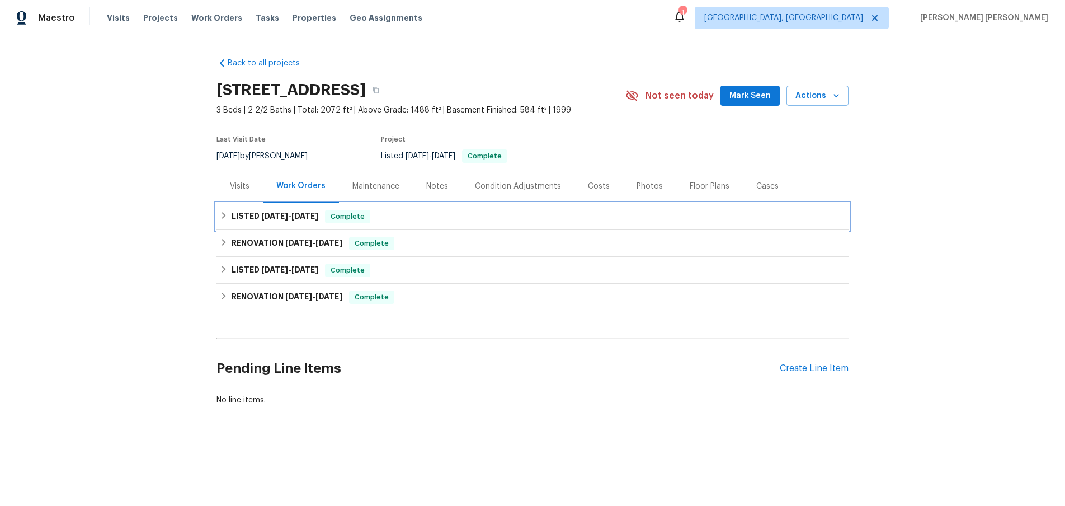
click at [280, 216] on span "[DATE]" at bounding box center [274, 216] width 27 height 8
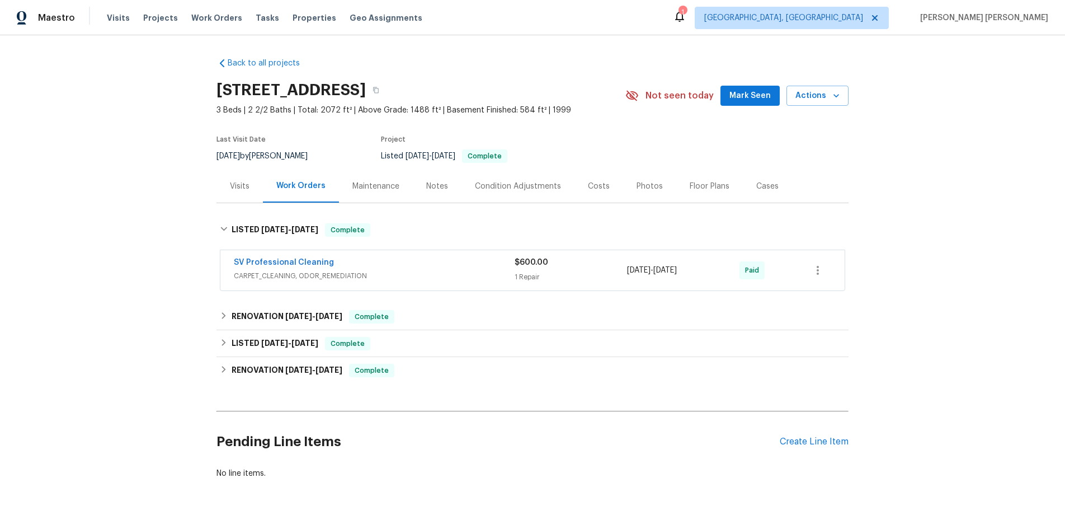
click at [423, 260] on div "SV Professional Cleaning" at bounding box center [374, 263] width 281 height 13
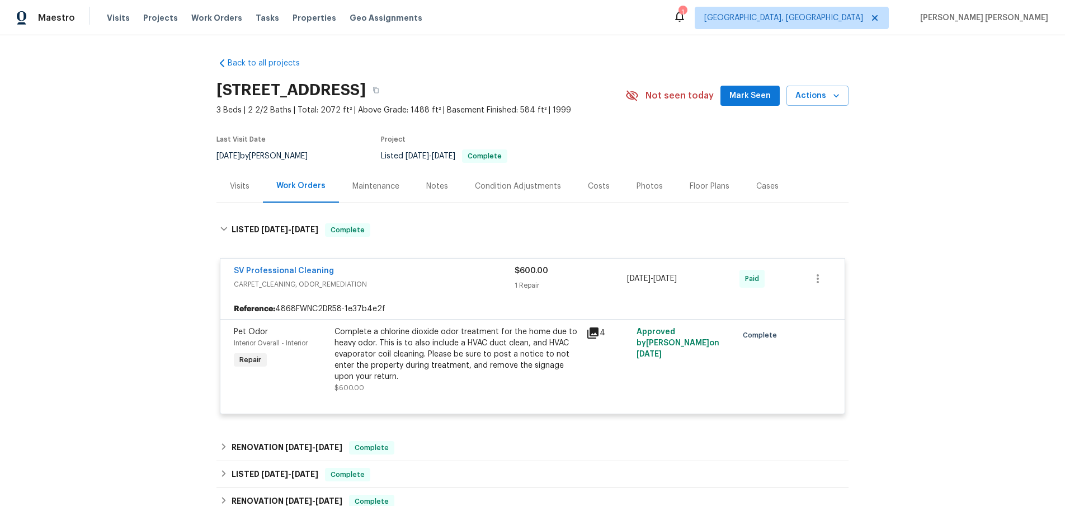
click at [454, 290] on div "SV Professional Cleaning CARPET_CLEANING, ODOR_REMEDIATION" at bounding box center [374, 278] width 281 height 27
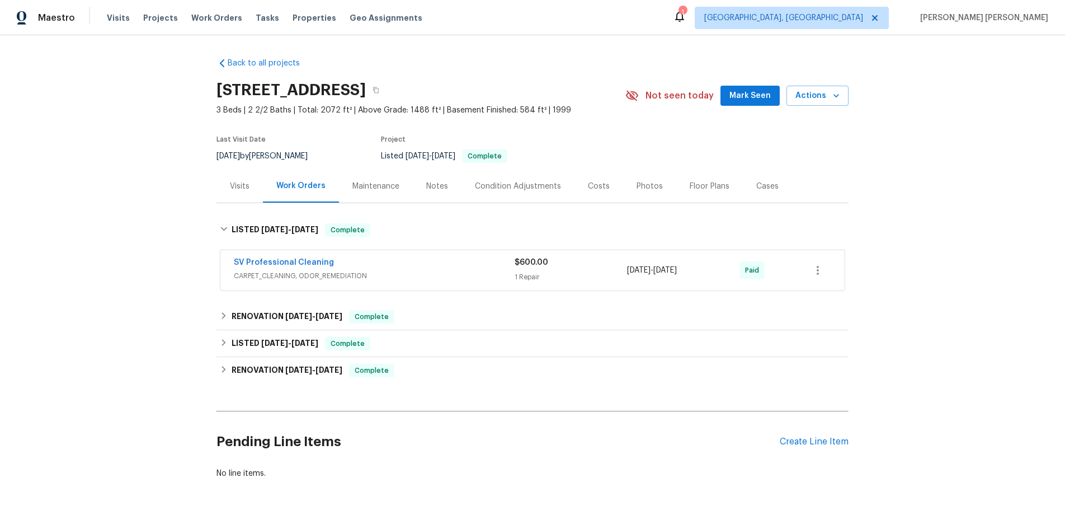
click at [235, 184] on div "Visits" at bounding box center [240, 186] width 20 height 11
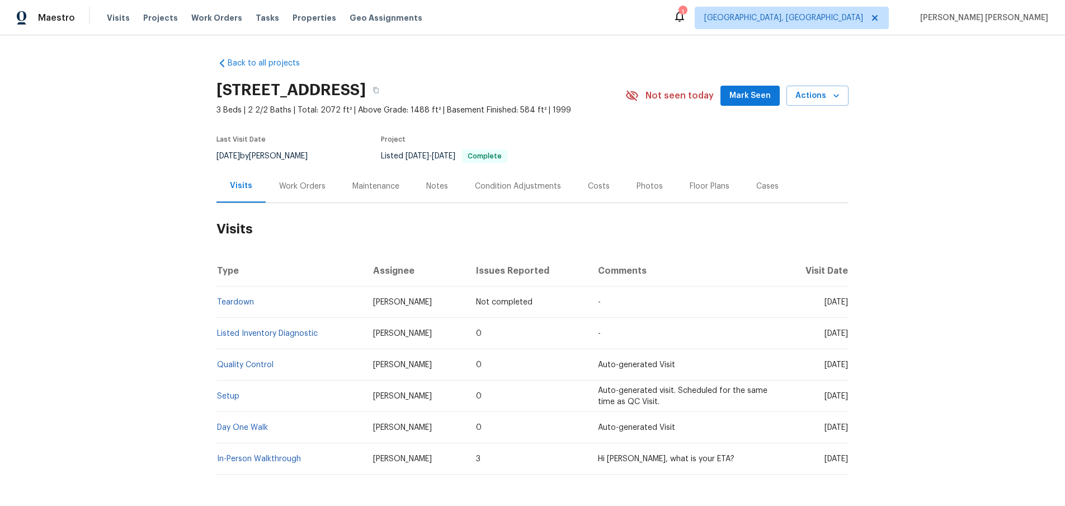
click at [305, 188] on div "Work Orders" at bounding box center [302, 186] width 46 height 11
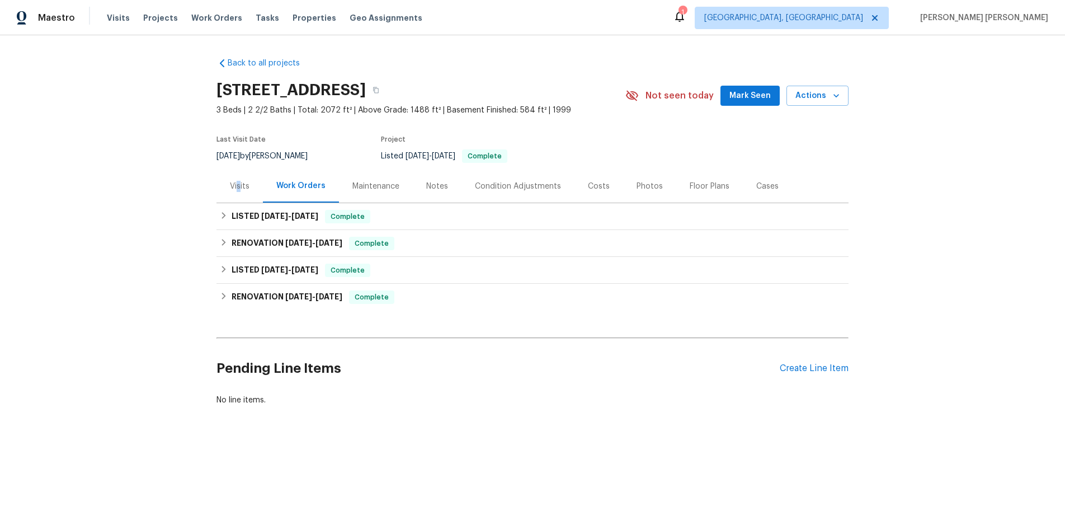
click at [238, 183] on div "Visits" at bounding box center [240, 186] width 20 height 11
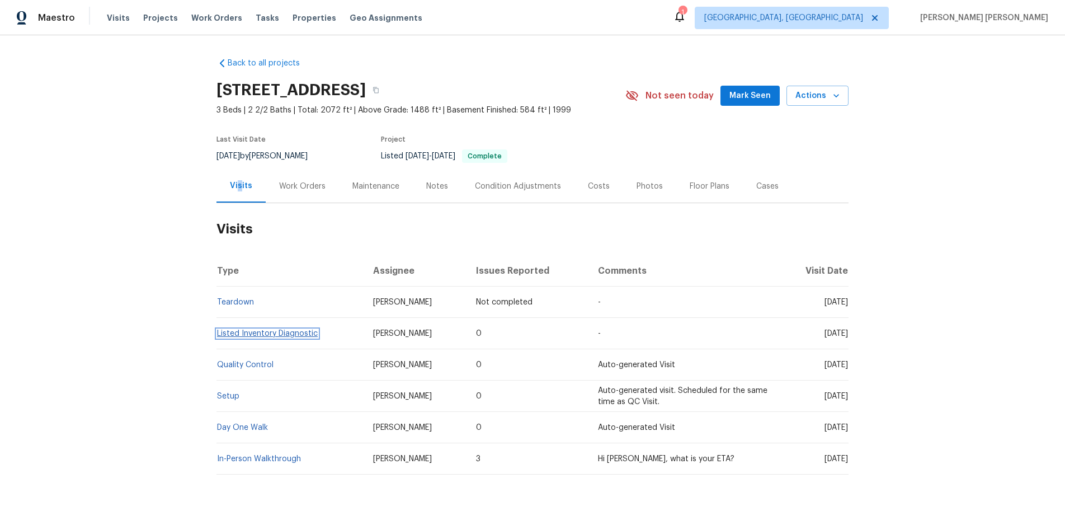
click at [297, 331] on link "Listed Inventory Diagnostic" at bounding box center [267, 334] width 101 height 8
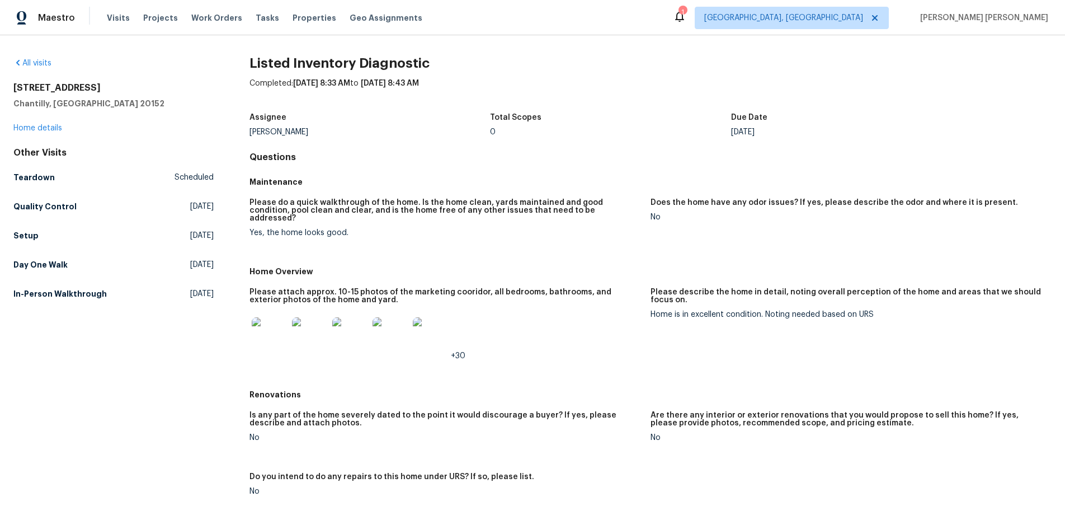
click at [267, 331] on img at bounding box center [270, 335] width 36 height 36
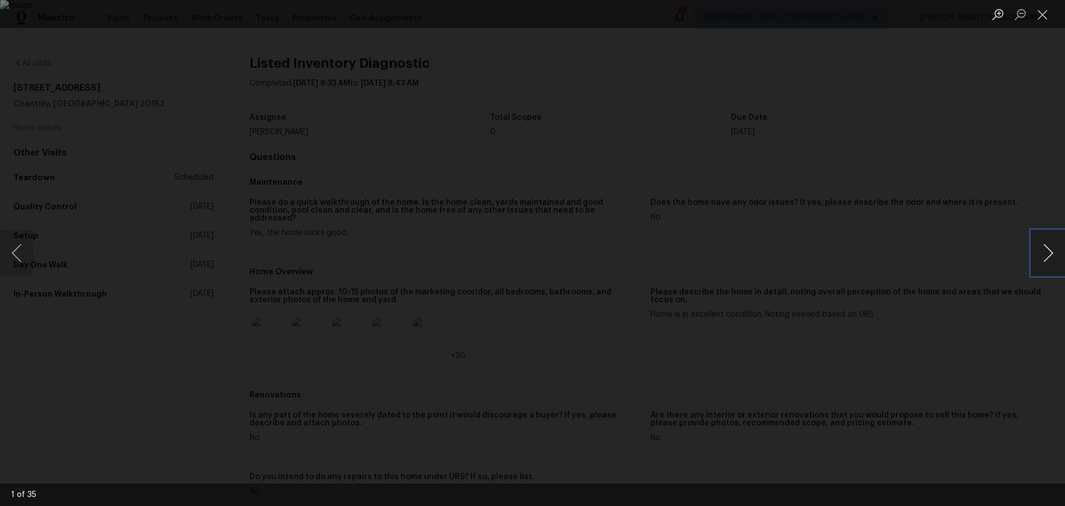
click at [1039, 253] on button "Next image" at bounding box center [1049, 252] width 34 height 45
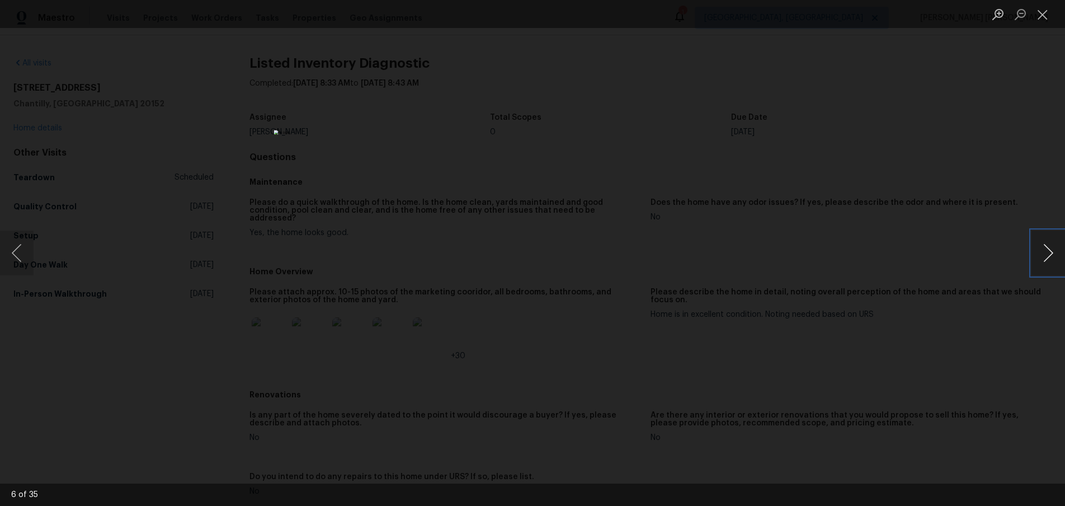
click at [1039, 253] on button "Next image" at bounding box center [1049, 252] width 34 height 45
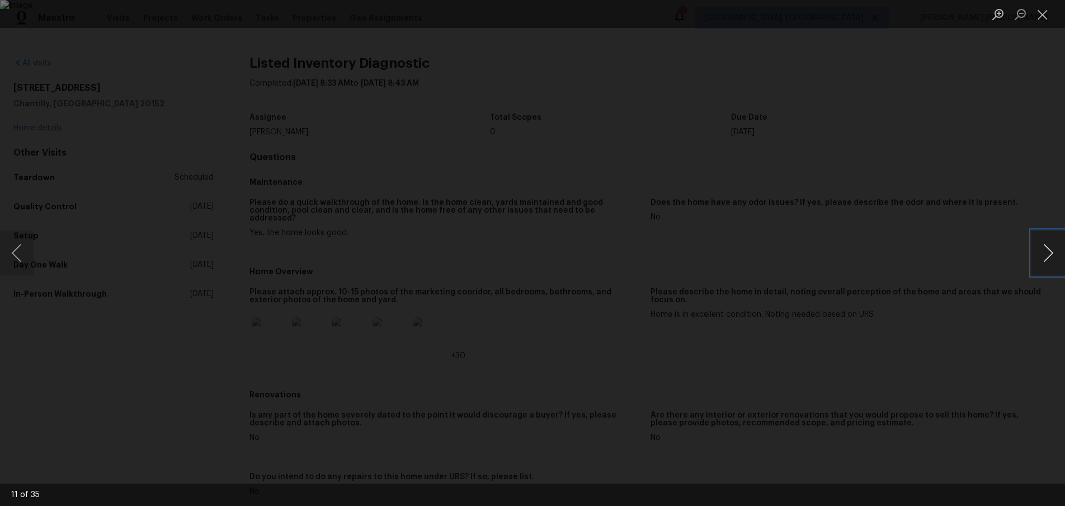
click at [1039, 253] on button "Next image" at bounding box center [1049, 252] width 34 height 45
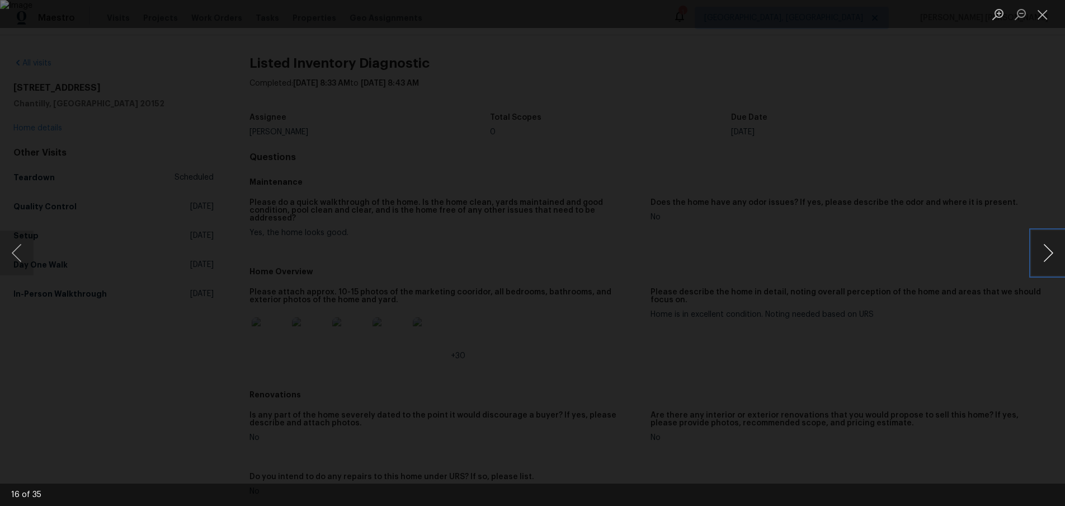
click at [1039, 253] on button "Next image" at bounding box center [1049, 252] width 34 height 45
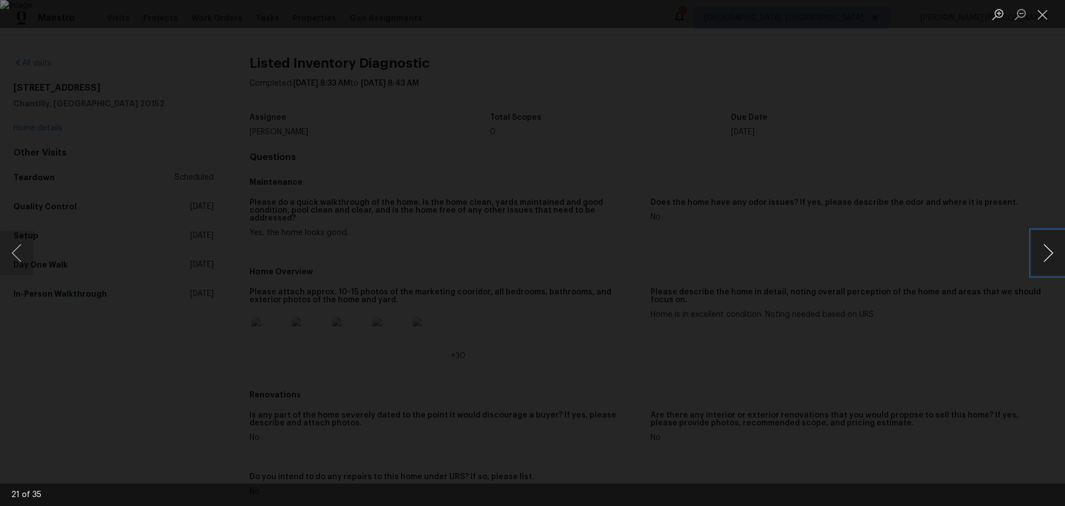
click at [1039, 253] on button "Next image" at bounding box center [1049, 252] width 34 height 45
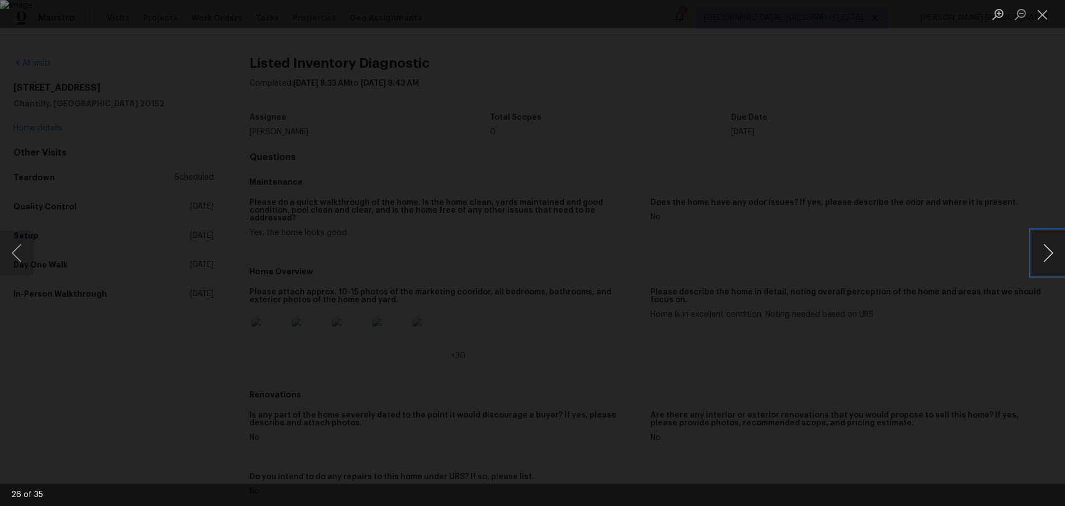
click at [1039, 253] on button "Next image" at bounding box center [1049, 252] width 34 height 45
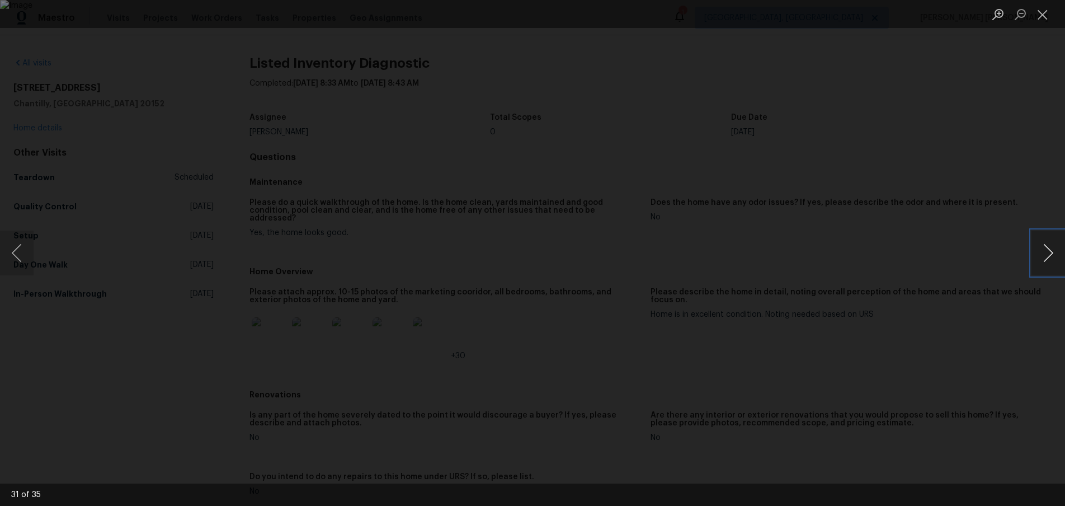
click at [1039, 253] on button "Next image" at bounding box center [1049, 252] width 34 height 45
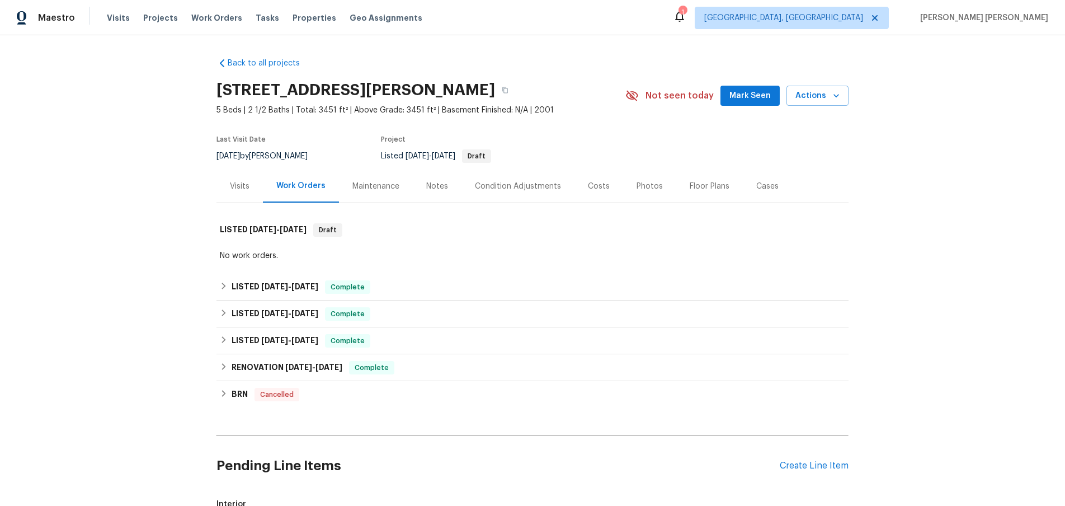
click at [248, 186] on div "Visits" at bounding box center [240, 186] width 20 height 11
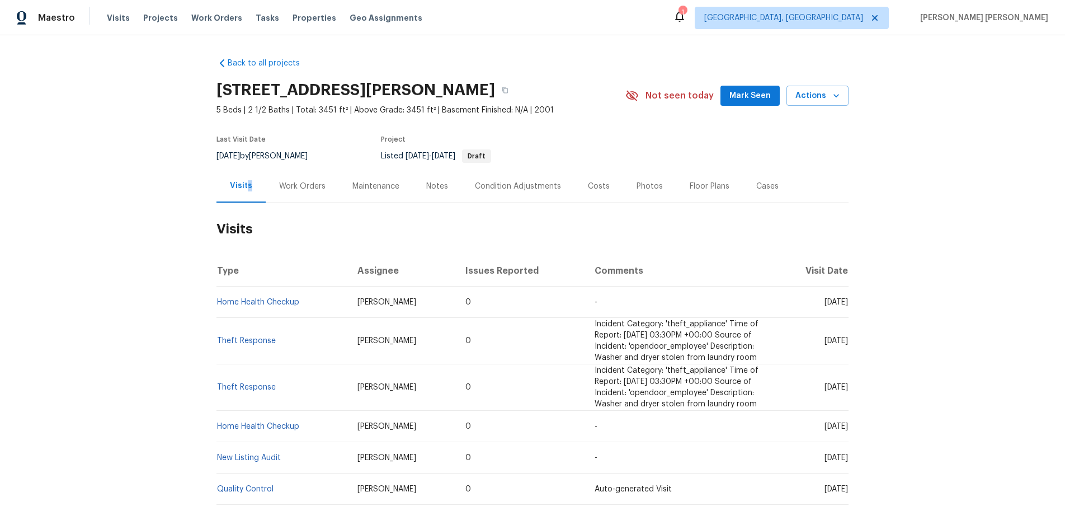
scroll to position [31, 0]
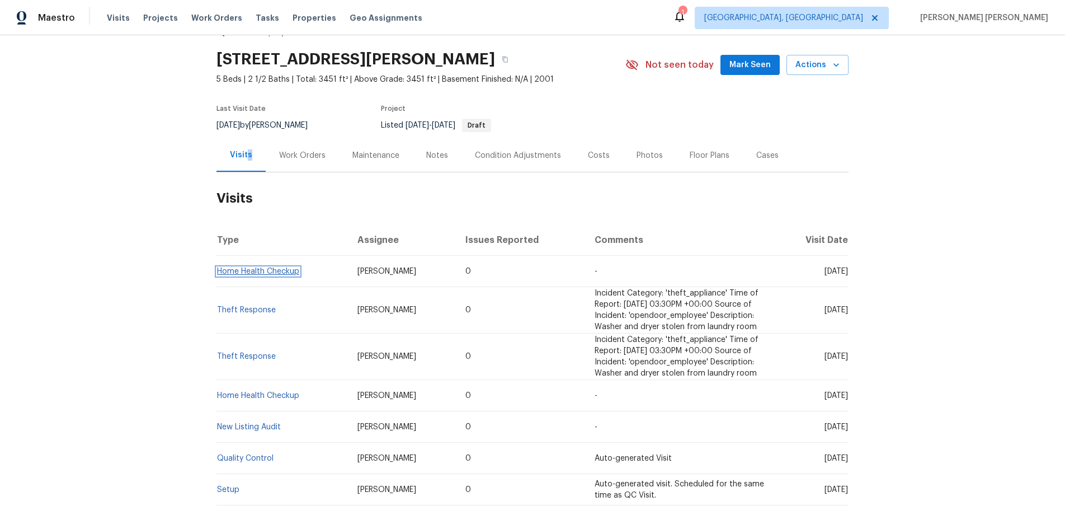
click at [252, 272] on link "Home Health Checkup" at bounding box center [258, 271] width 82 height 8
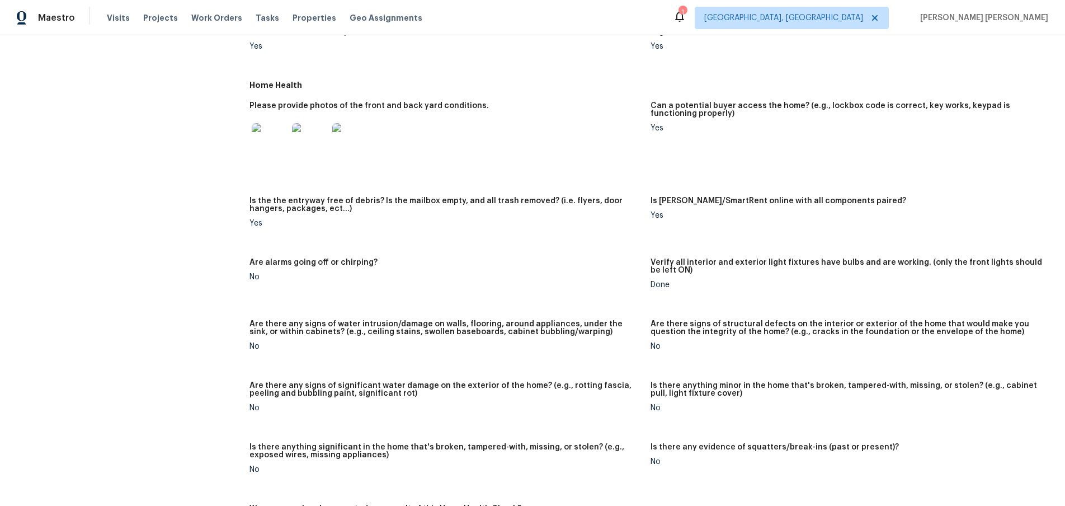
scroll to position [512, 0]
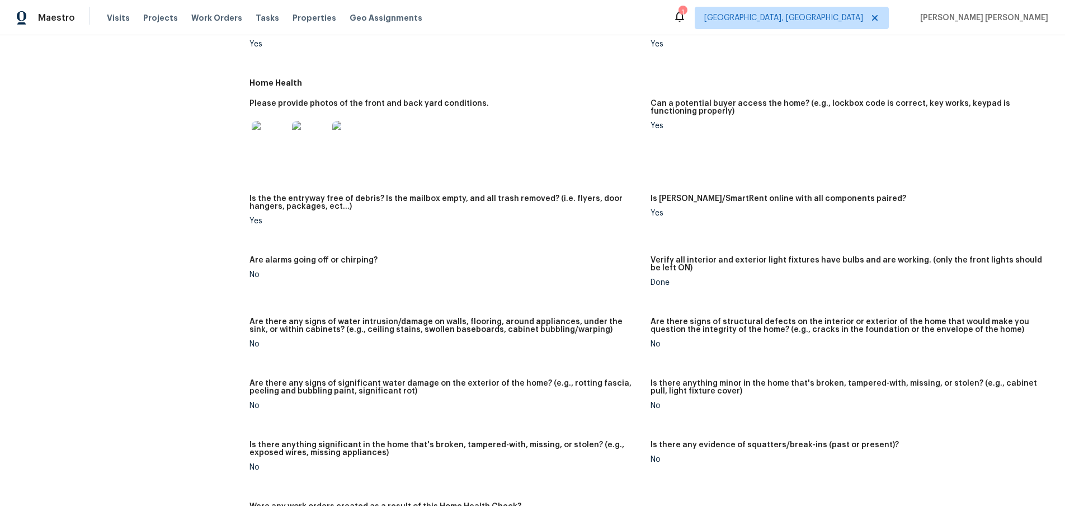
click at [279, 147] on img at bounding box center [270, 139] width 36 height 36
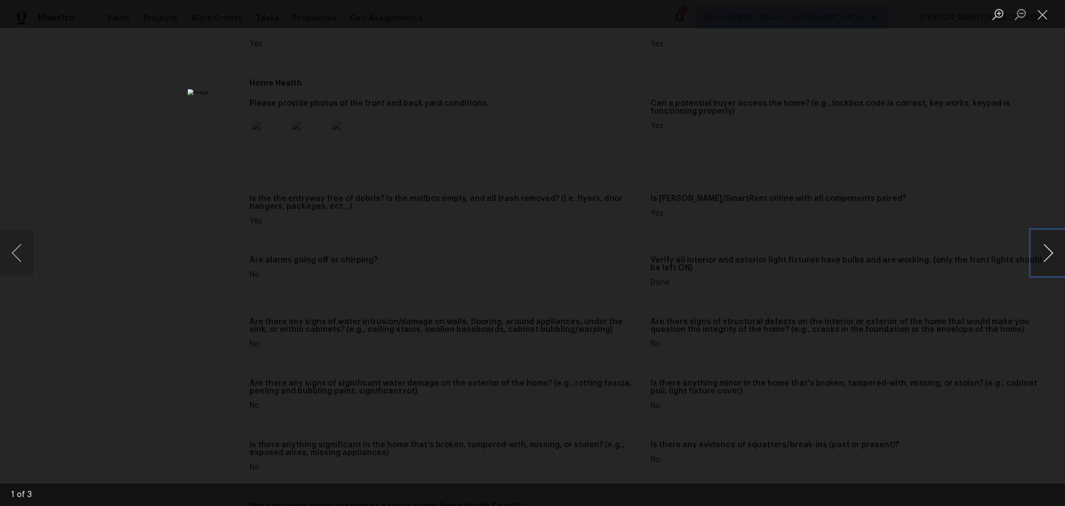
click at [1044, 258] on button "Next image" at bounding box center [1049, 252] width 34 height 45
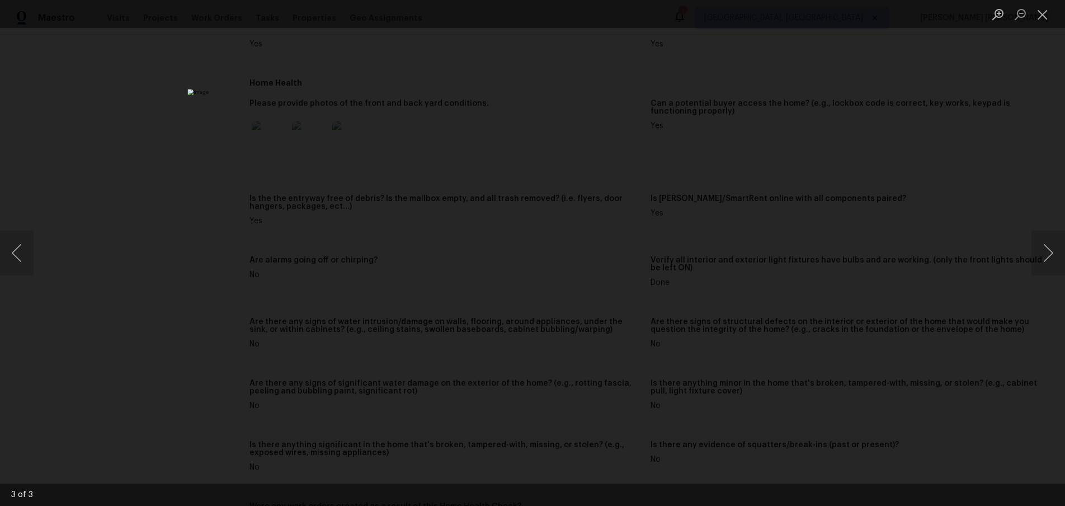
click at [910, 318] on div "Lightbox" at bounding box center [532, 253] width 1065 height 506
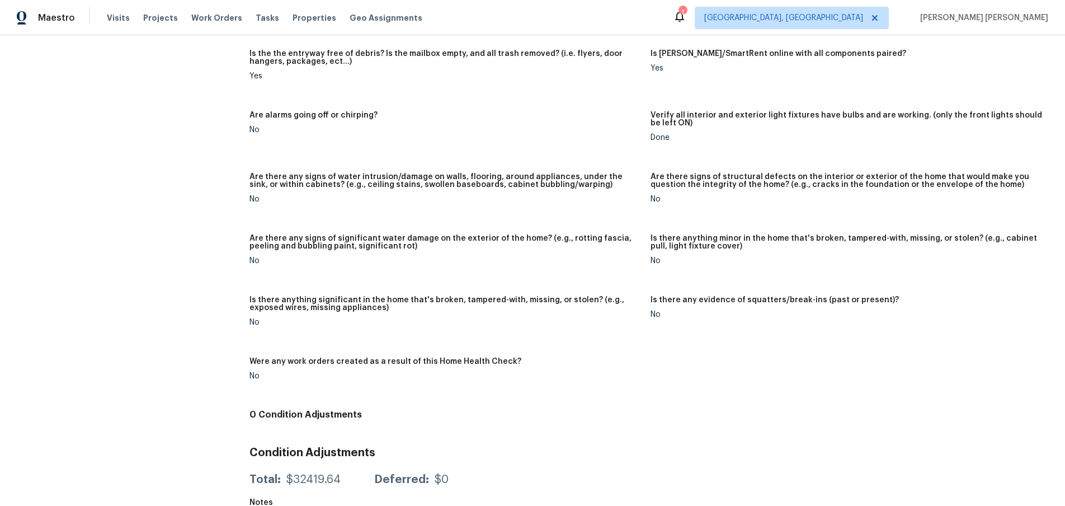
scroll to position [671, 0]
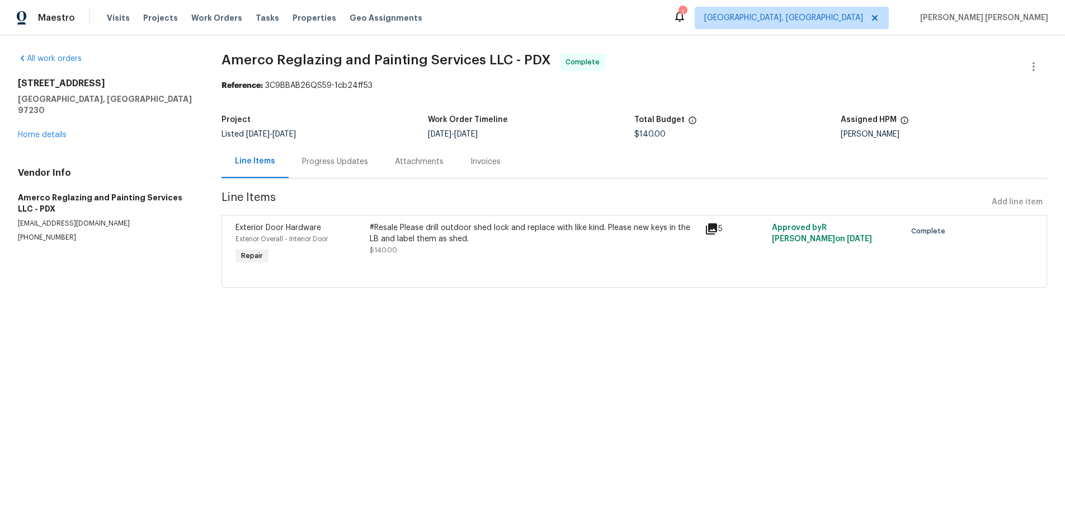
click at [711, 227] on icon at bounding box center [711, 228] width 11 height 11
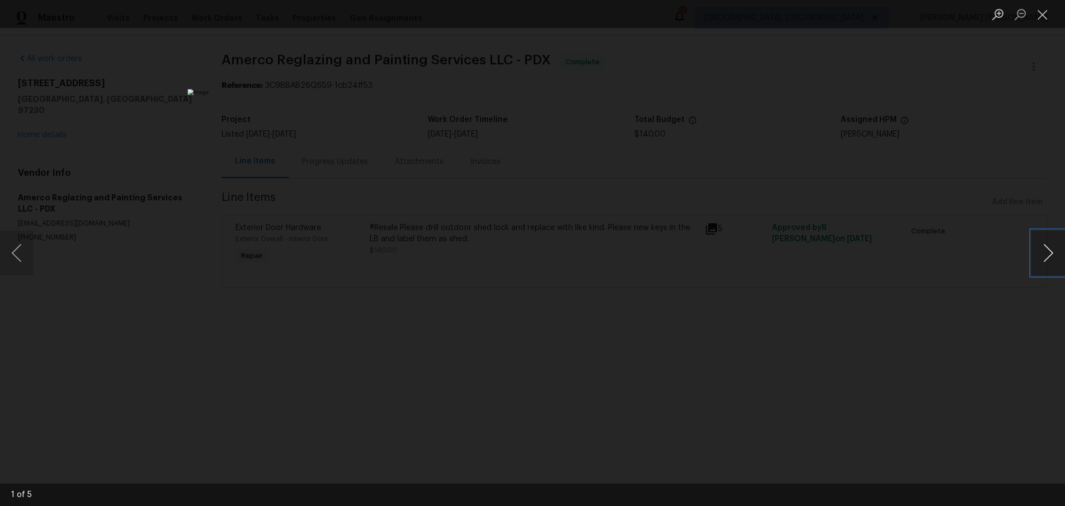
click at [1050, 261] on button "Next image" at bounding box center [1049, 252] width 34 height 45
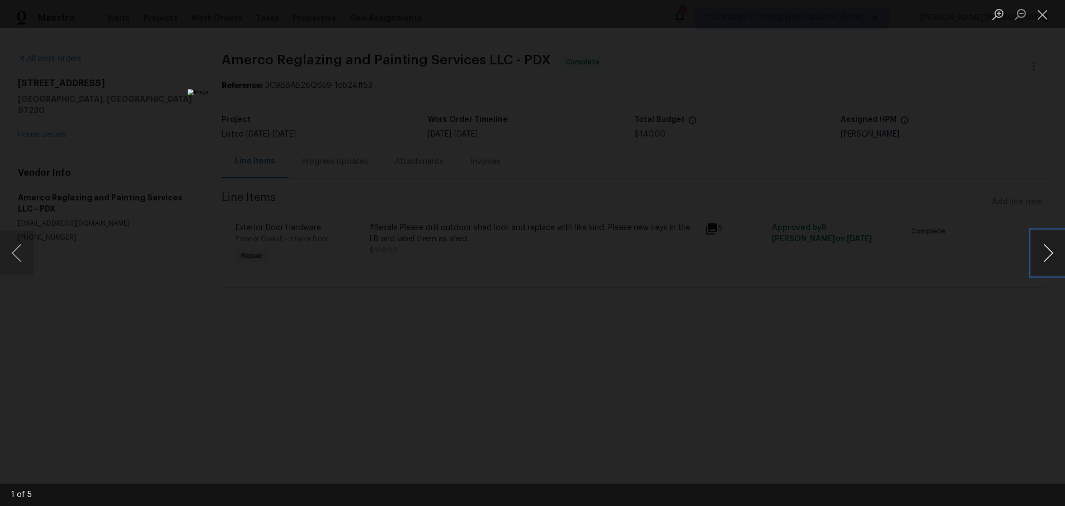
click at [1049, 255] on button "Next image" at bounding box center [1049, 252] width 34 height 45
click at [1049, 267] on button "Next image" at bounding box center [1049, 252] width 34 height 45
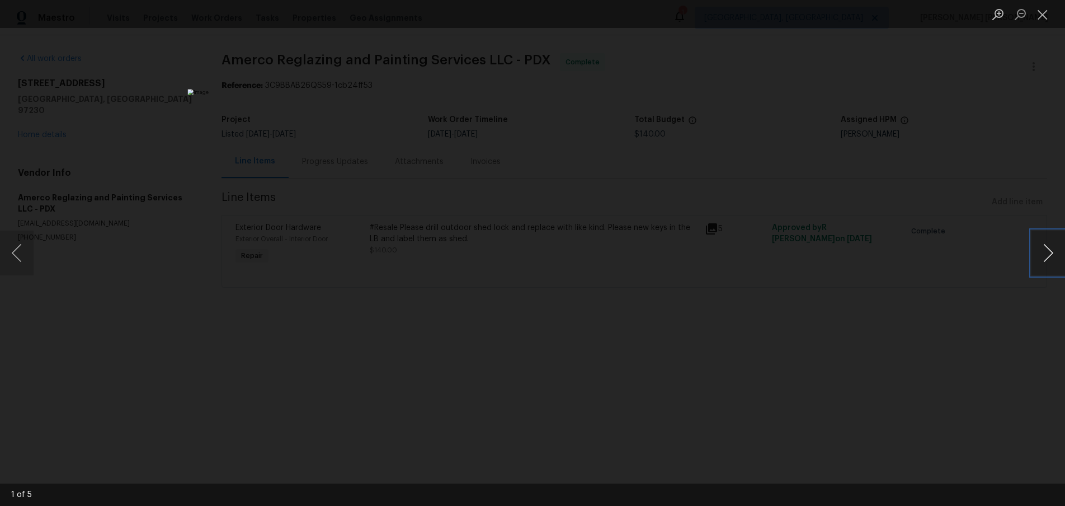
click at [1038, 251] on button "Next image" at bounding box center [1049, 252] width 34 height 45
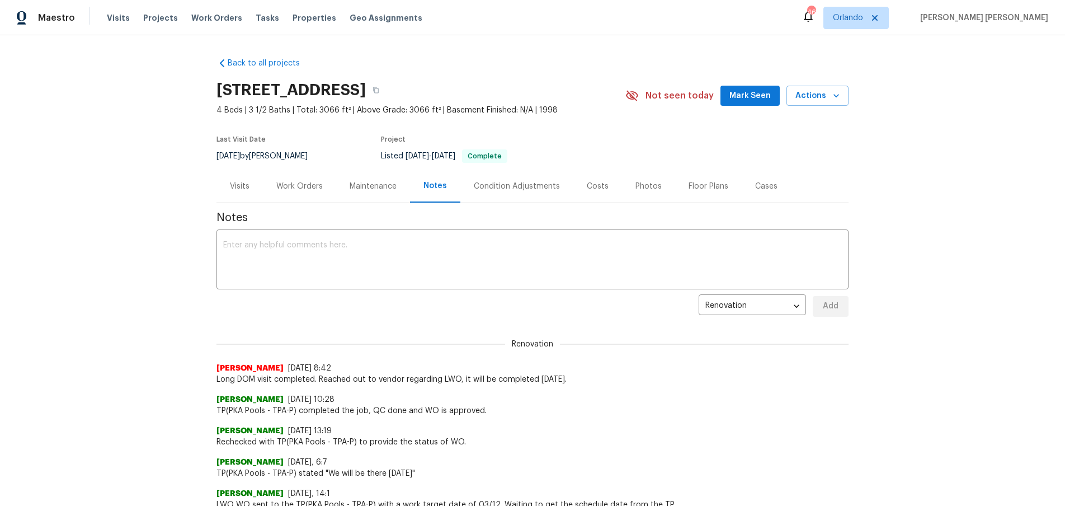
drag, startPoint x: 296, startPoint y: 177, endPoint x: 300, endPoint y: 189, distance: 11.9
click at [298, 180] on div "Work Orders" at bounding box center [299, 186] width 73 height 33
click at [299, 187] on div "Work Orders" at bounding box center [299, 186] width 46 height 11
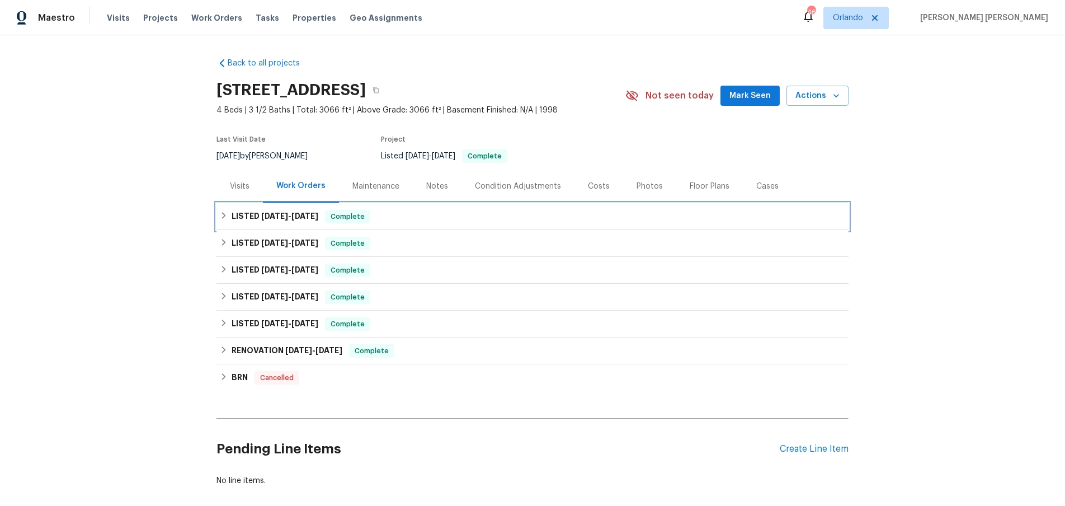
click at [271, 215] on span "6/18/25" at bounding box center [274, 216] width 27 height 8
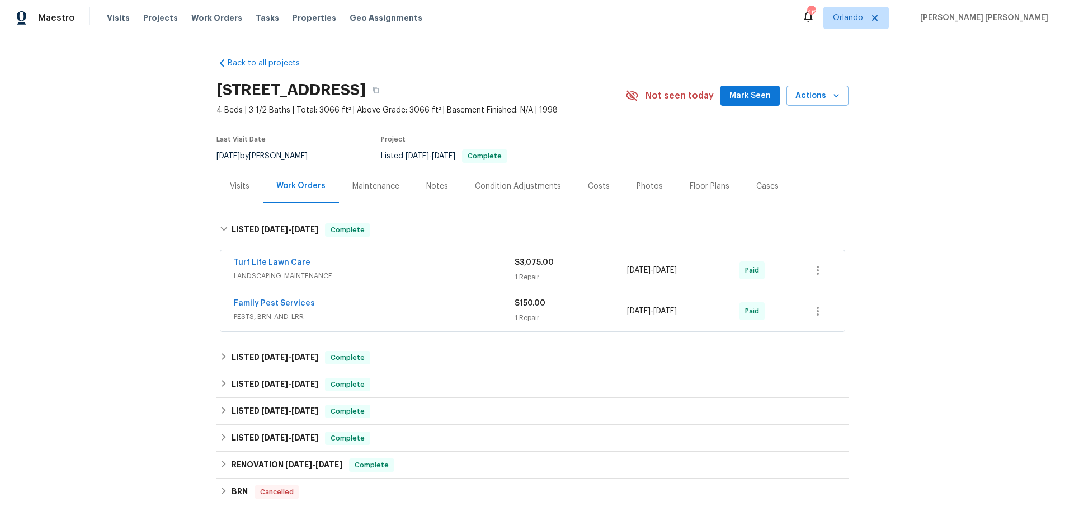
click at [476, 275] on span "LANDSCAPING_MAINTENANCE" at bounding box center [374, 275] width 281 height 11
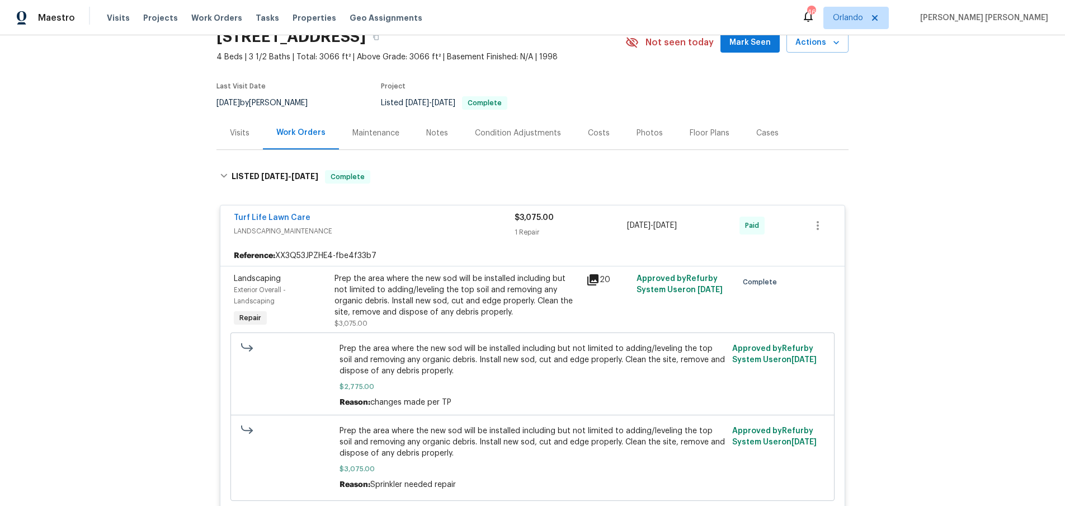
click at [597, 279] on icon at bounding box center [592, 279] width 11 height 11
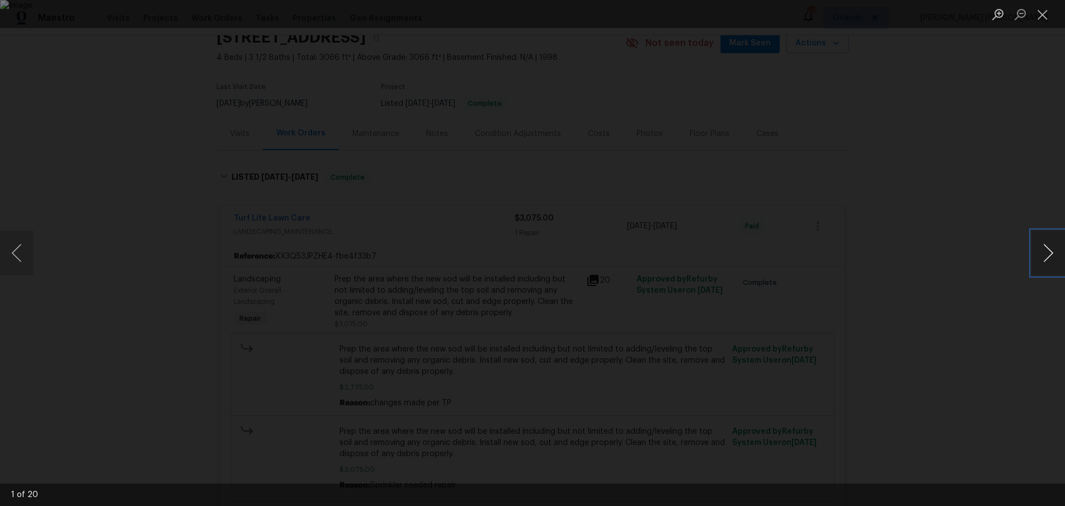
click at [1045, 261] on button "Next image" at bounding box center [1049, 252] width 34 height 45
drag, startPoint x: 999, startPoint y: 322, endPoint x: 994, endPoint y: 318, distance: 6.7
click at [997, 321] on div "Lightbox" at bounding box center [532, 253] width 1065 height 506
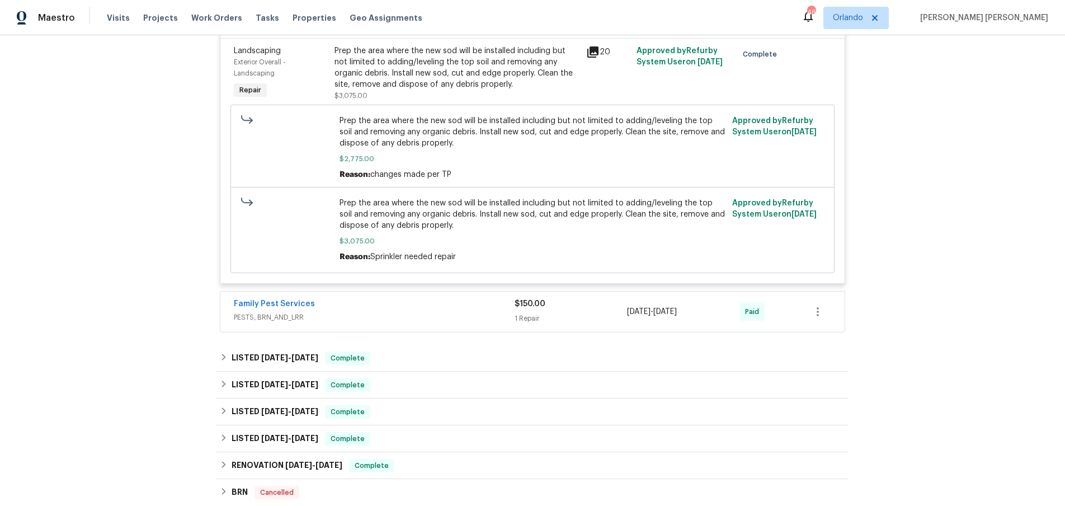
scroll to position [296, 0]
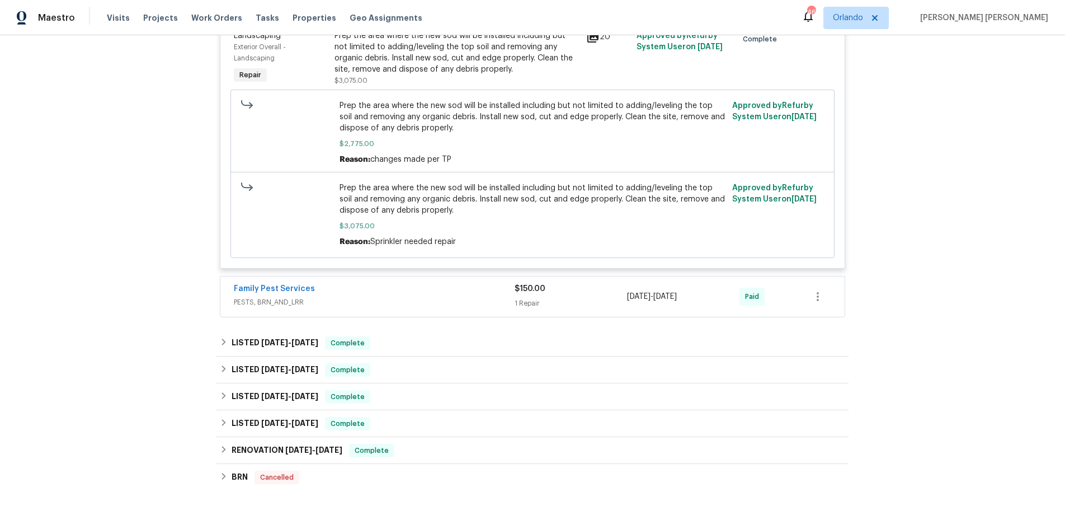
click at [446, 297] on span "PESTS, BRN_AND_LRR" at bounding box center [374, 301] width 281 height 11
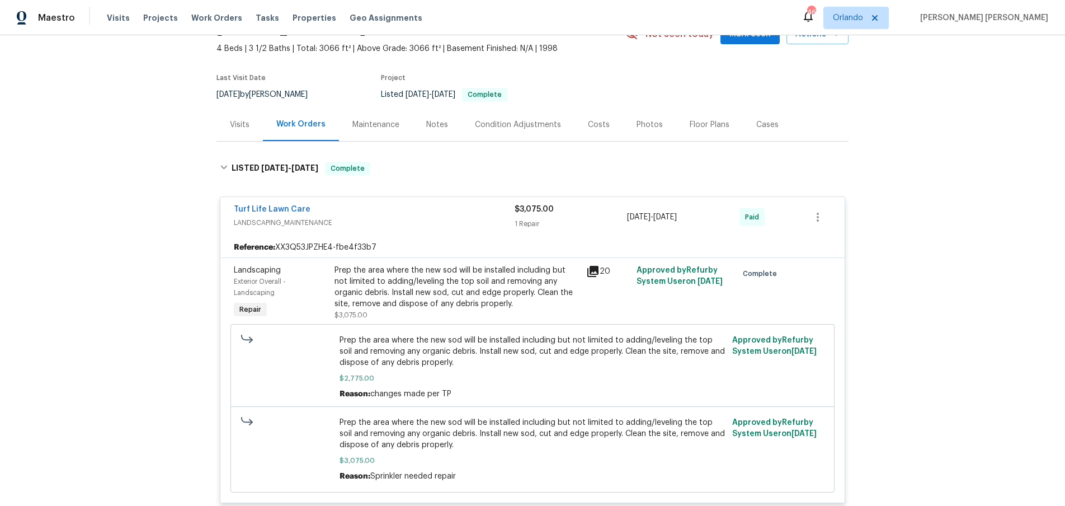
scroll to position [57, 0]
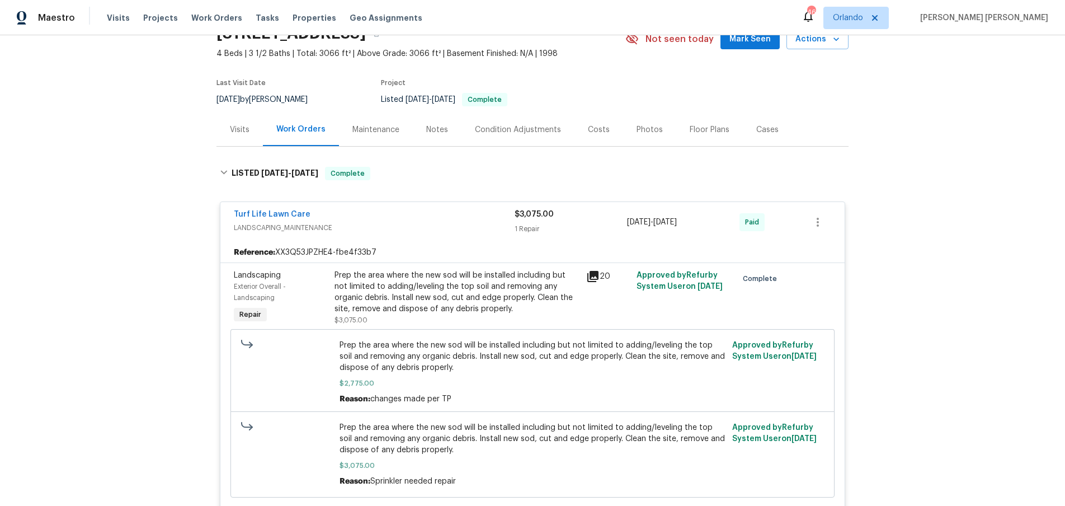
click at [244, 128] on div "Visits" at bounding box center [240, 129] width 20 height 11
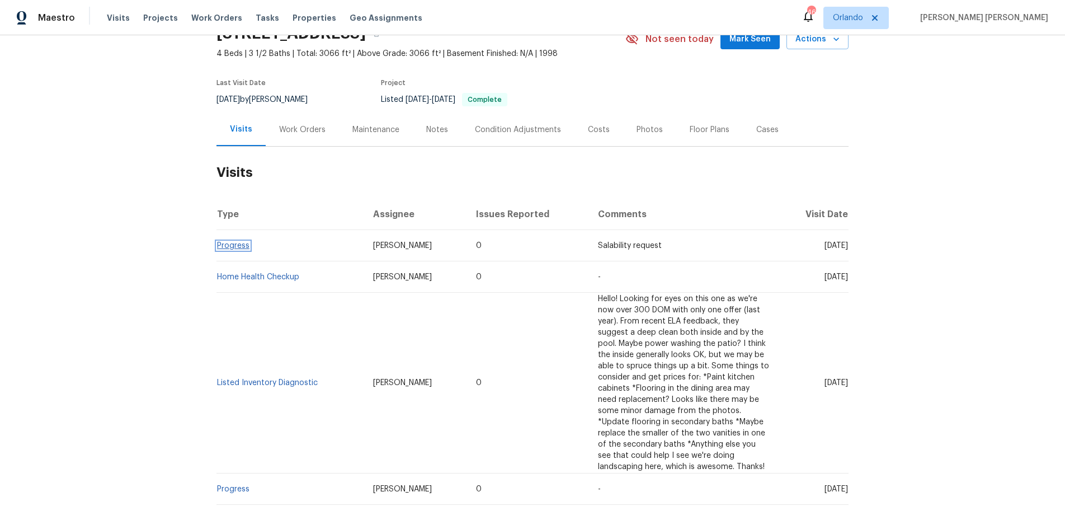
click at [226, 247] on link "Progress" at bounding box center [233, 246] width 32 height 8
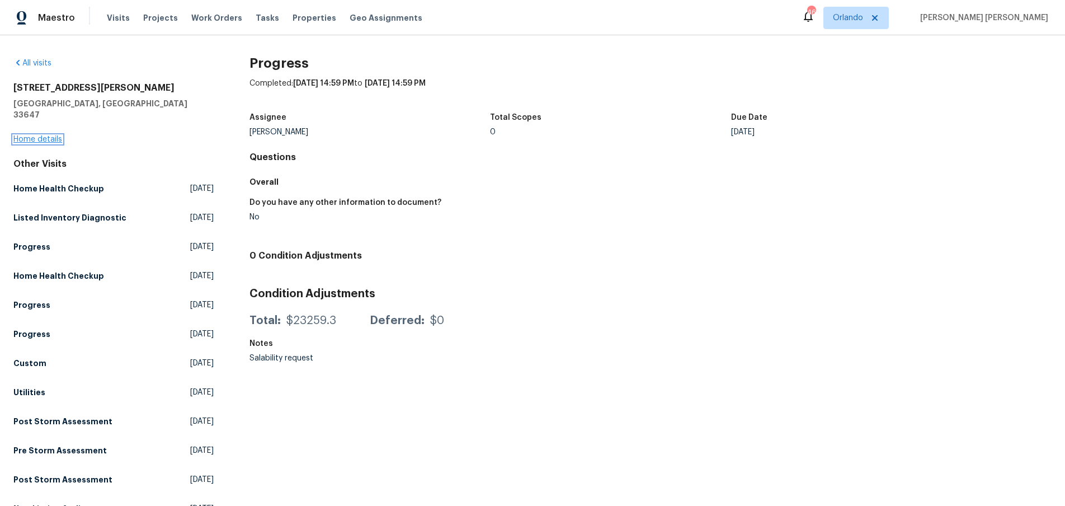
click at [48, 135] on link "Home details" at bounding box center [37, 139] width 49 height 8
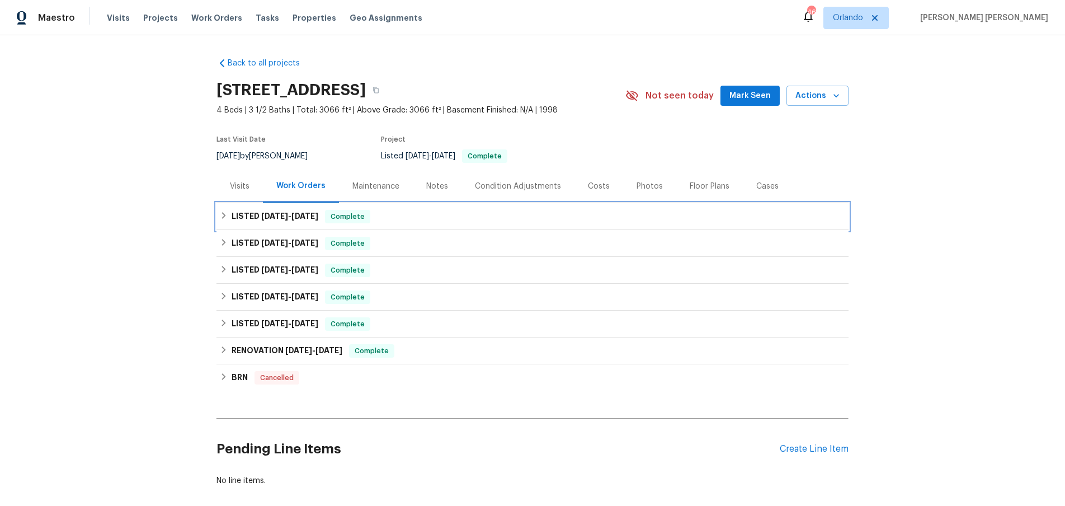
click at [252, 218] on h6 "LISTED 6/18/25 - 7/9/25" at bounding box center [275, 216] width 87 height 13
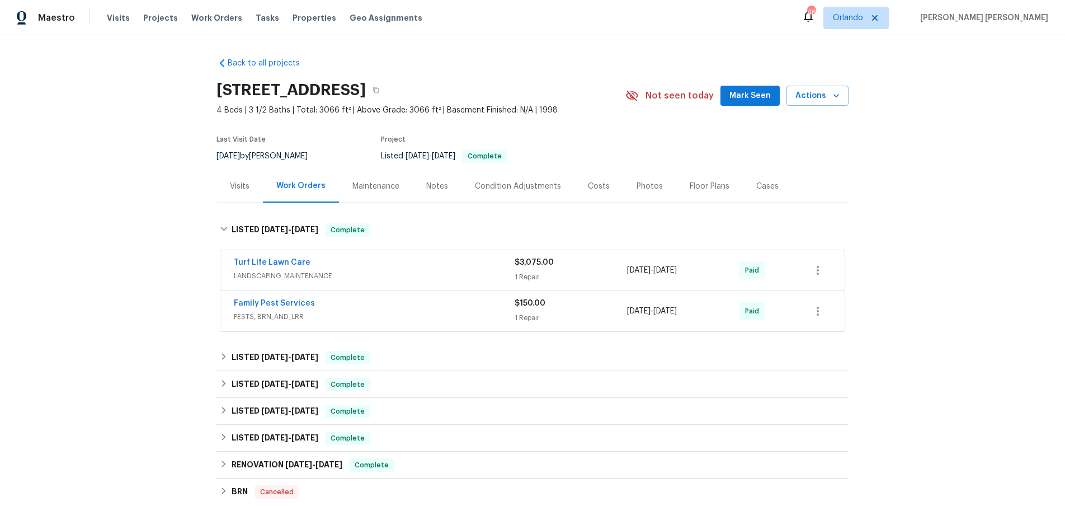
click at [699, 303] on div "7/2/2025 - 7/9/2025" at bounding box center [683, 311] width 112 height 27
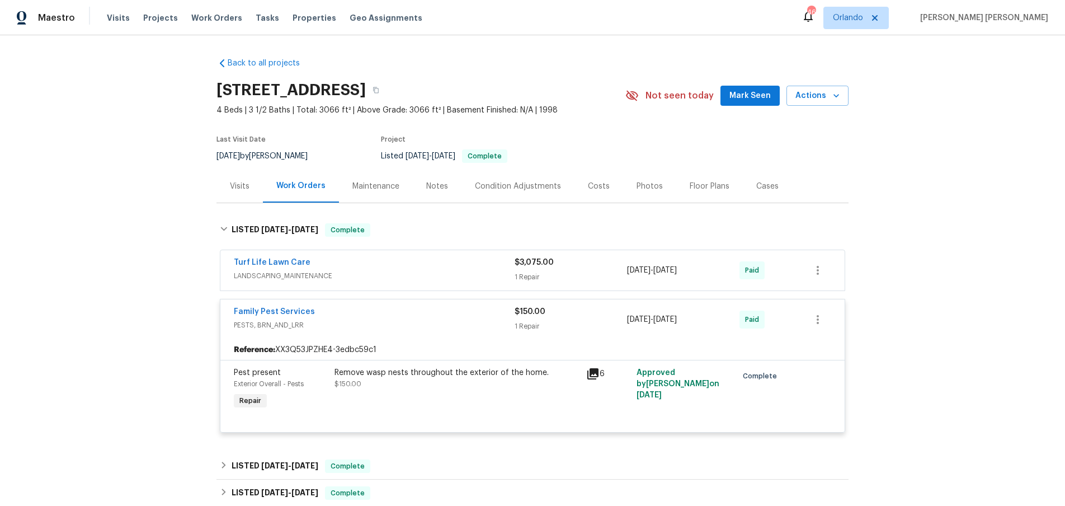
click at [699, 303] on div "Family Pest Services PESTS, BRN_AND_LRR $150.00 1 Repair 7/2/2025 - 7/9/2025 Pa…" at bounding box center [532, 319] width 624 height 40
click at [677, 265] on span "6/18/2025 - 6/20/2025" at bounding box center [652, 270] width 50 height 11
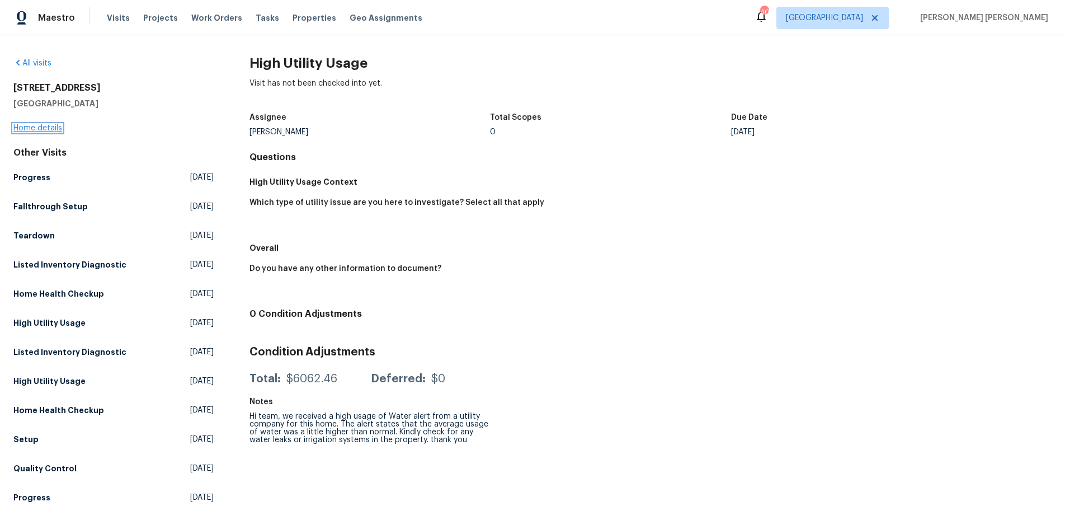
click at [34, 127] on link "Home details" at bounding box center [37, 128] width 49 height 8
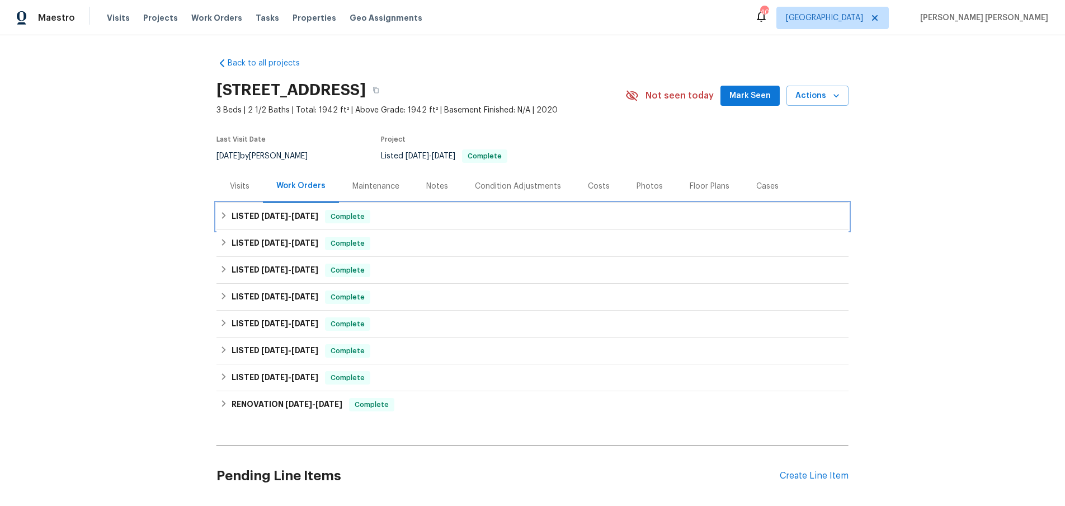
drag, startPoint x: 265, startPoint y: 215, endPoint x: 502, endPoint y: 248, distance: 240.0
click at [284, 217] on span "[DATE]" at bounding box center [274, 216] width 27 height 8
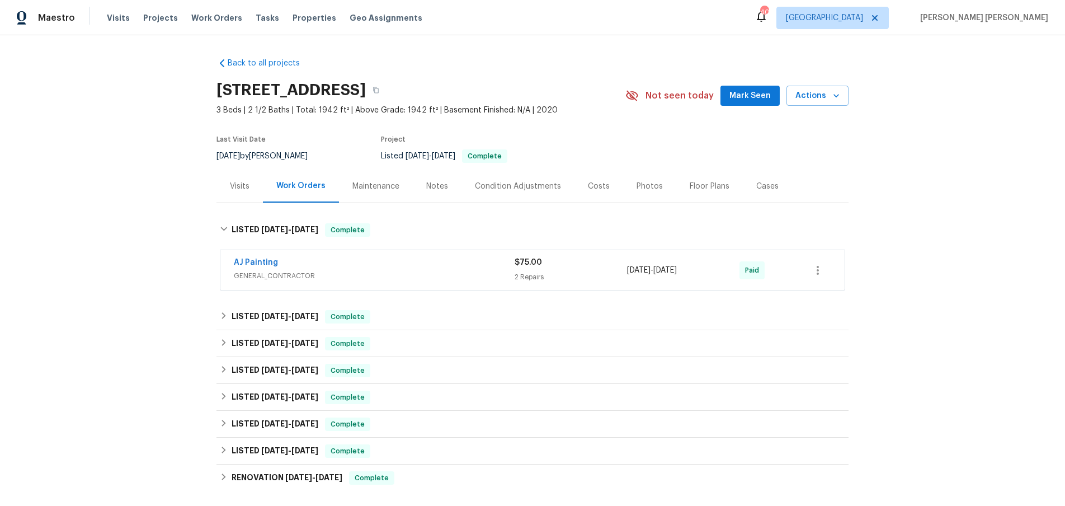
click at [472, 273] on span "GENERAL_CONTRACTOR" at bounding box center [374, 275] width 281 height 11
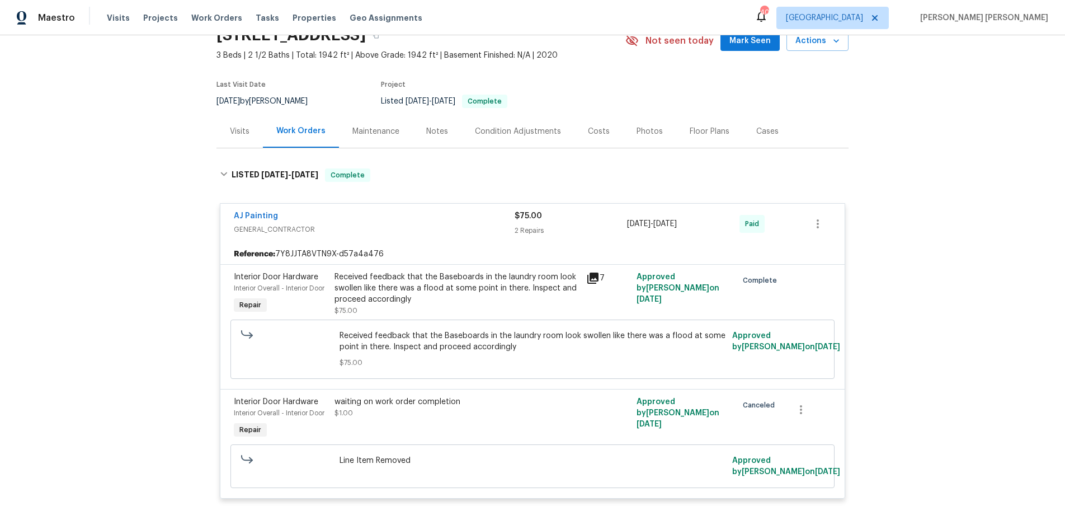
scroll to position [64, 0]
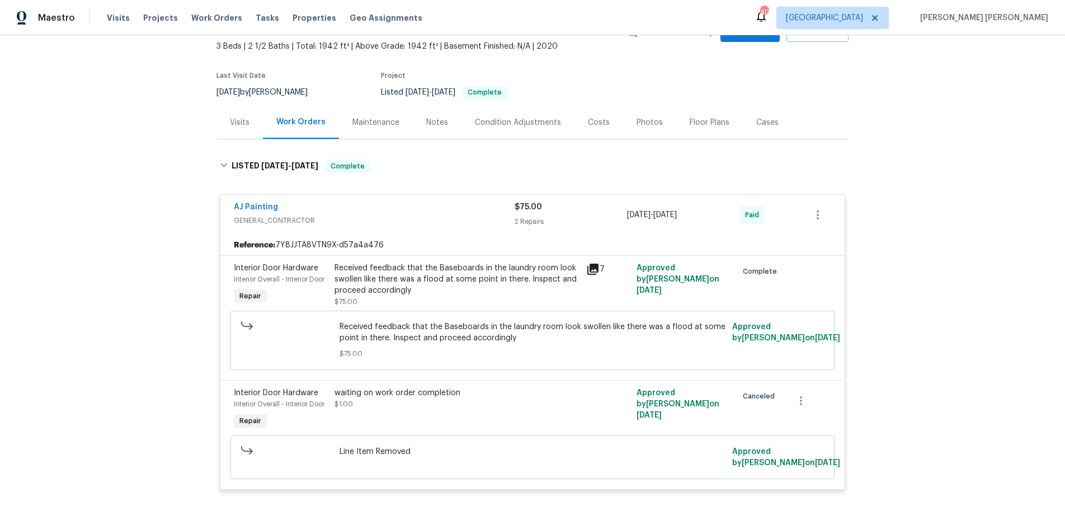
click at [595, 267] on icon at bounding box center [592, 268] width 11 height 11
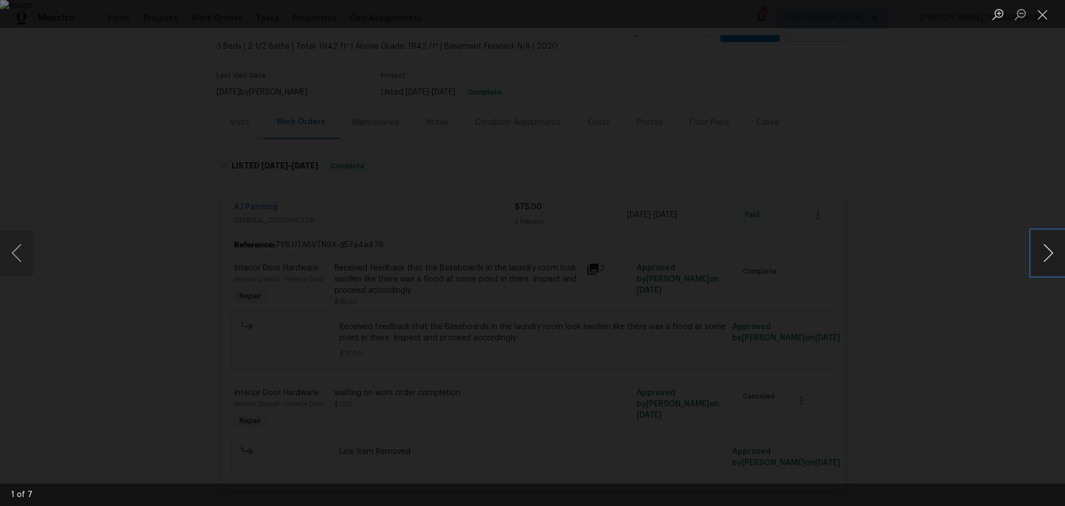
click at [1043, 263] on button "Next image" at bounding box center [1049, 252] width 34 height 45
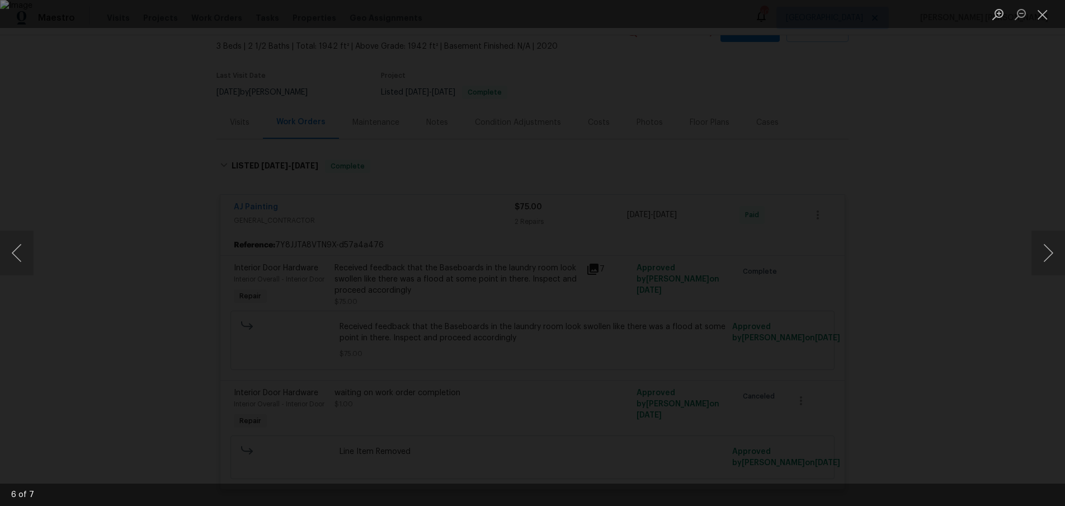
click at [963, 313] on div "Lightbox" at bounding box center [532, 253] width 1065 height 506
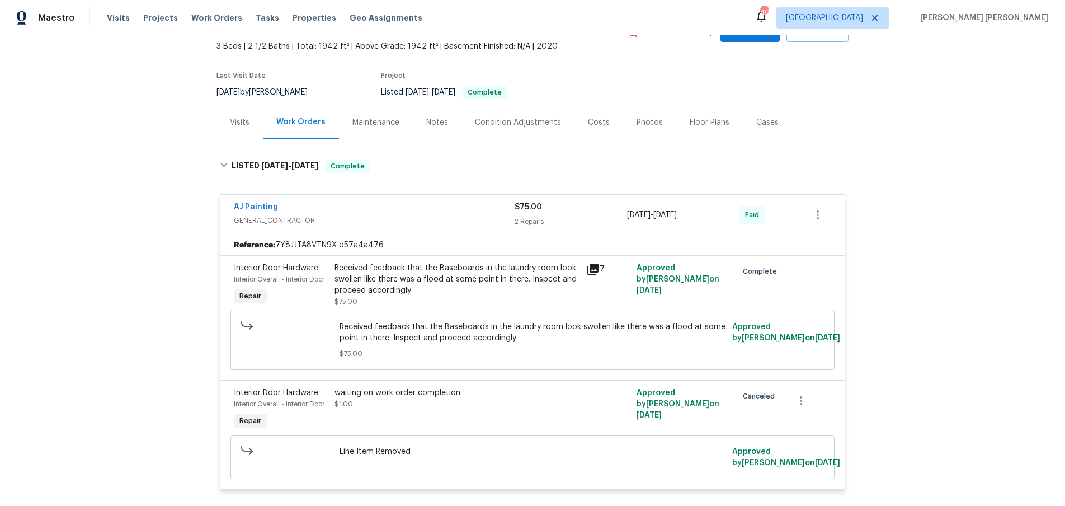
click at [963, 313] on div "Lightbox" at bounding box center [532, 253] width 1065 height 506
click at [346, 219] on span "GENERAL_CONTRACTOR" at bounding box center [374, 220] width 281 height 11
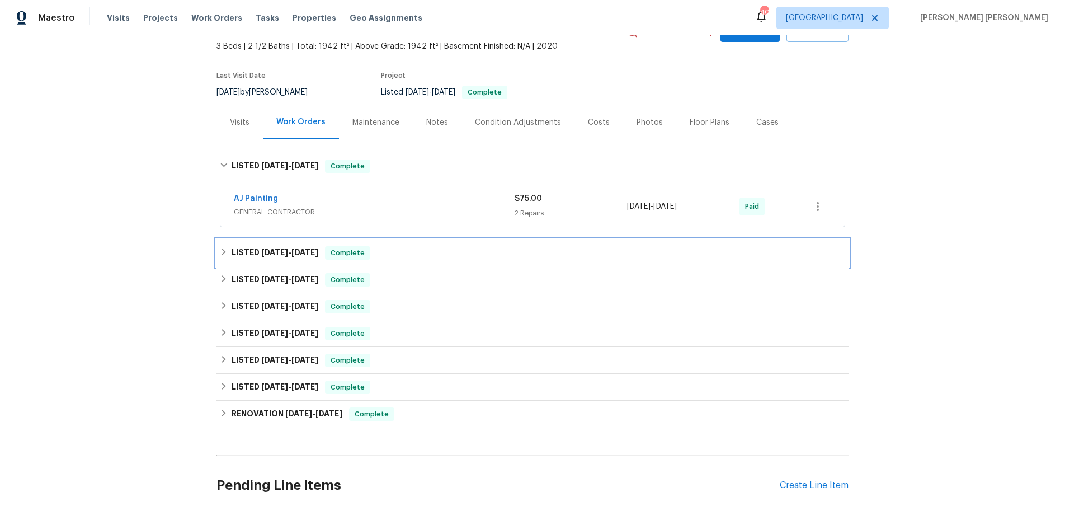
click at [283, 260] on div "LISTED [DATE] - [DATE] Complete" at bounding box center [532, 252] width 632 height 27
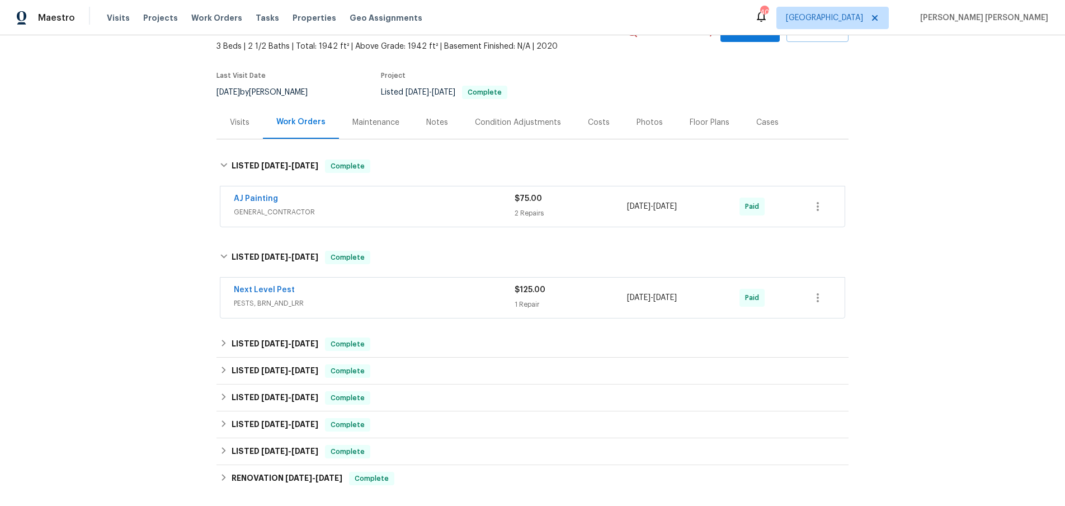
click at [469, 303] on span "PESTS, BRN_AND_LRR" at bounding box center [374, 303] width 281 height 11
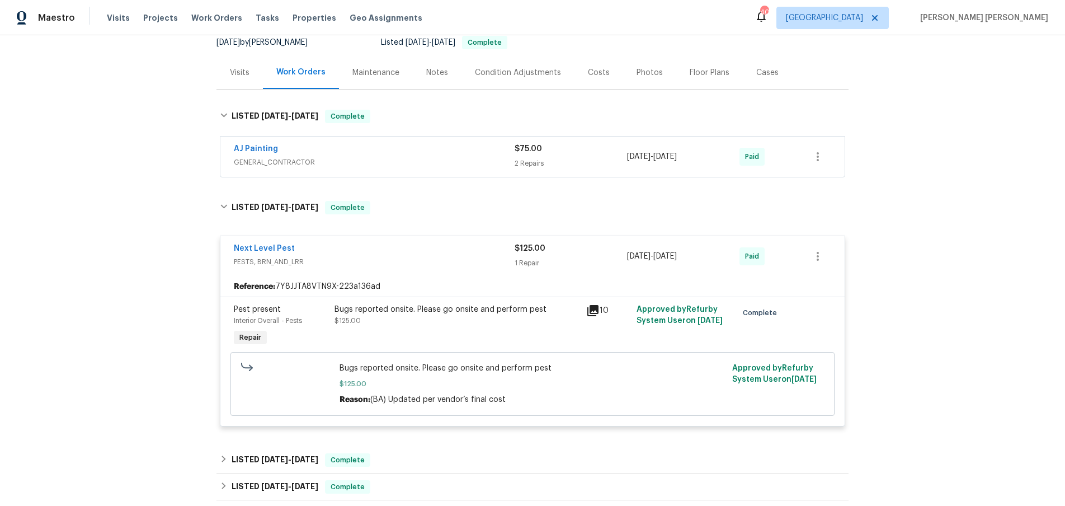
scroll to position [0, 0]
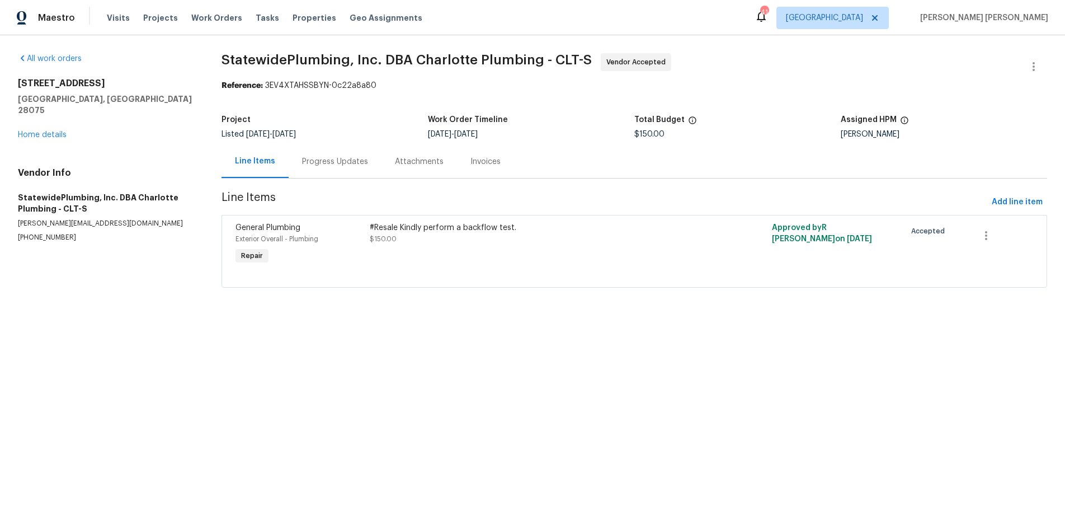
click at [338, 156] on div "Progress Updates" at bounding box center [335, 161] width 66 height 11
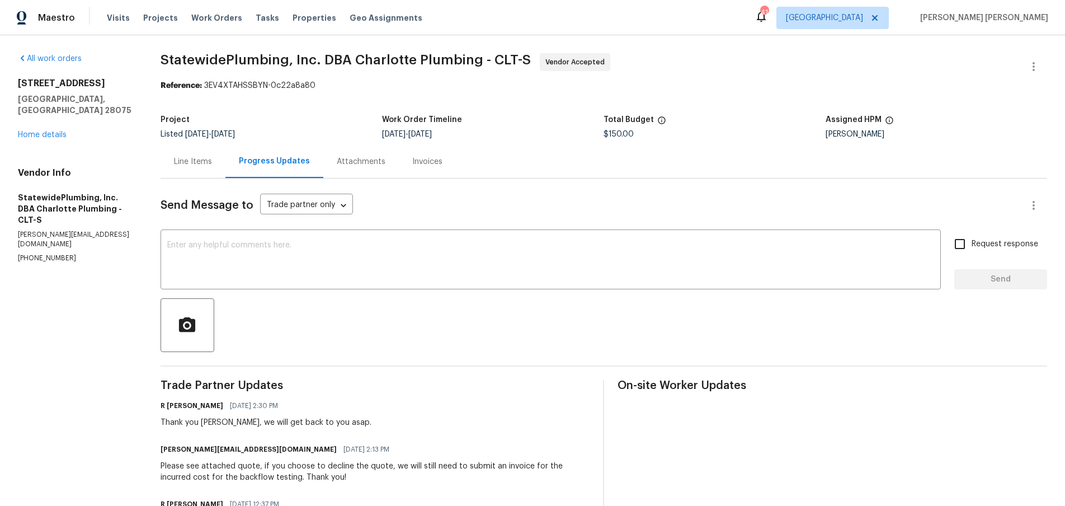
click at [177, 167] on div "Line Items" at bounding box center [193, 161] width 38 height 11
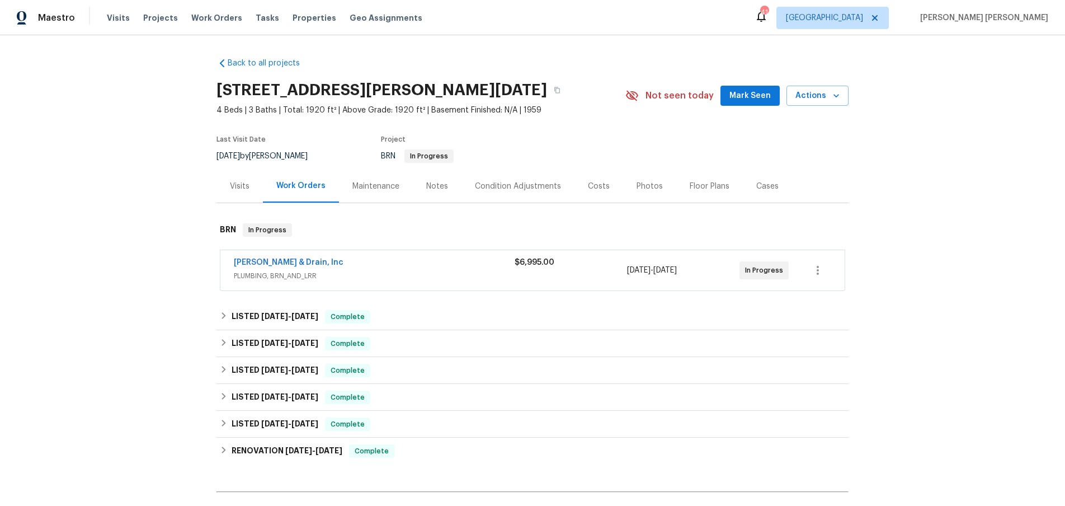
click at [385, 271] on span "PLUMBING, BRN_AND_LRR" at bounding box center [374, 275] width 281 height 11
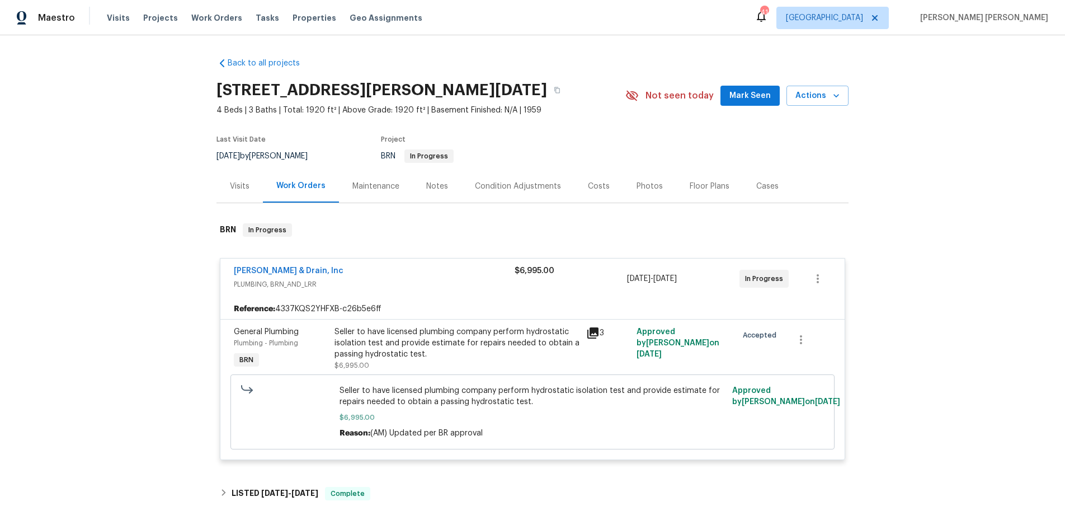
click at [596, 335] on icon at bounding box center [592, 332] width 13 height 13
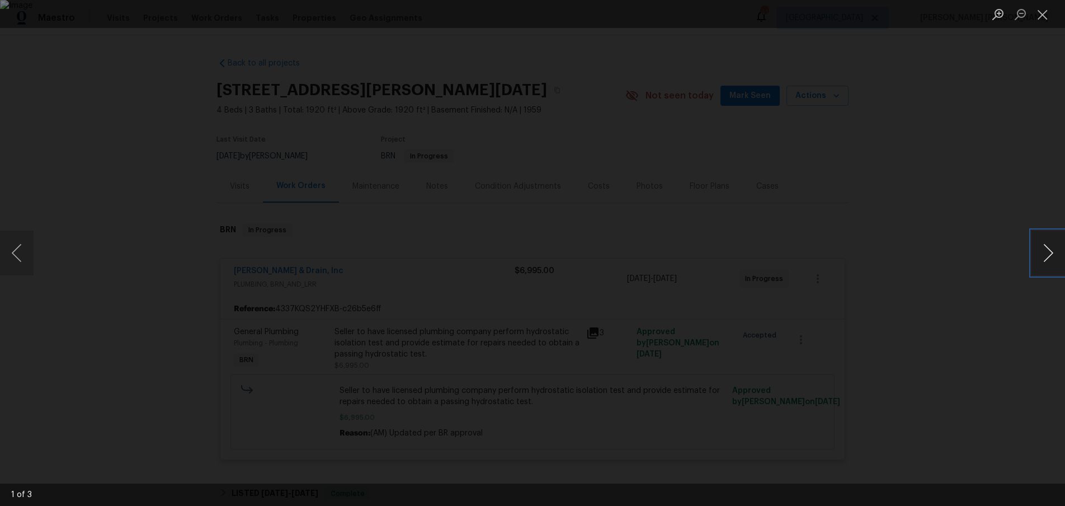
click at [1053, 255] on button "Next image" at bounding box center [1049, 252] width 34 height 45
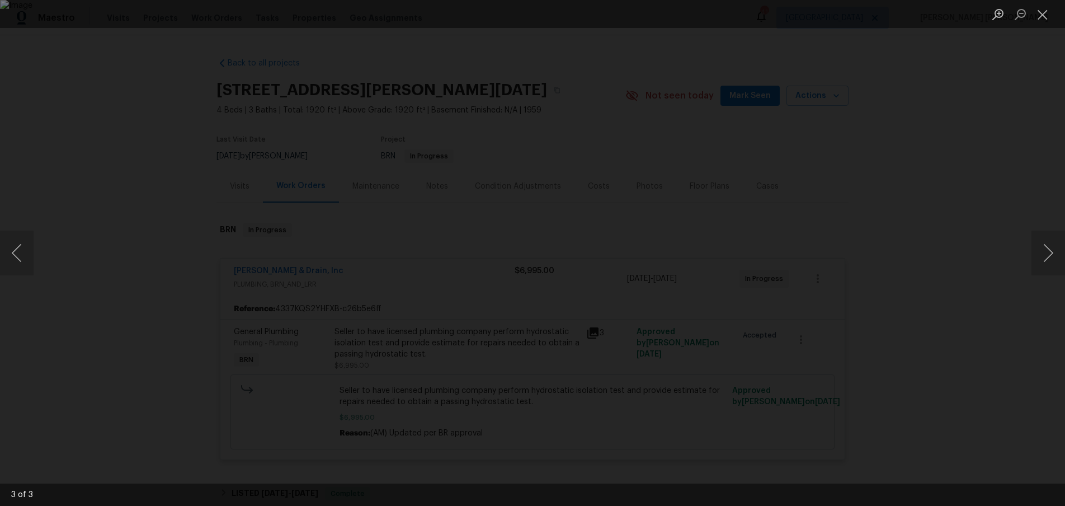
click at [1027, 298] on div "Lightbox" at bounding box center [532, 253] width 1065 height 506
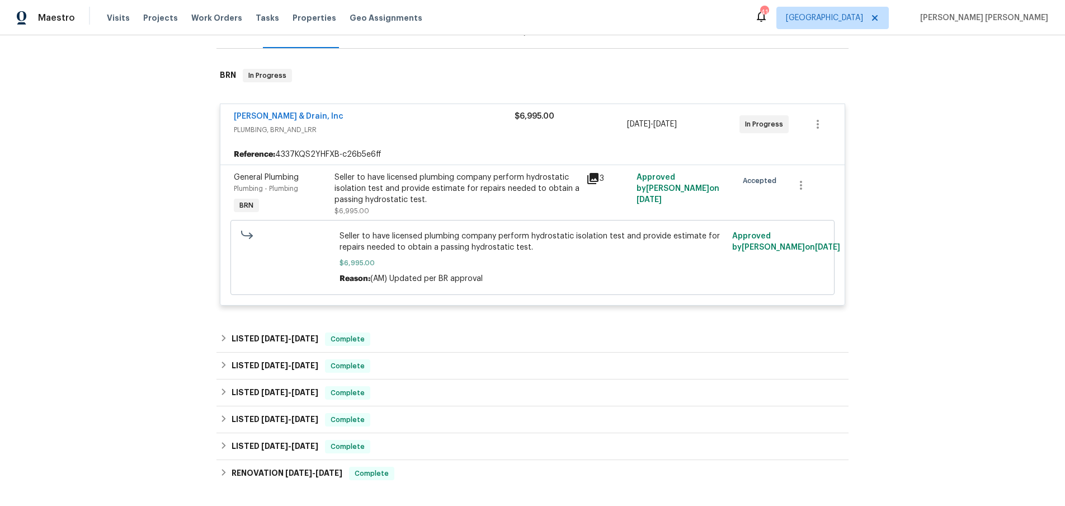
scroll to position [180, 0]
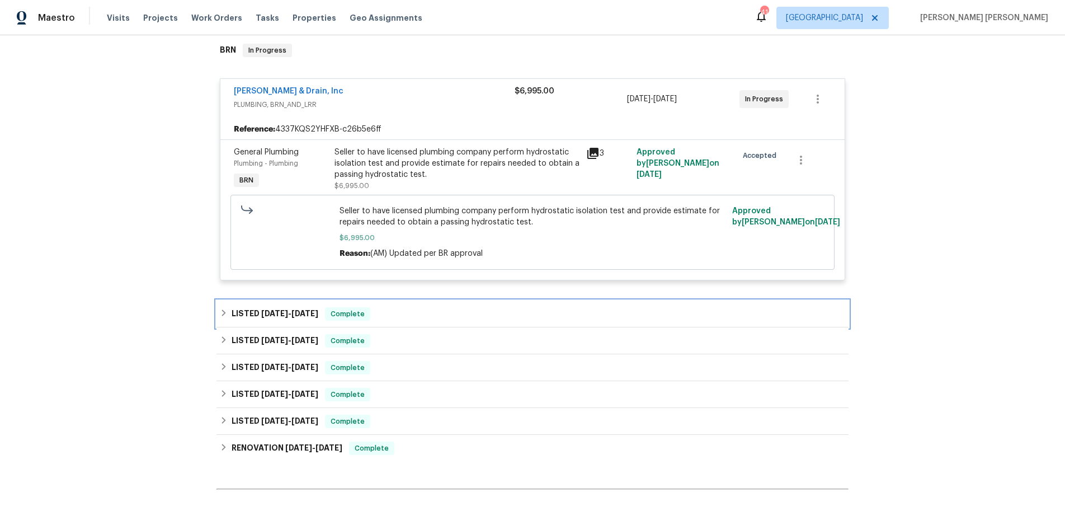
click at [427, 313] on div "LISTED [DATE] - [DATE] Complete" at bounding box center [532, 313] width 625 height 13
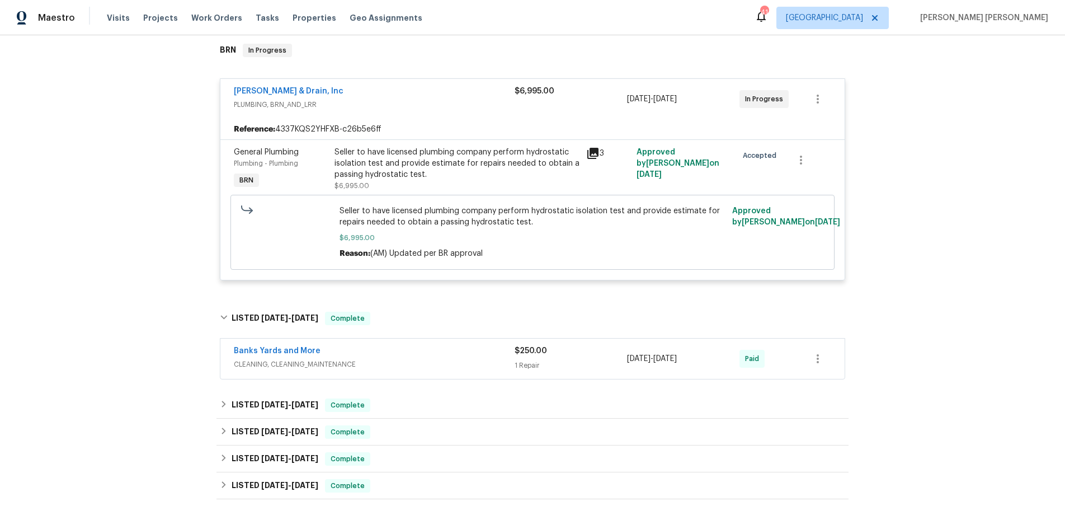
drag, startPoint x: 461, startPoint y: 354, endPoint x: 472, endPoint y: 348, distance: 12.3
click at [461, 354] on div "Banks Yards and More" at bounding box center [374, 351] width 281 height 13
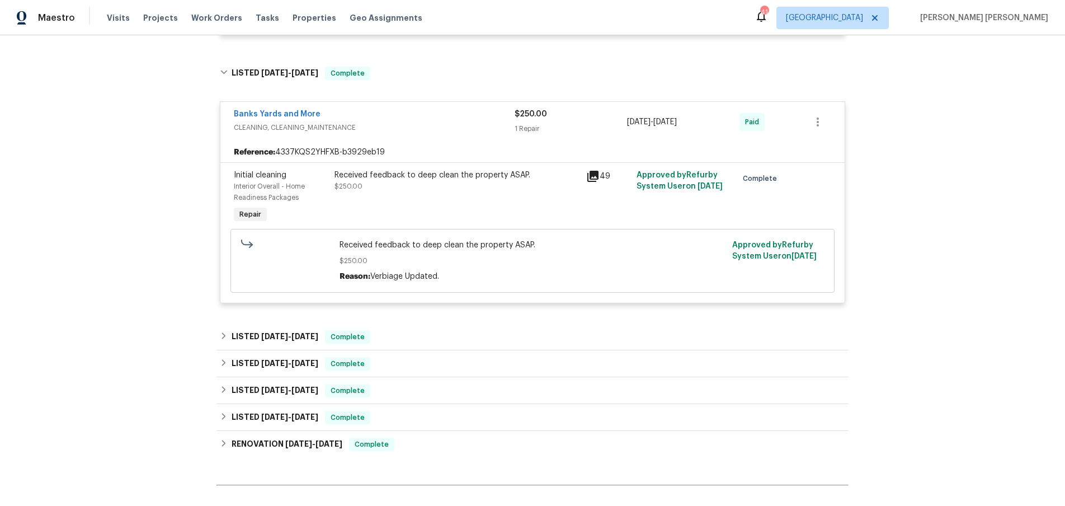
scroll to position [419, 0]
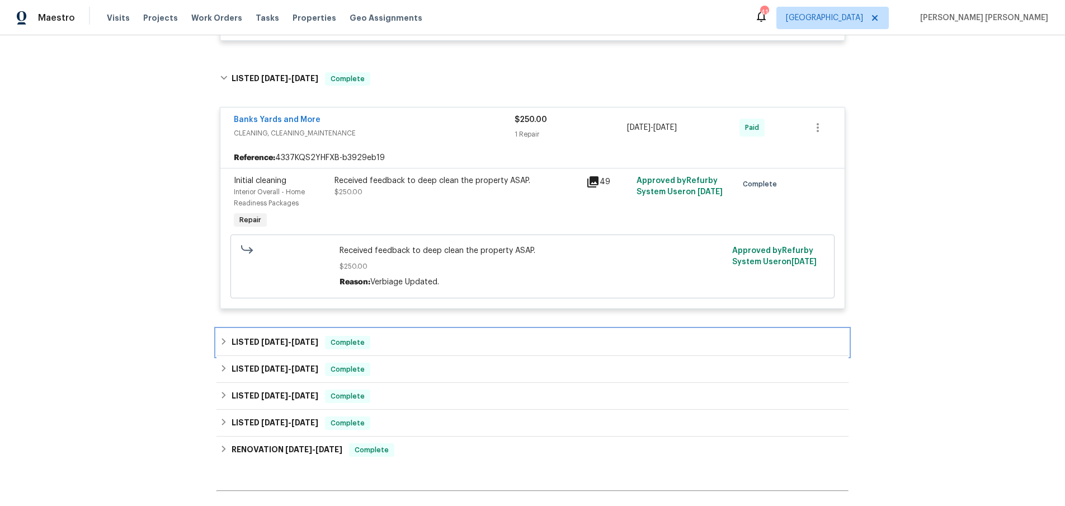
click at [454, 340] on div "LISTED [DATE] - [DATE] Complete" at bounding box center [532, 342] width 625 height 13
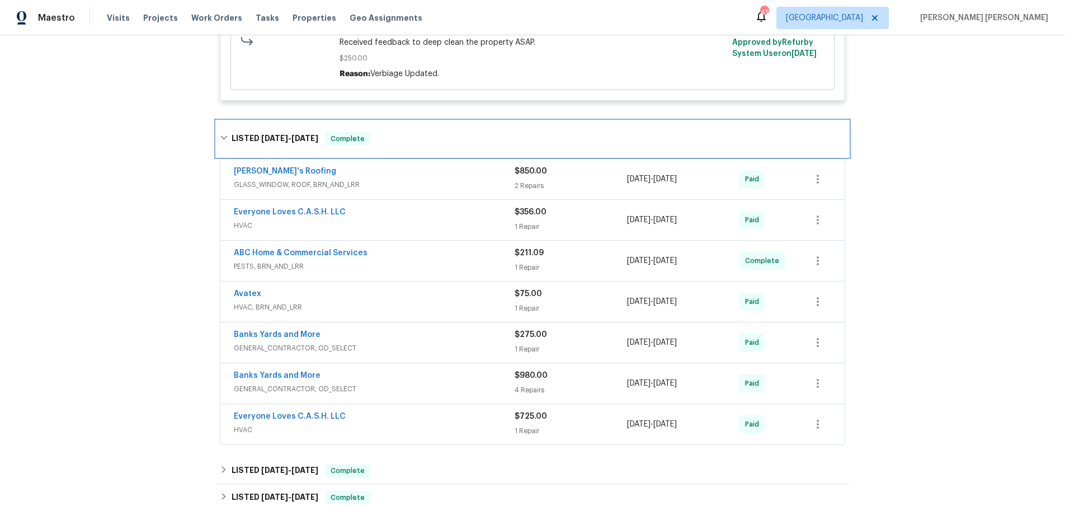
scroll to position [637, 0]
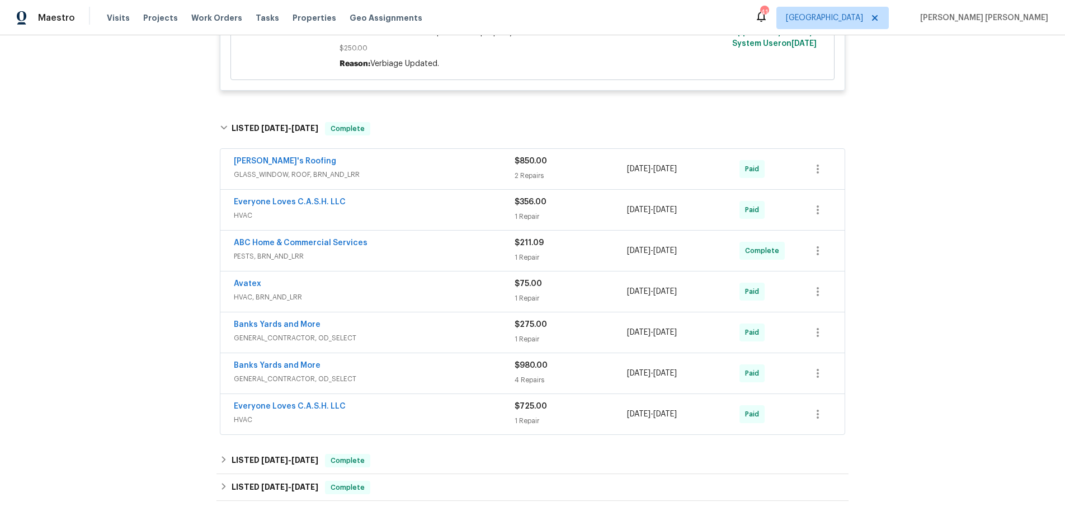
click at [605, 412] on div "$725.00" at bounding box center [571, 406] width 112 height 11
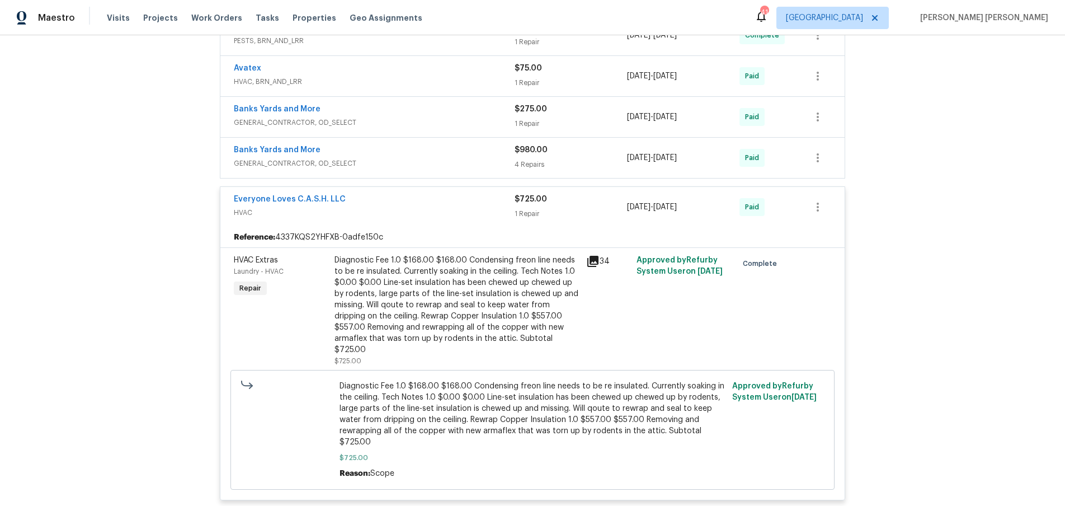
scroll to position [855, 0]
